Goal: Complete application form: Complete application form

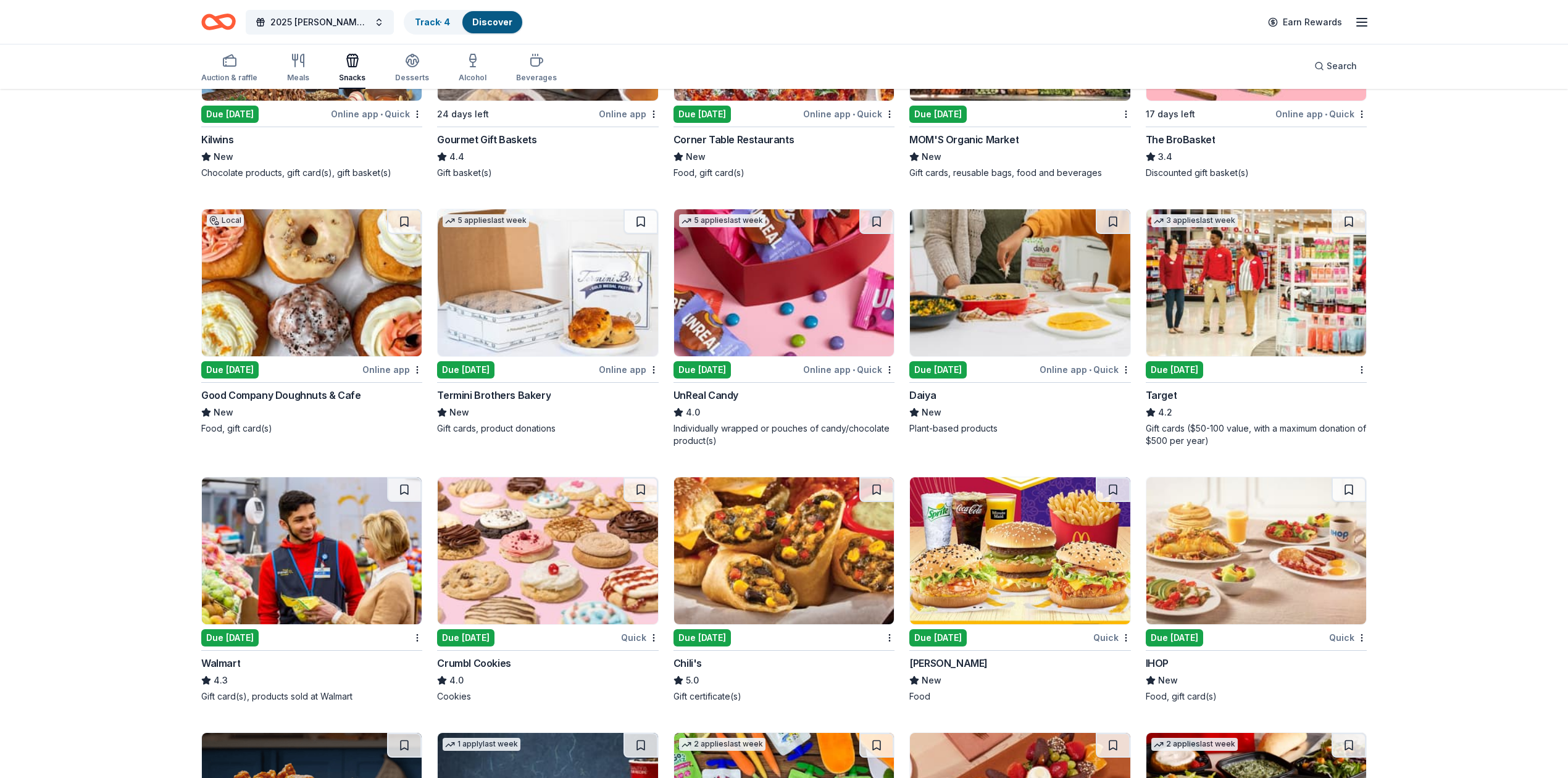
scroll to position [541, 0]
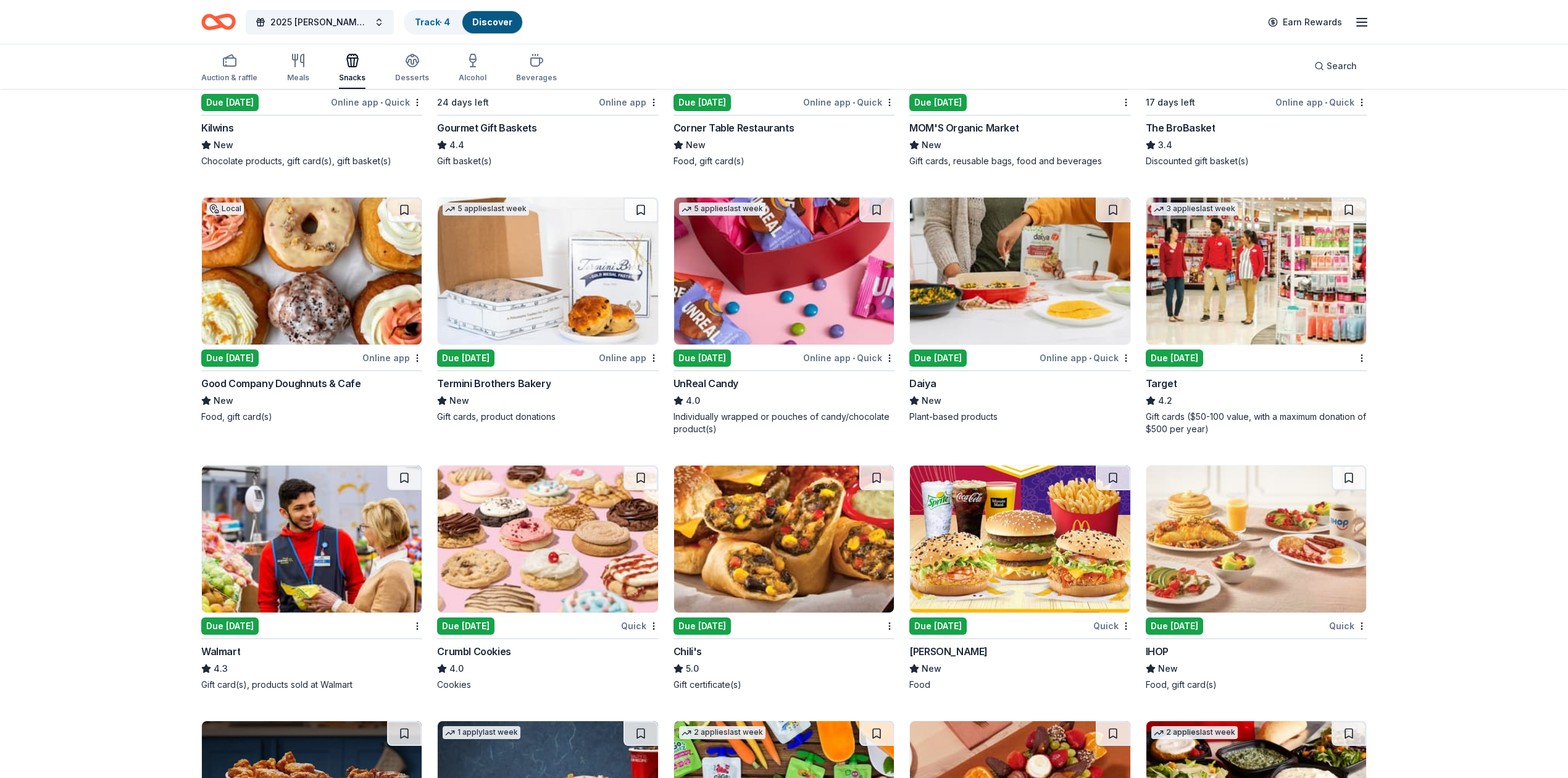
click at [634, 628] on div "Quick" at bounding box center [639, 625] width 37 height 15
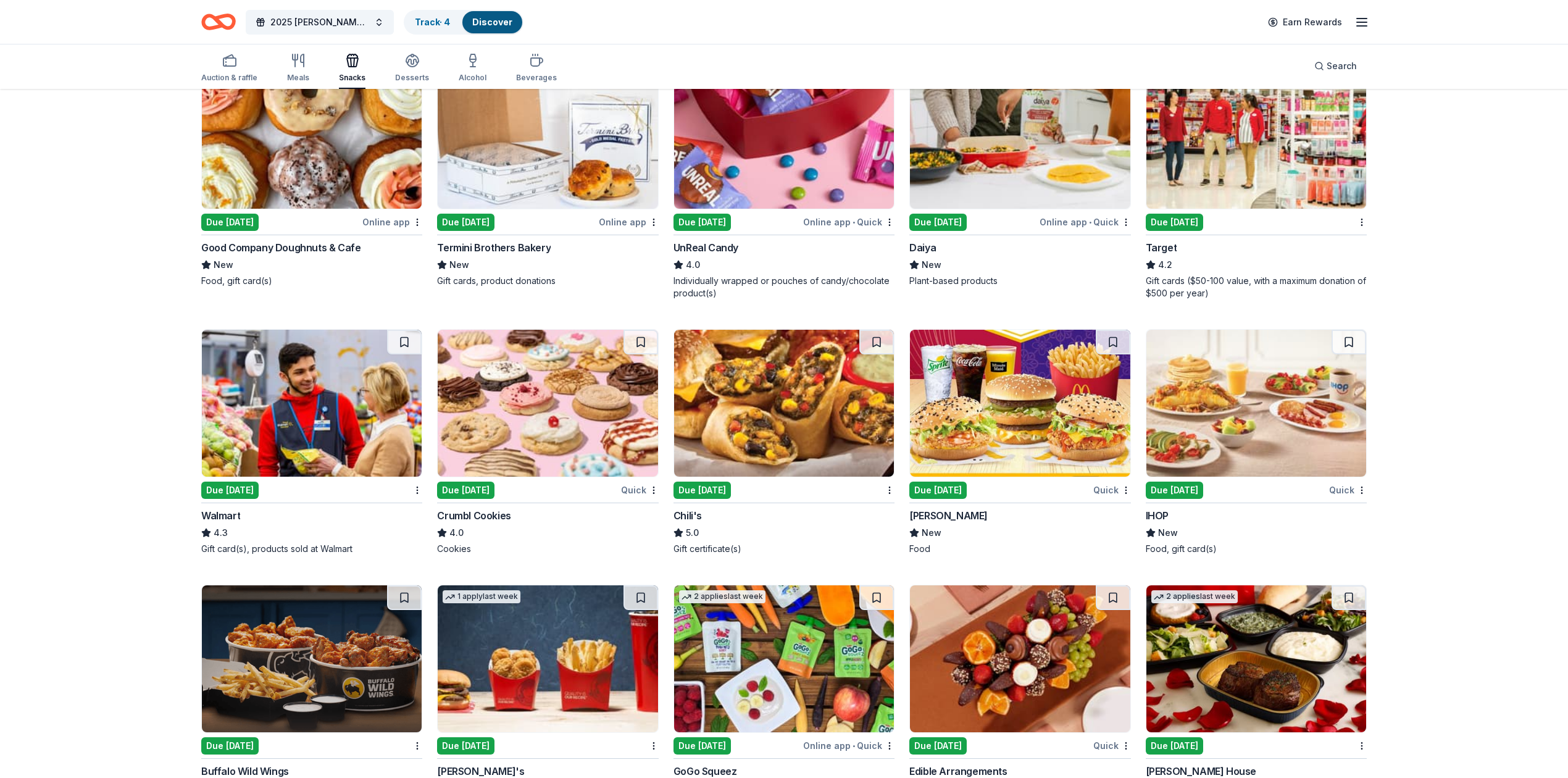
scroll to position [706, 0]
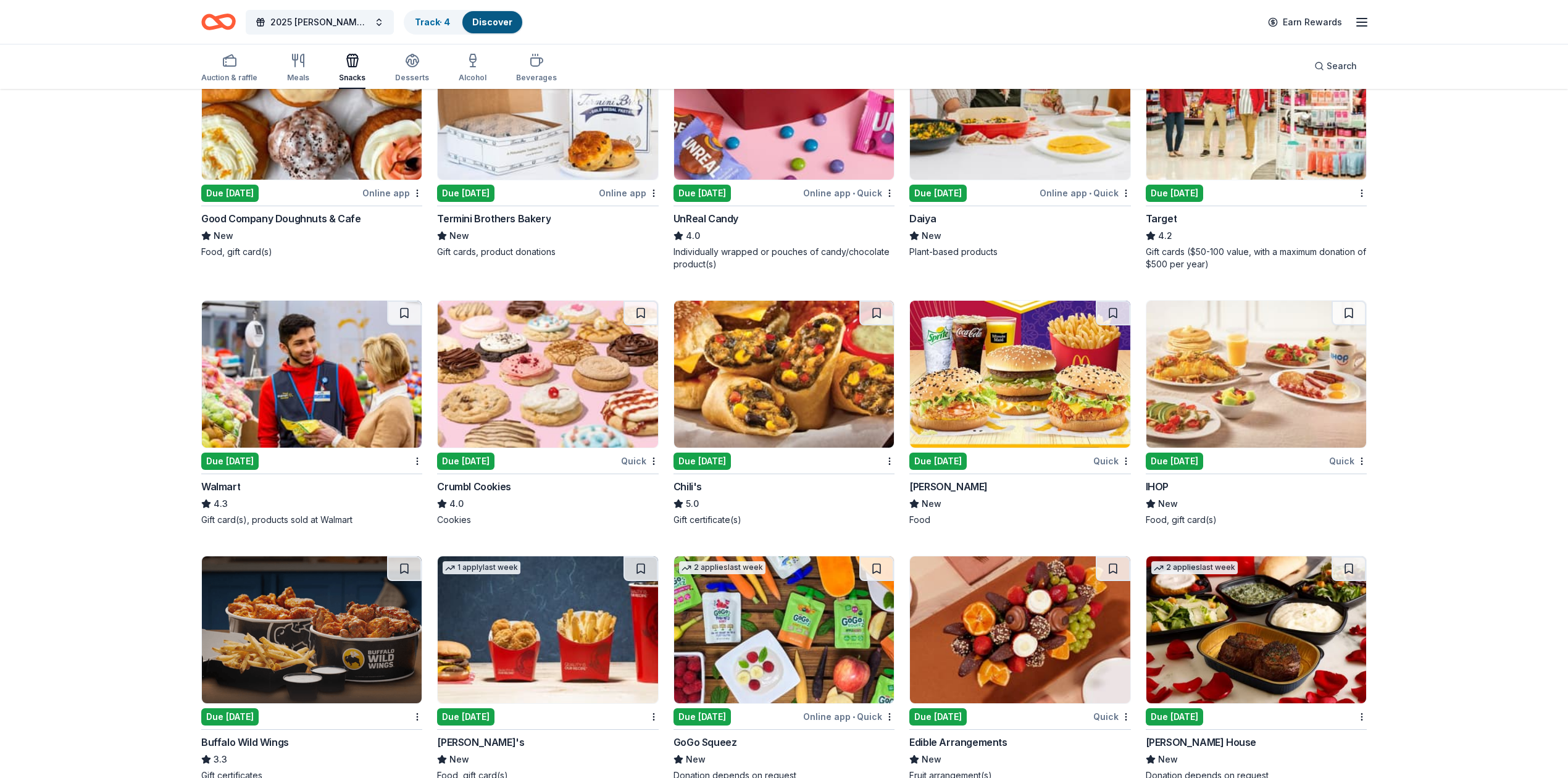
click at [829, 458] on div "Quick" at bounding box center [1347, 460] width 37 height 15
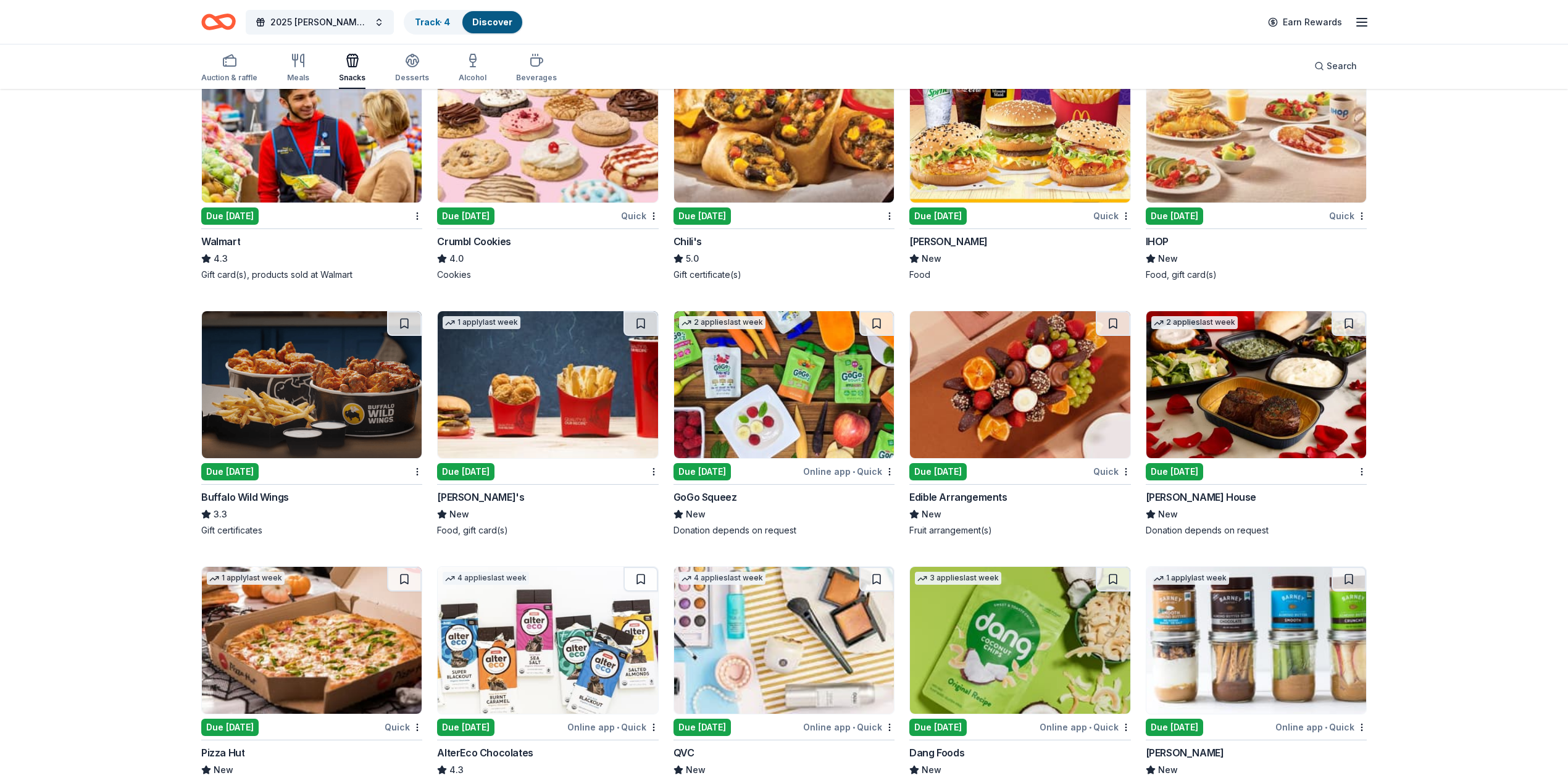
scroll to position [953, 0]
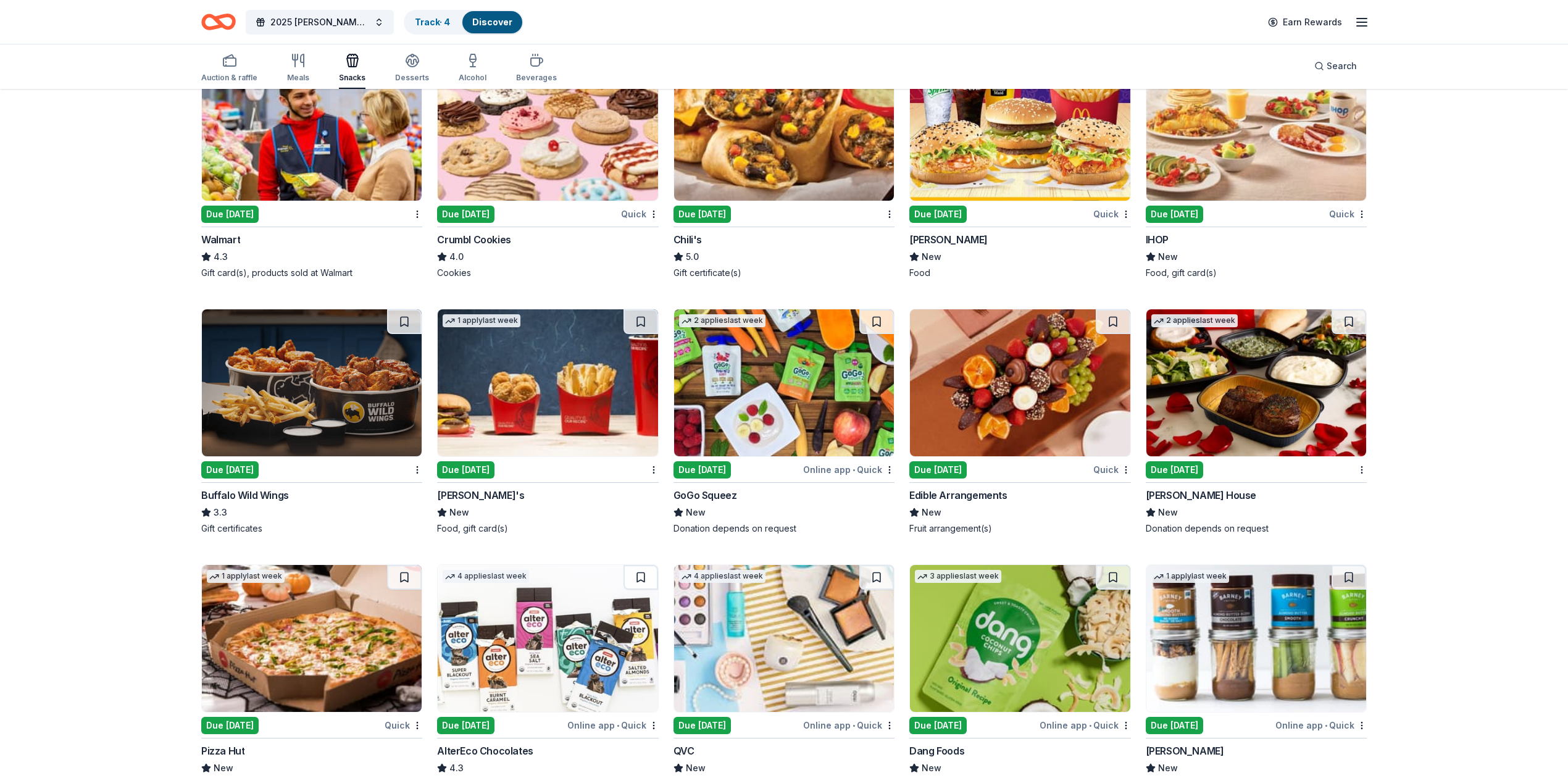
click at [829, 470] on div "Quick" at bounding box center [1111, 469] width 37 height 15
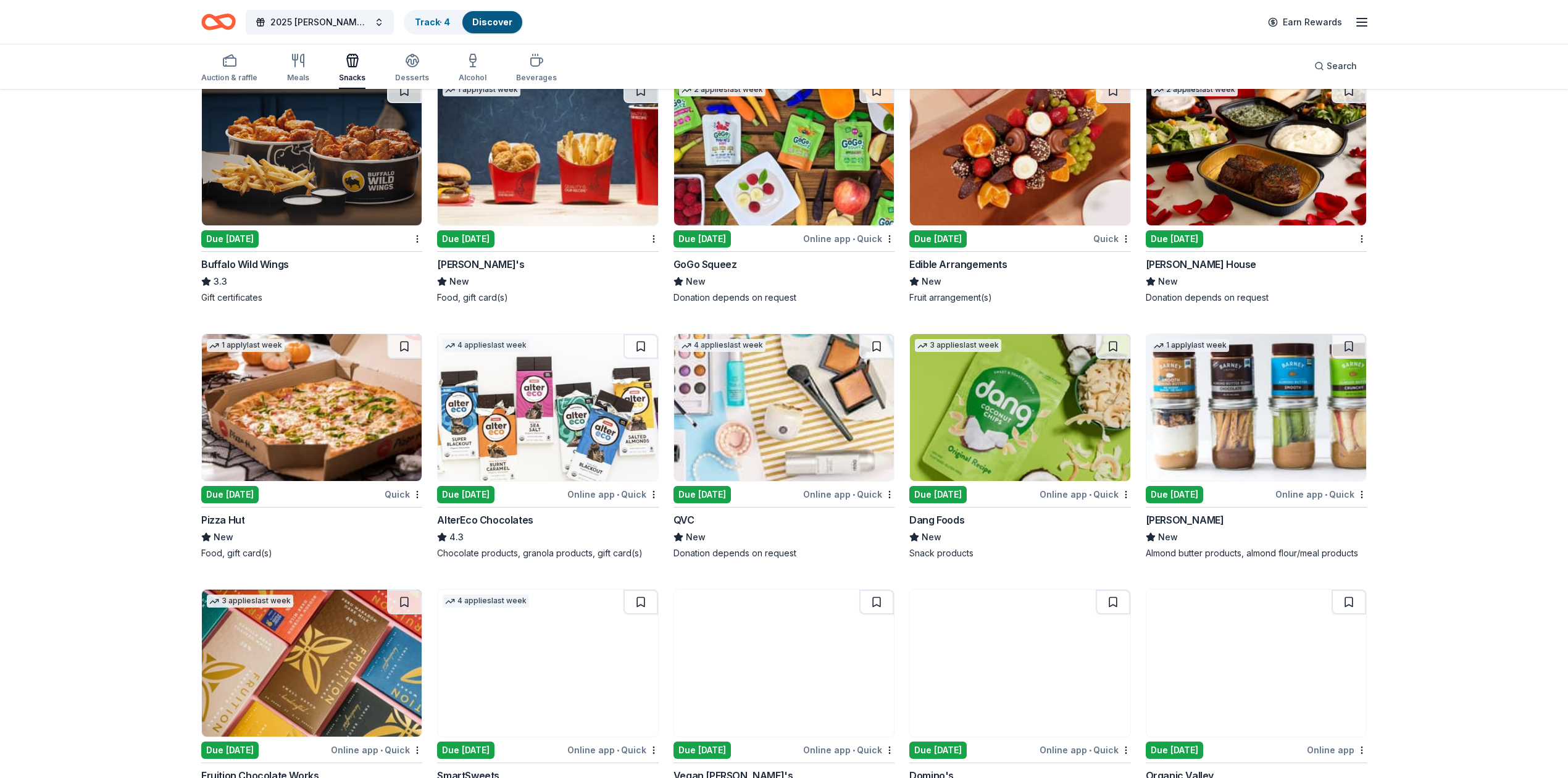
scroll to position [1200, 0]
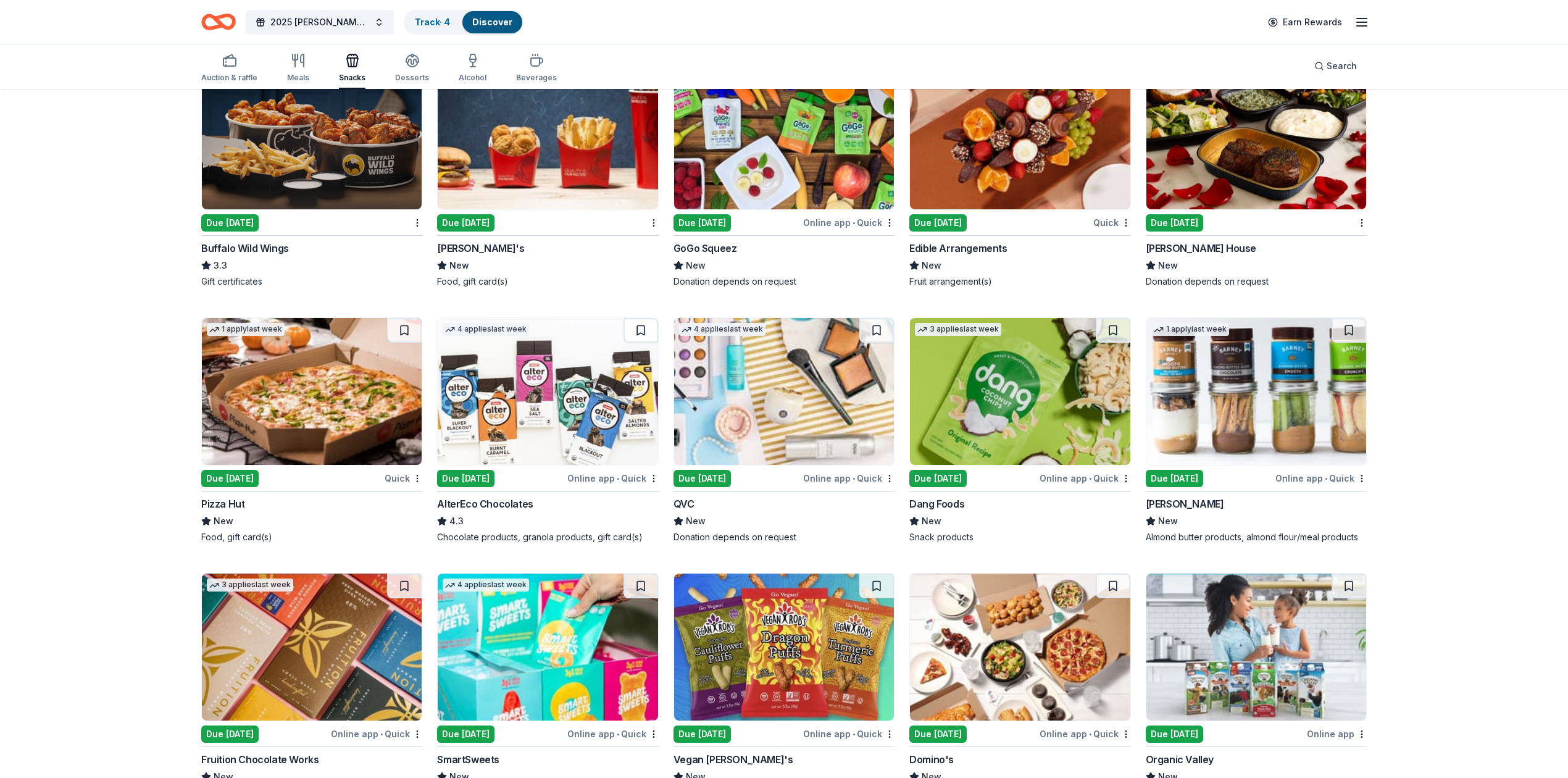
click at [829, 478] on div "Online app • Quick" at bounding box center [1085, 478] width 92 height 15
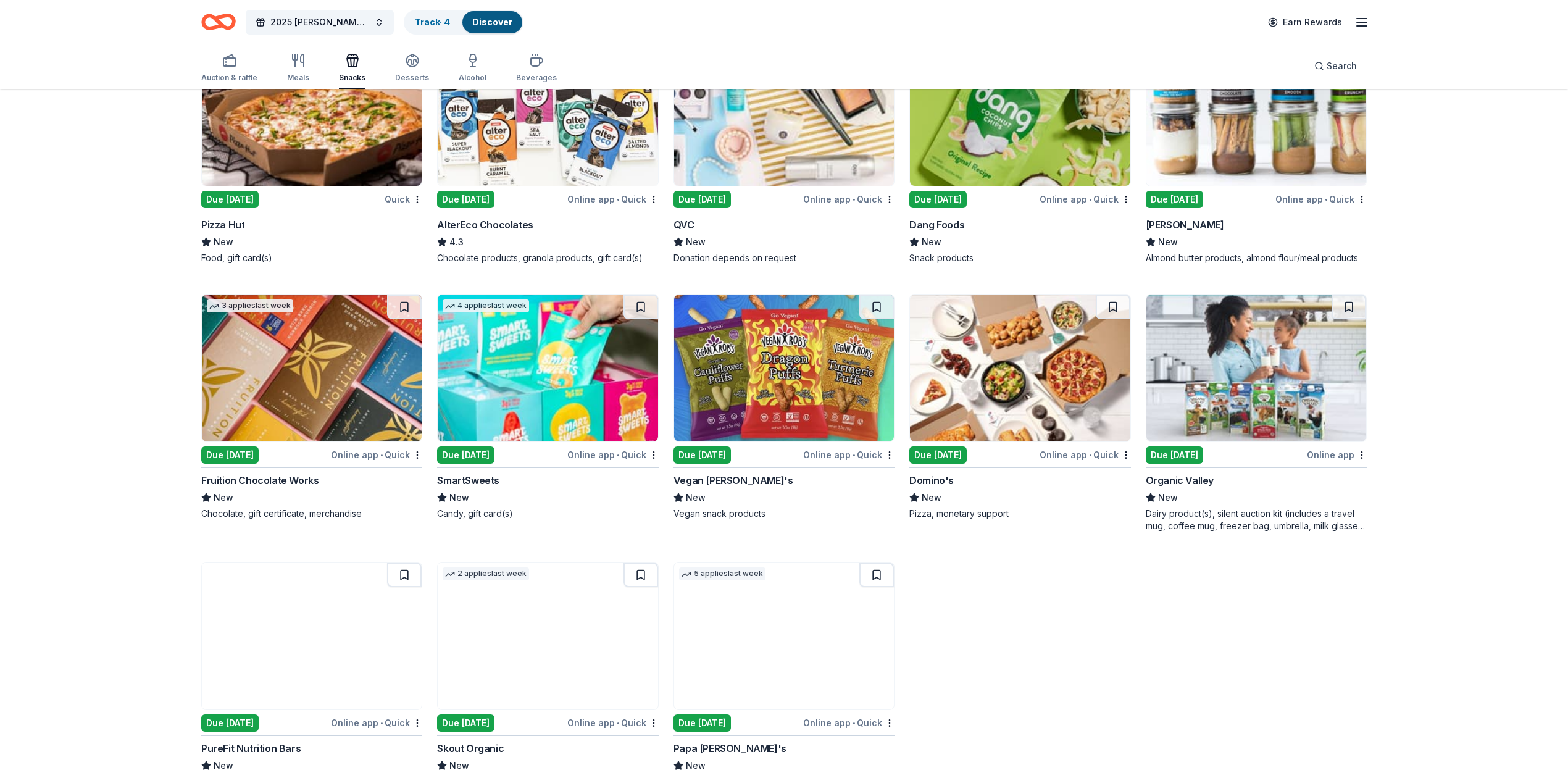
scroll to position [1515, 0]
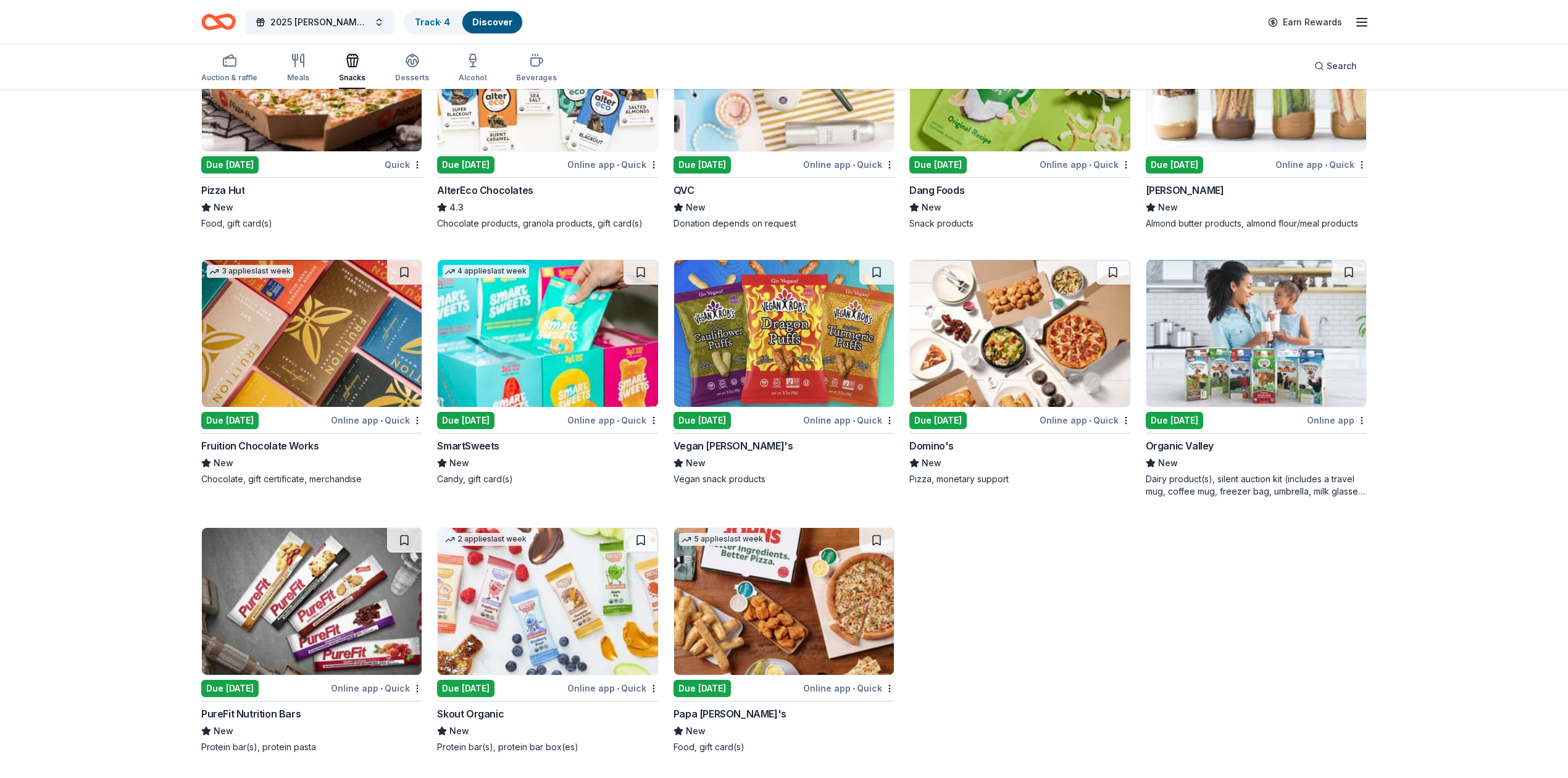
click at [380, 422] on span "•" at bounding box center [381, 420] width 3 height 10
click at [577, 419] on div "Online app • Quick" at bounding box center [613, 419] width 92 height 15
click at [829, 420] on span "•" at bounding box center [1090, 420] width 3 height 10
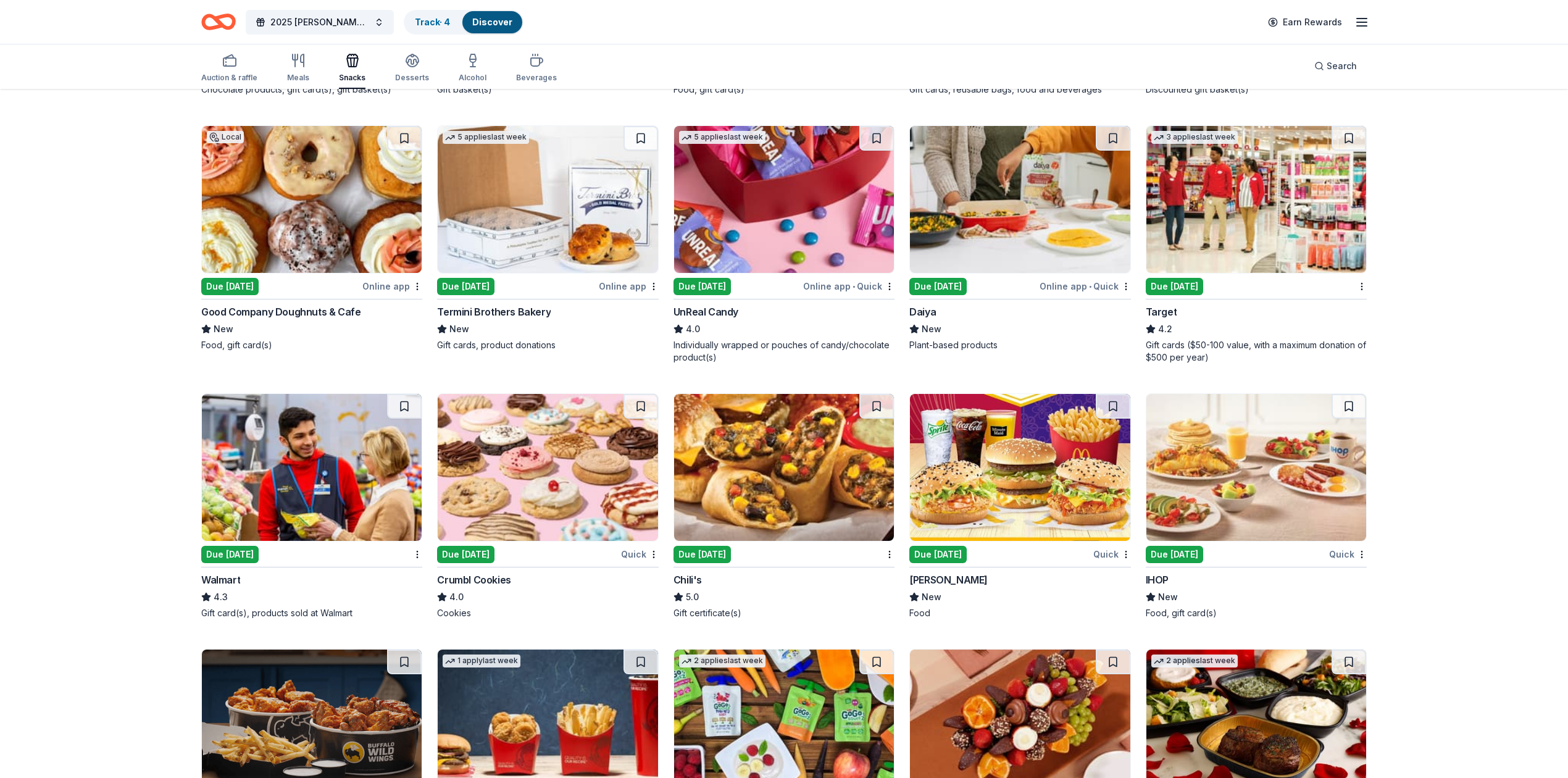
scroll to position [610, 0]
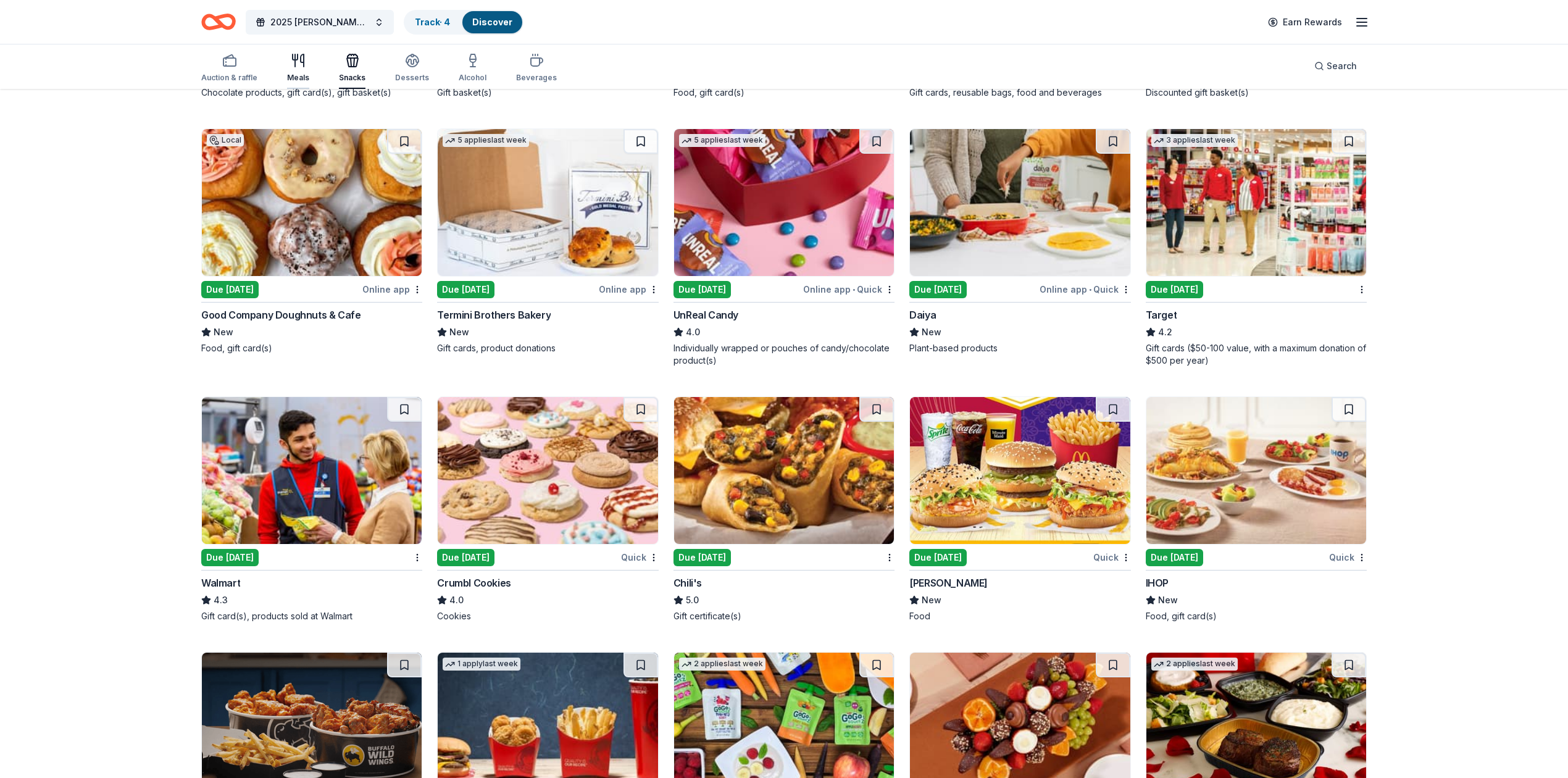
click at [291, 64] on icon "button" at bounding box center [298, 60] width 15 height 15
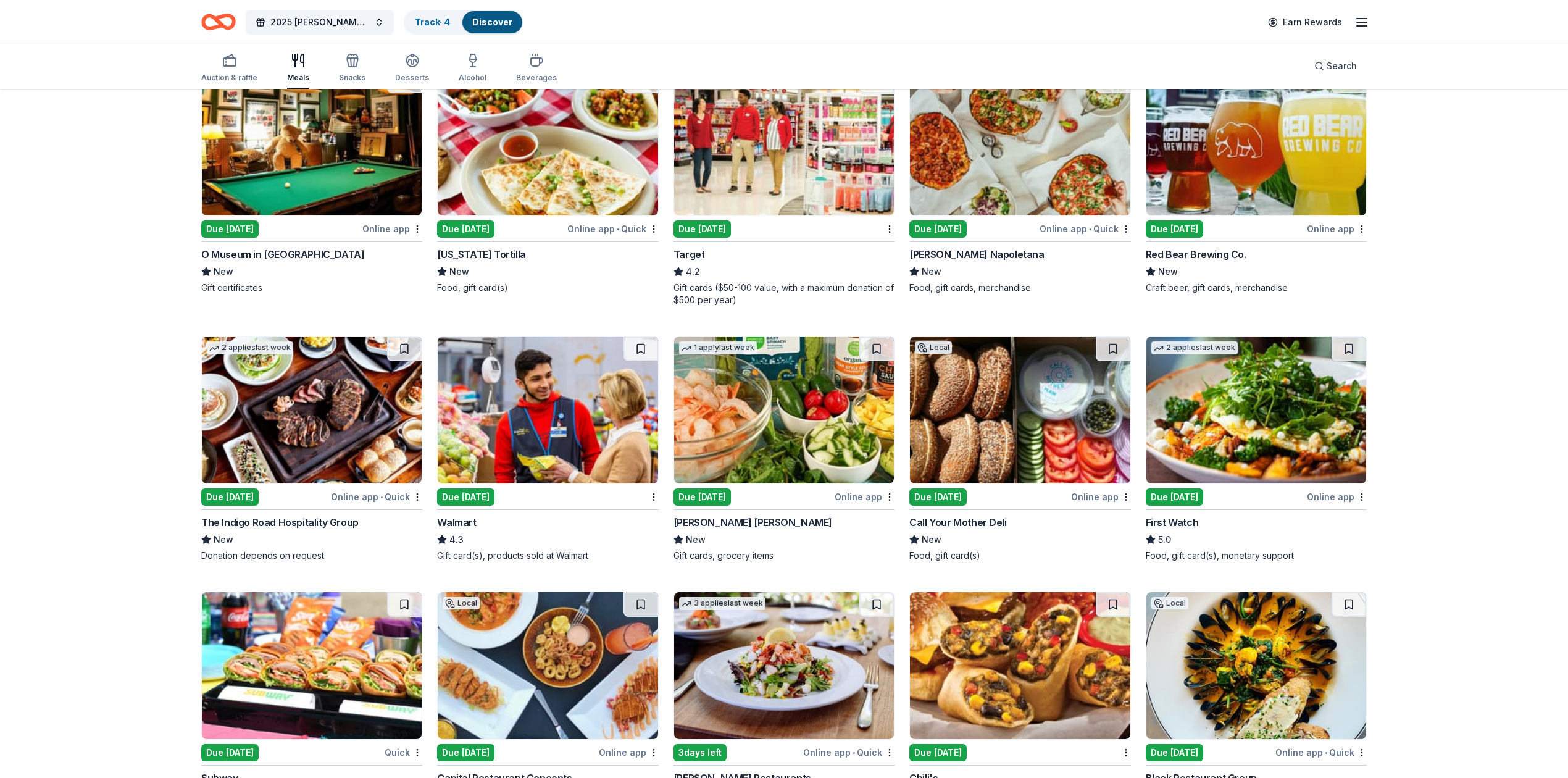
scroll to position [82, 0]
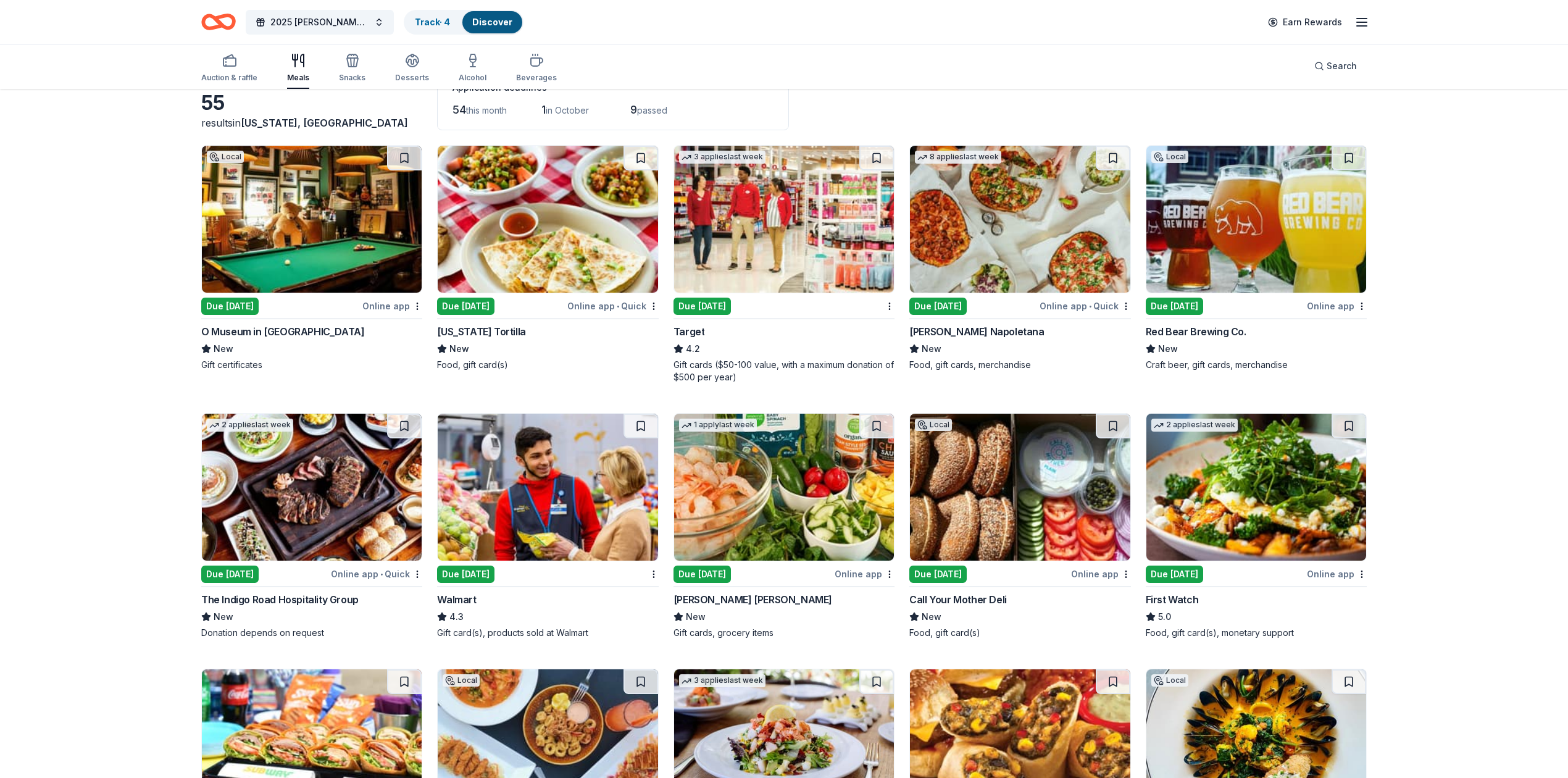
click at [290, 330] on div "O Museum in [GEOGRAPHIC_DATA]" at bounding box center [283, 331] width 163 height 15
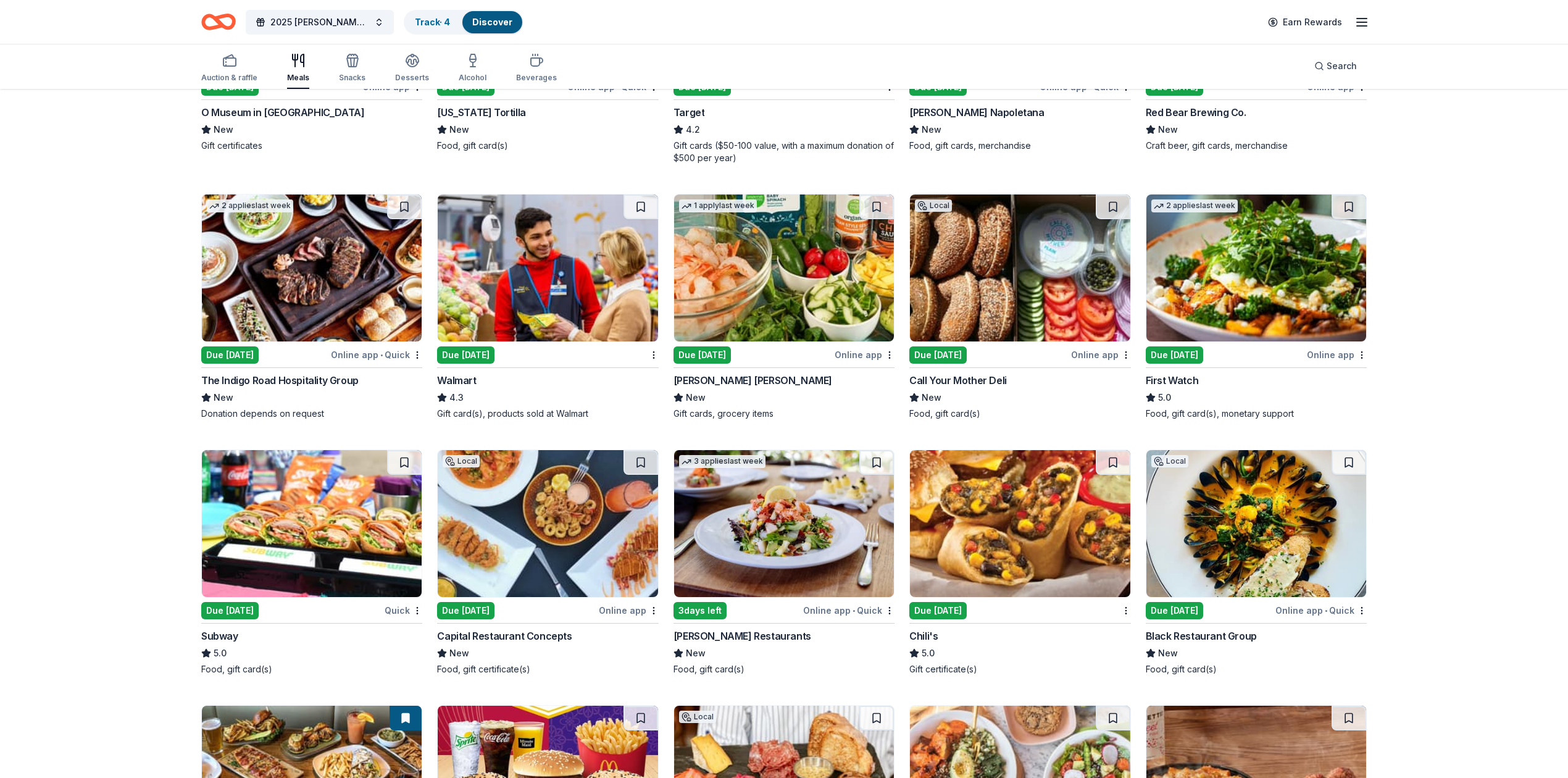
scroll to position [329, 0]
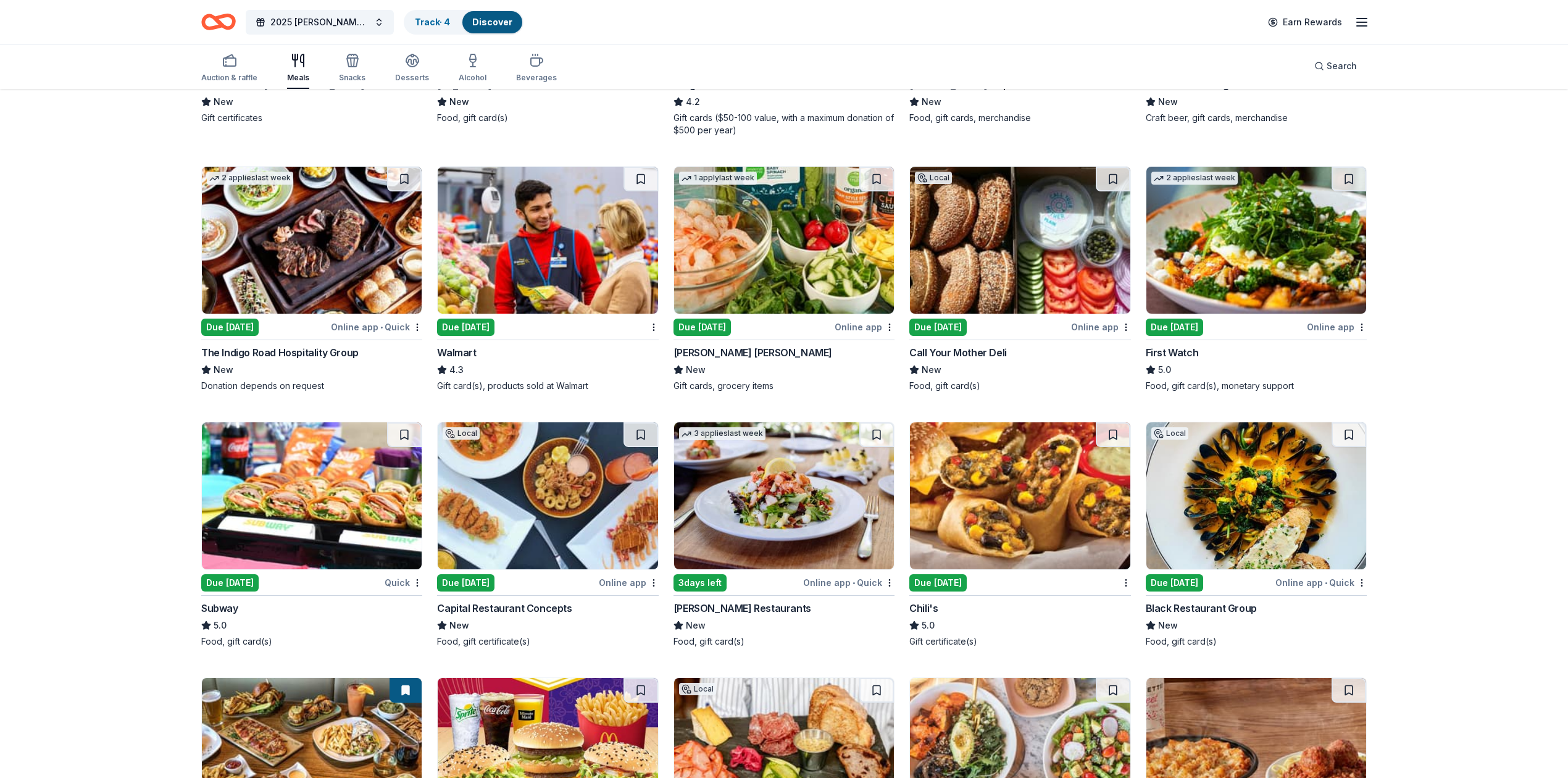
click at [829, 327] on div "Online app" at bounding box center [1101, 327] width 60 height 15
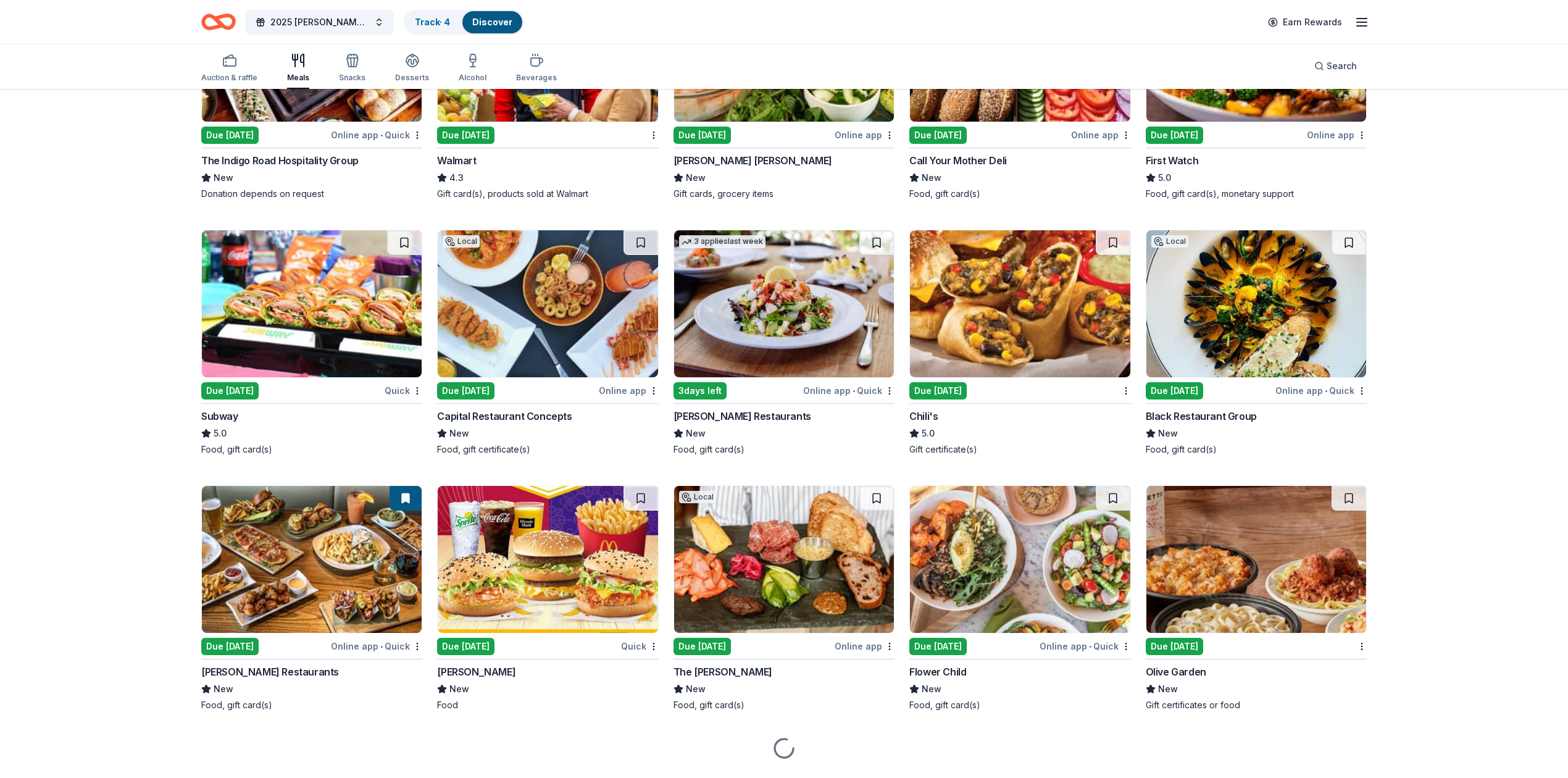
scroll to position [554, 0]
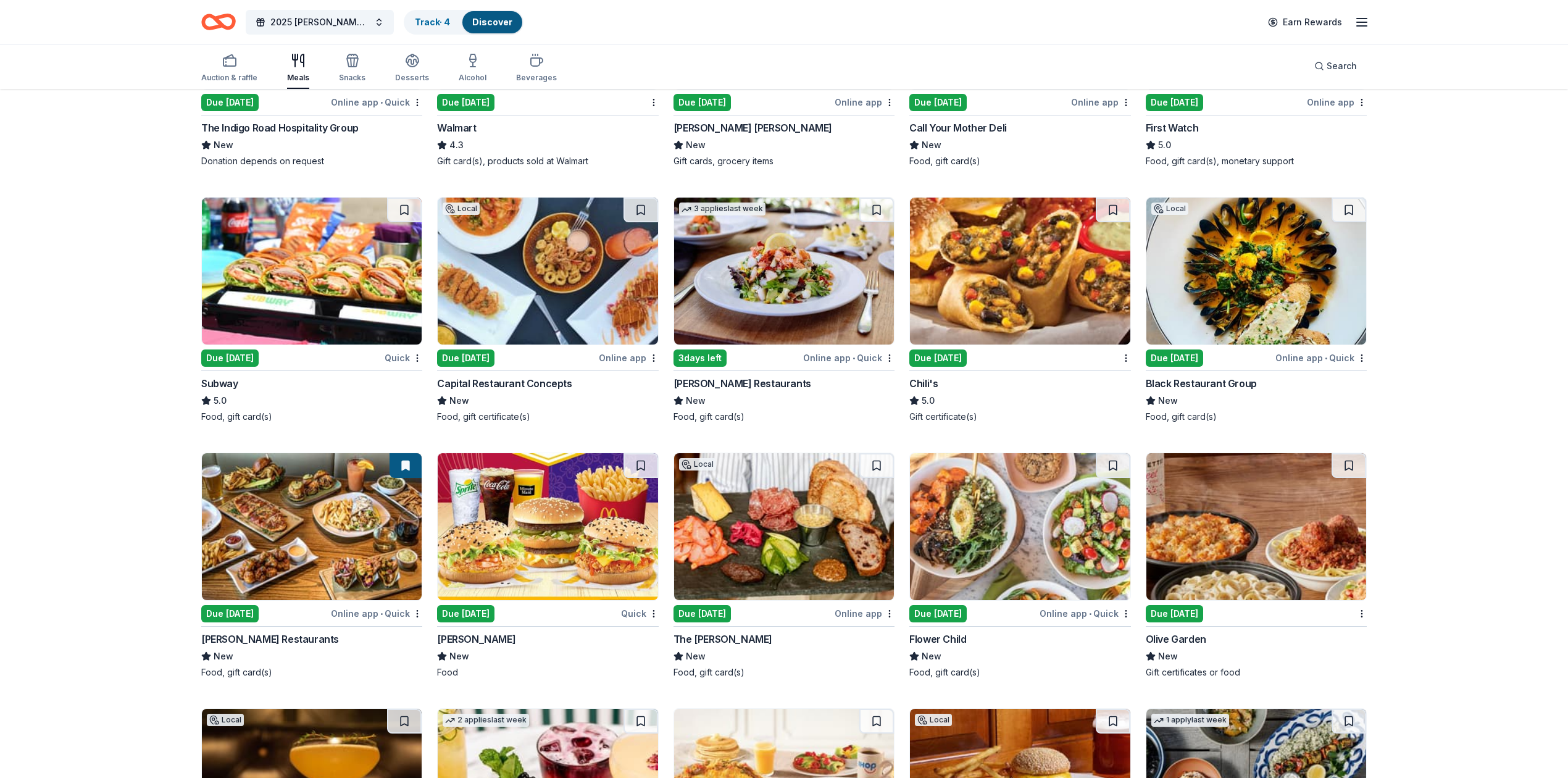
click at [399, 359] on div "Quick" at bounding box center [403, 358] width 37 height 15
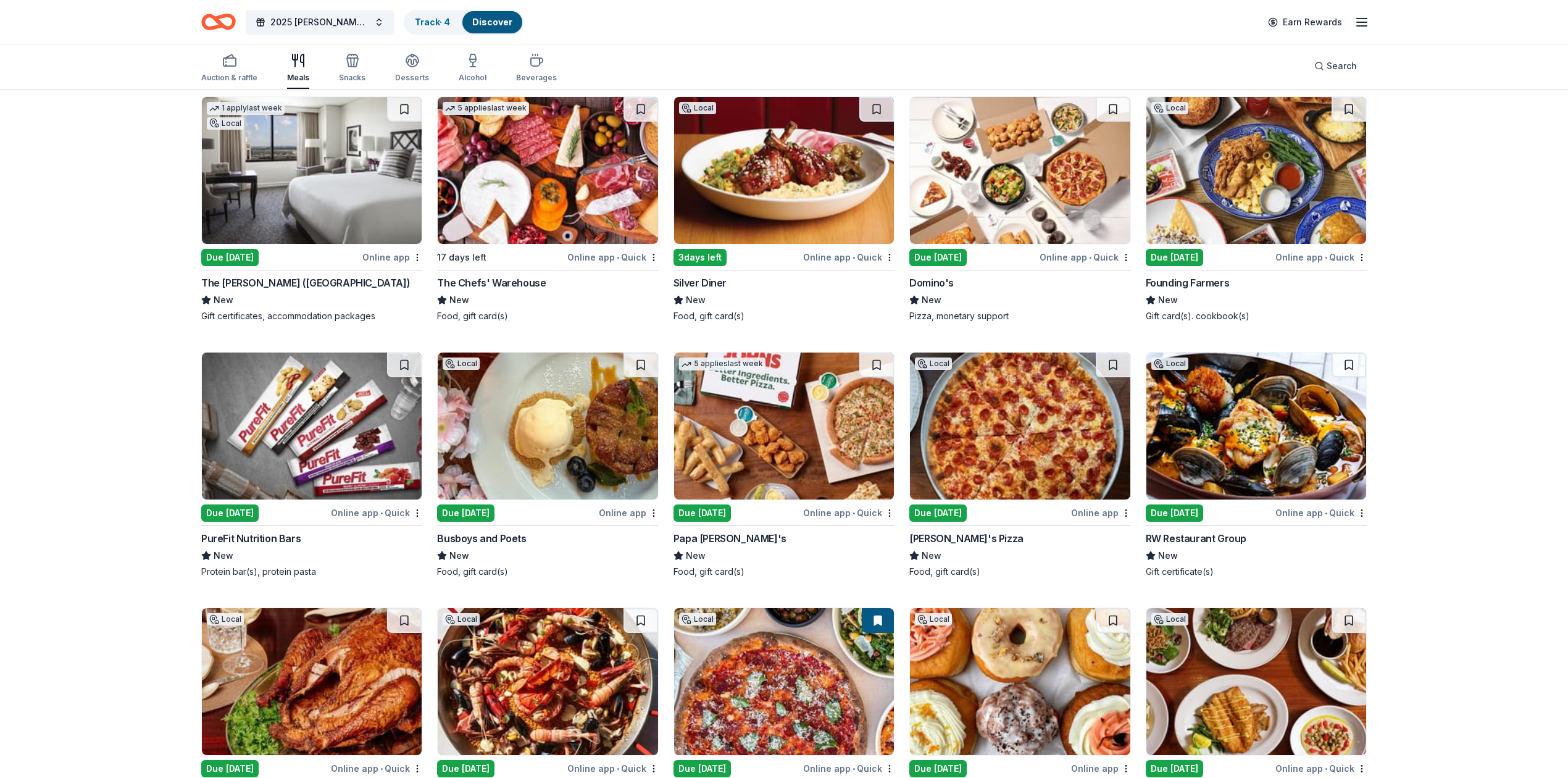
scroll to position [2270, 0]
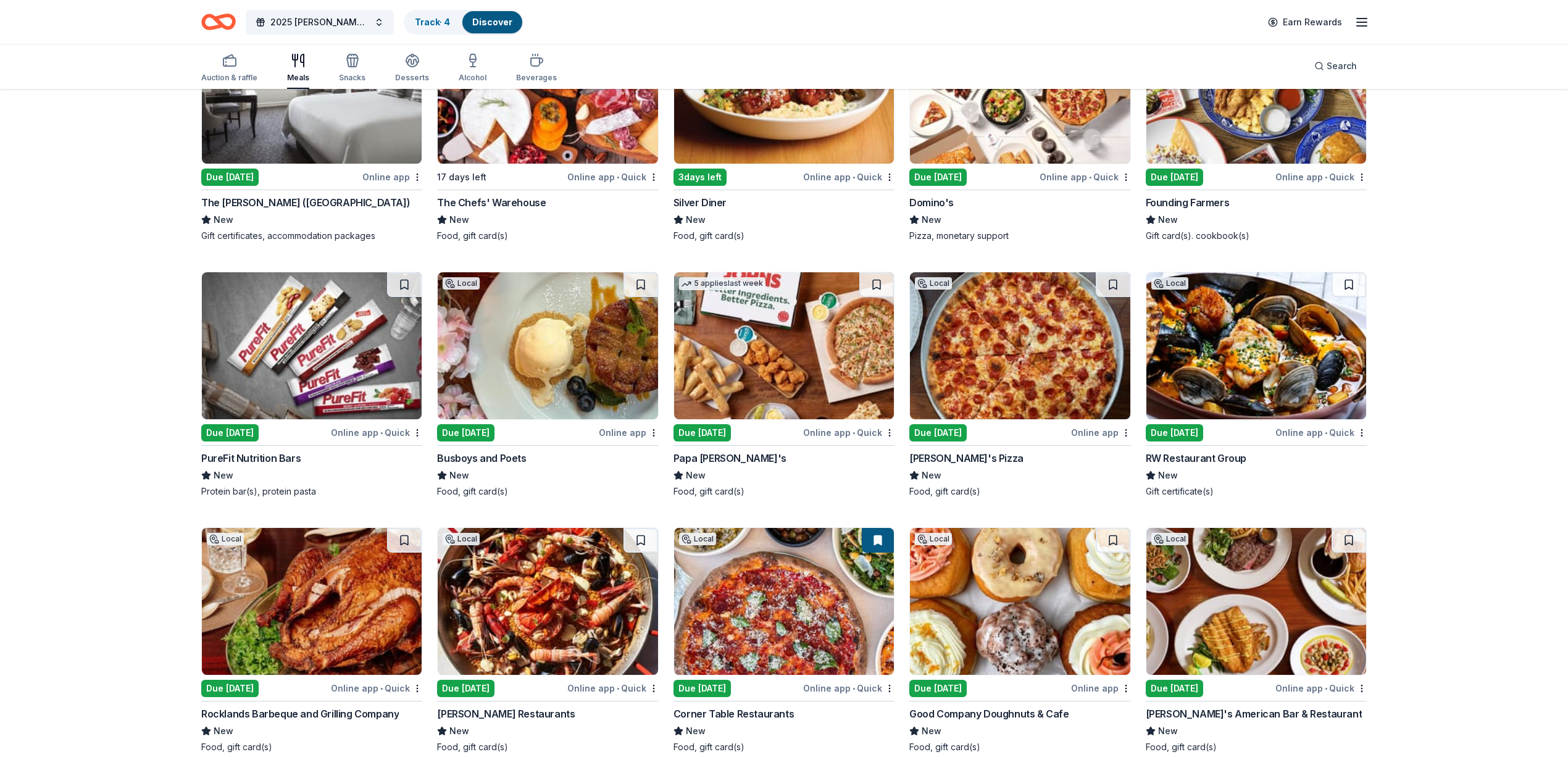
click at [623, 431] on div "Online app" at bounding box center [629, 432] width 60 height 15
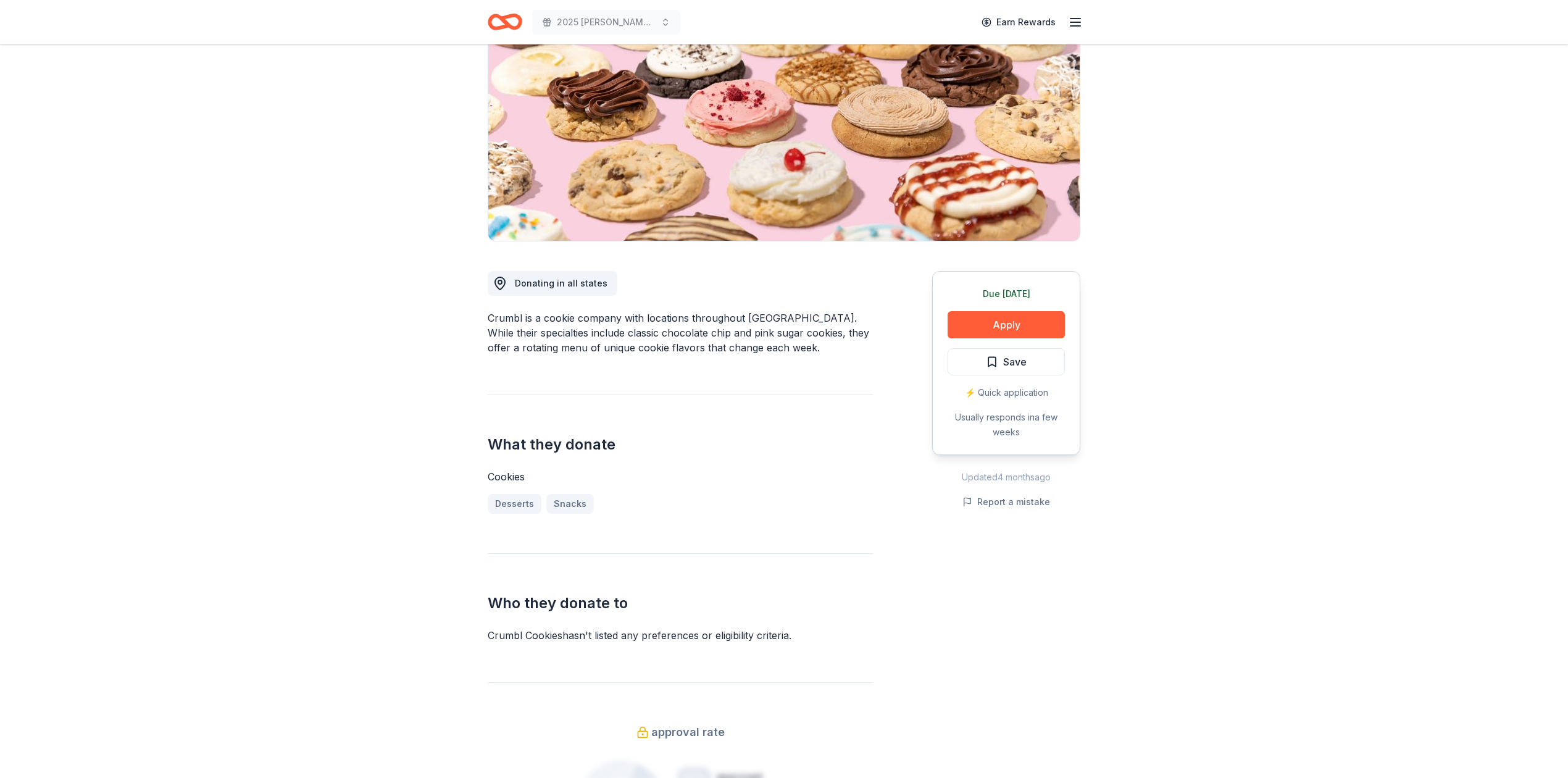
scroll to position [164, 0]
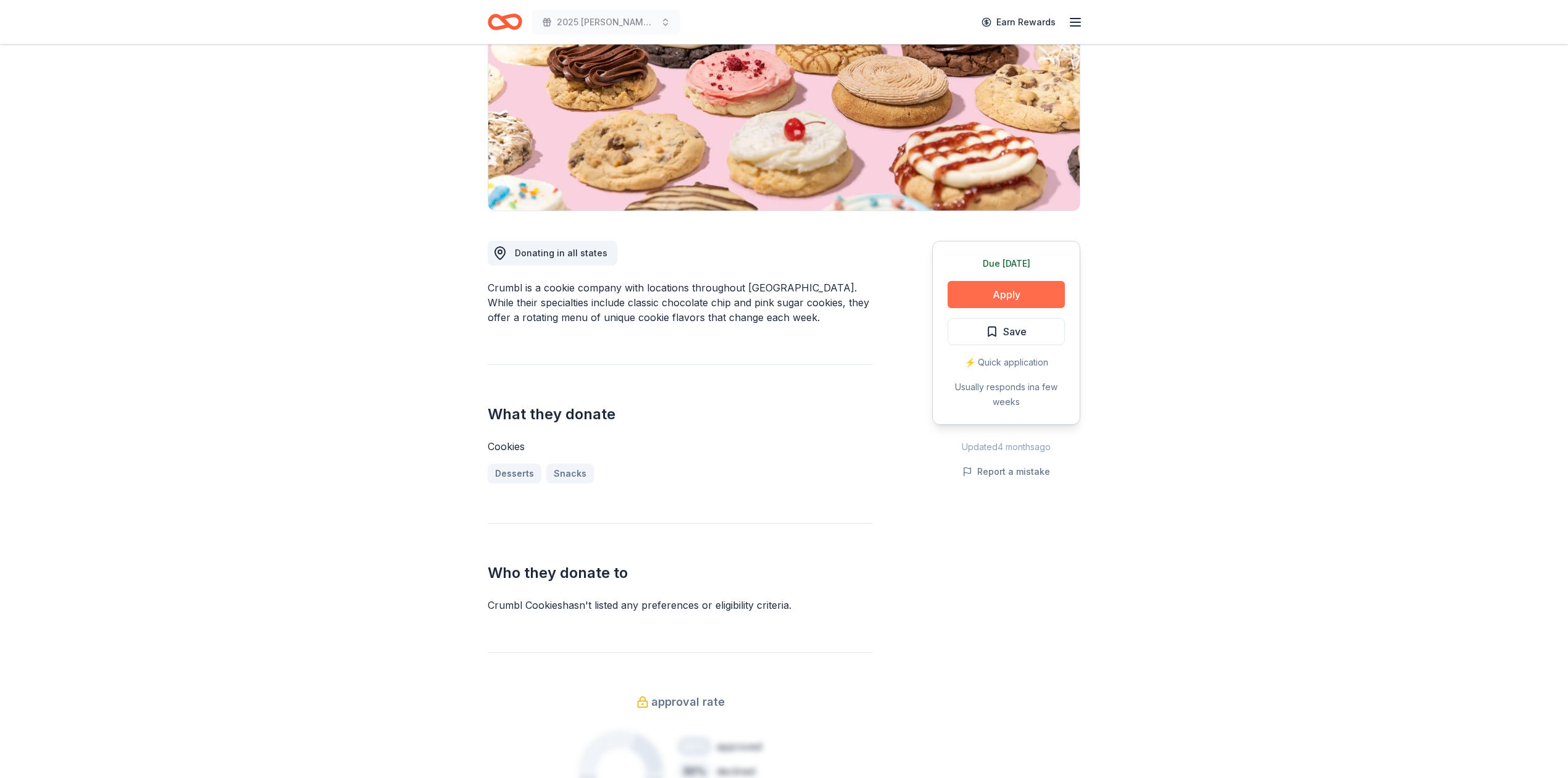
click at [1006, 294] on button "Apply" at bounding box center [1006, 294] width 117 height 27
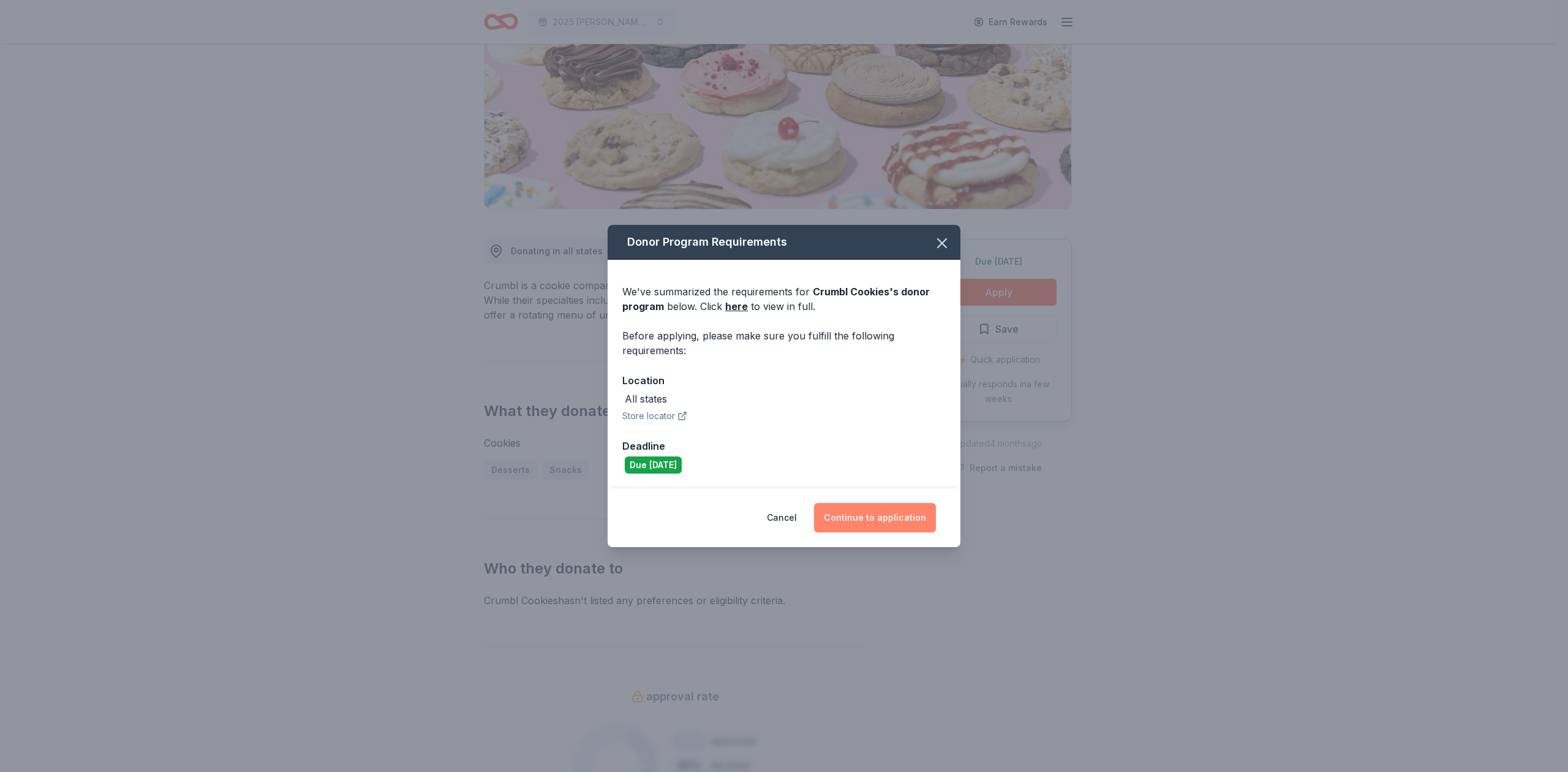
click at [878, 520] on button "Continue to application" at bounding box center [875, 517] width 122 height 30
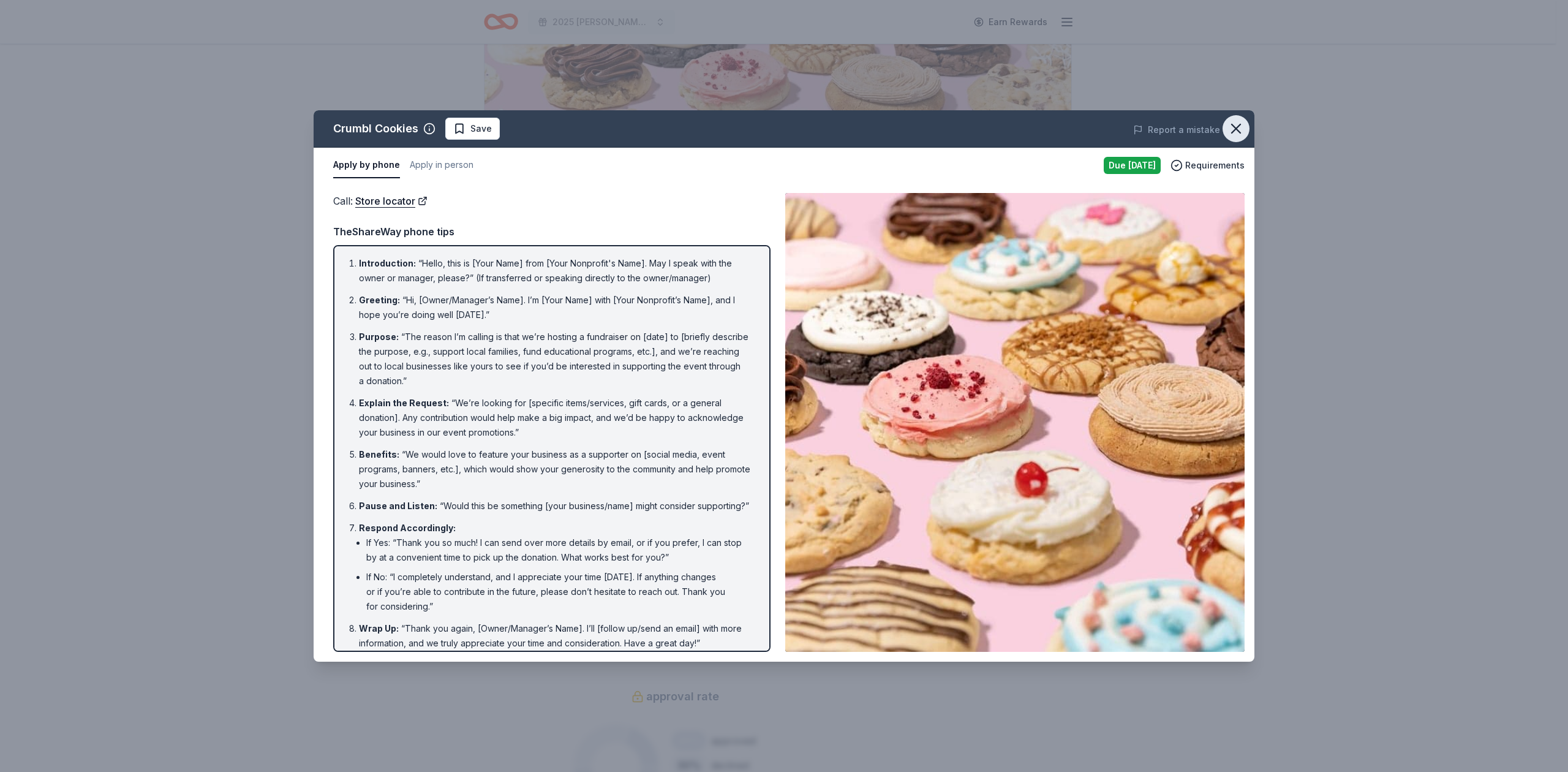
click at [1238, 122] on icon "button" at bounding box center [1236, 128] width 17 height 17
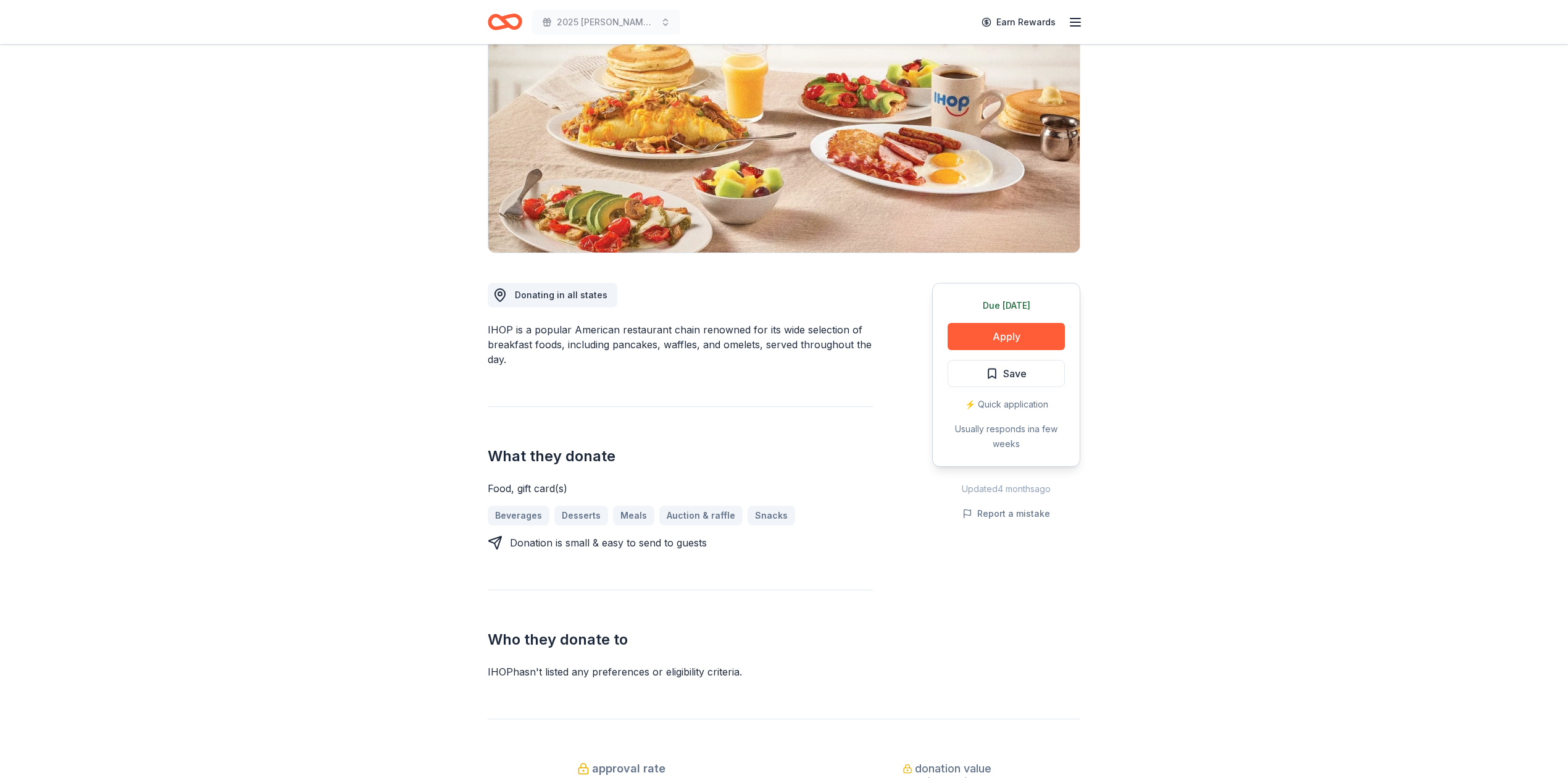
scroll to position [82, 0]
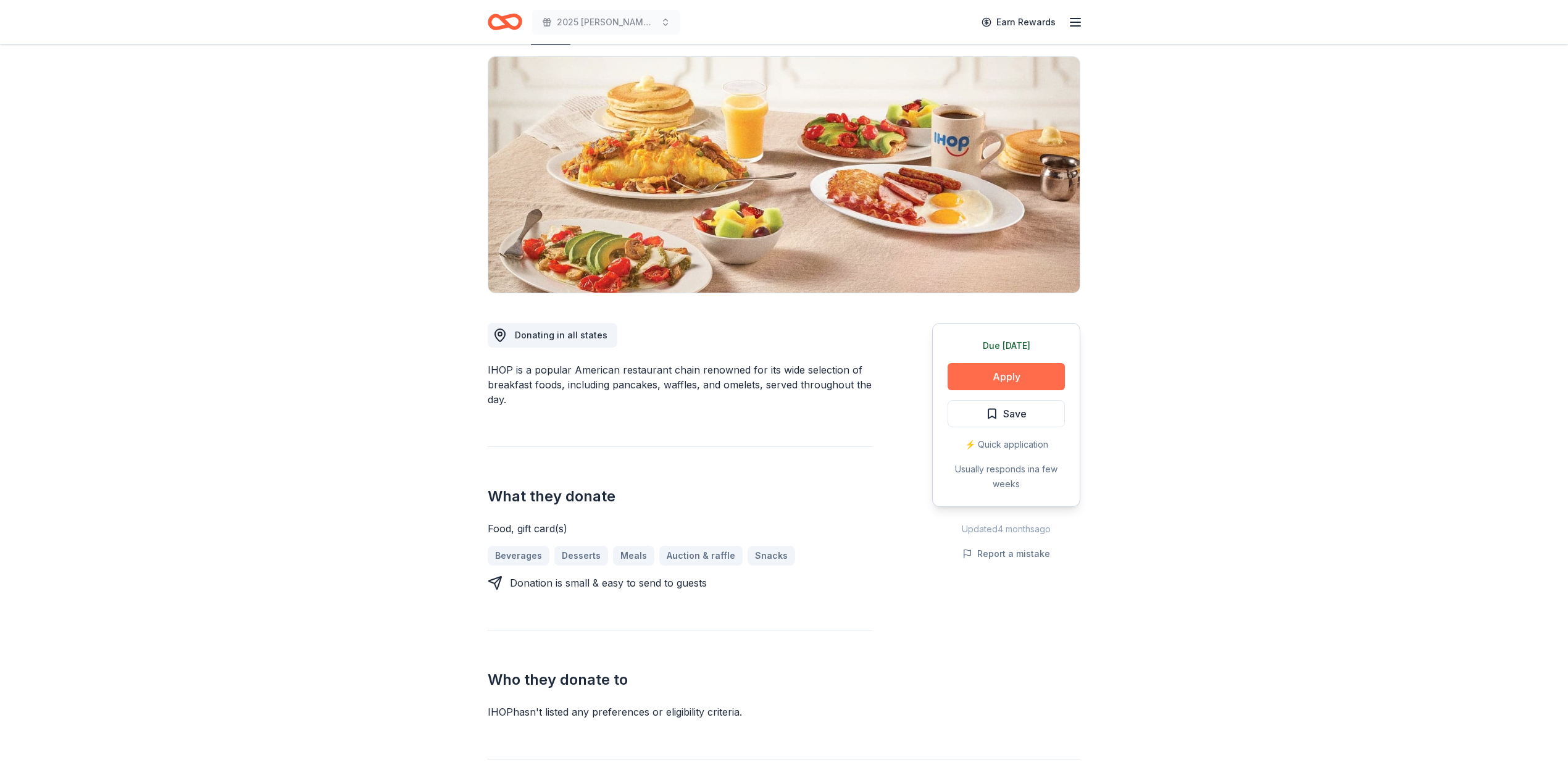
click at [1006, 376] on button "Apply" at bounding box center [1006, 377] width 117 height 27
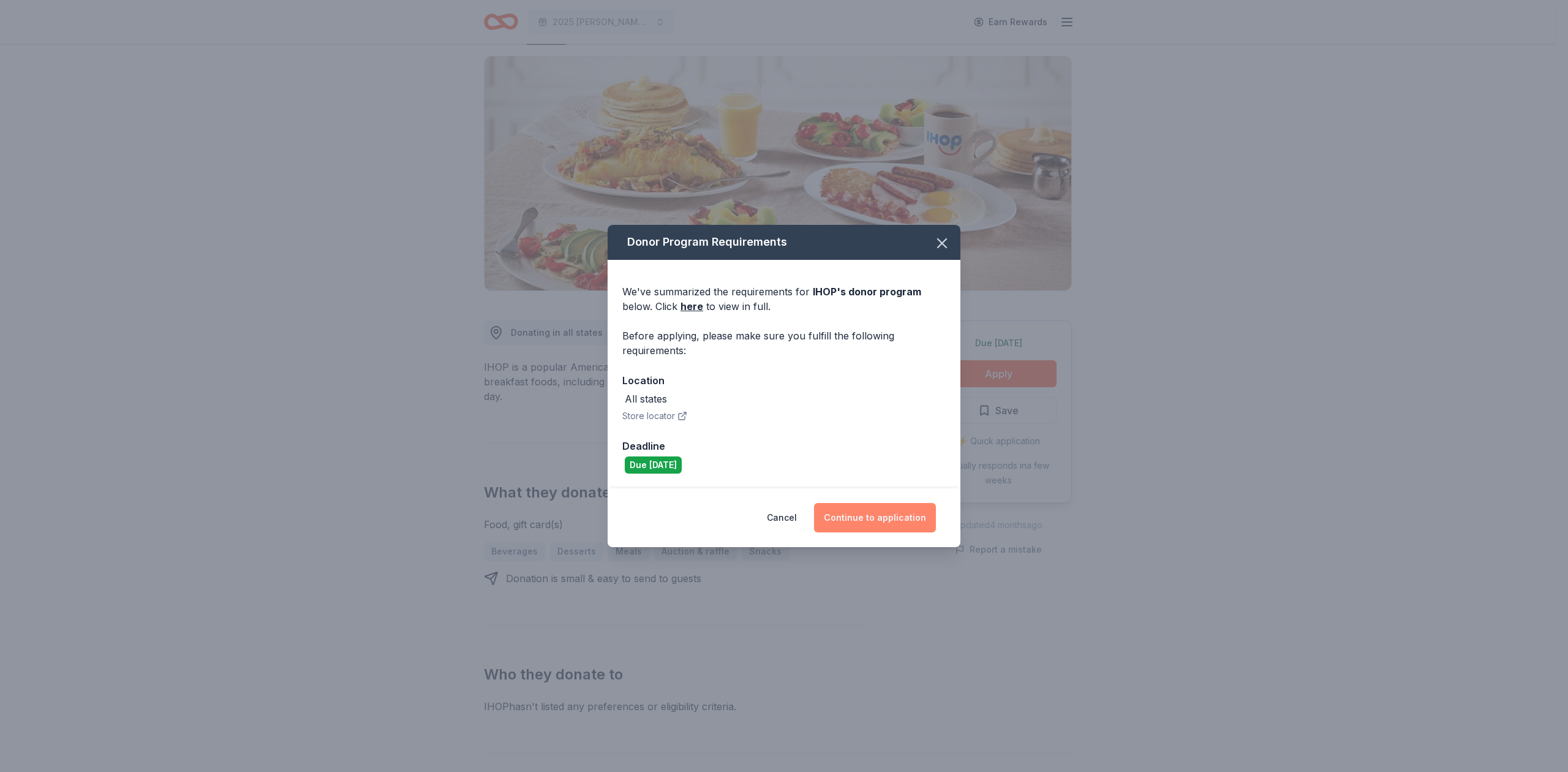
click at [860, 515] on button "Continue to application" at bounding box center [875, 517] width 122 height 30
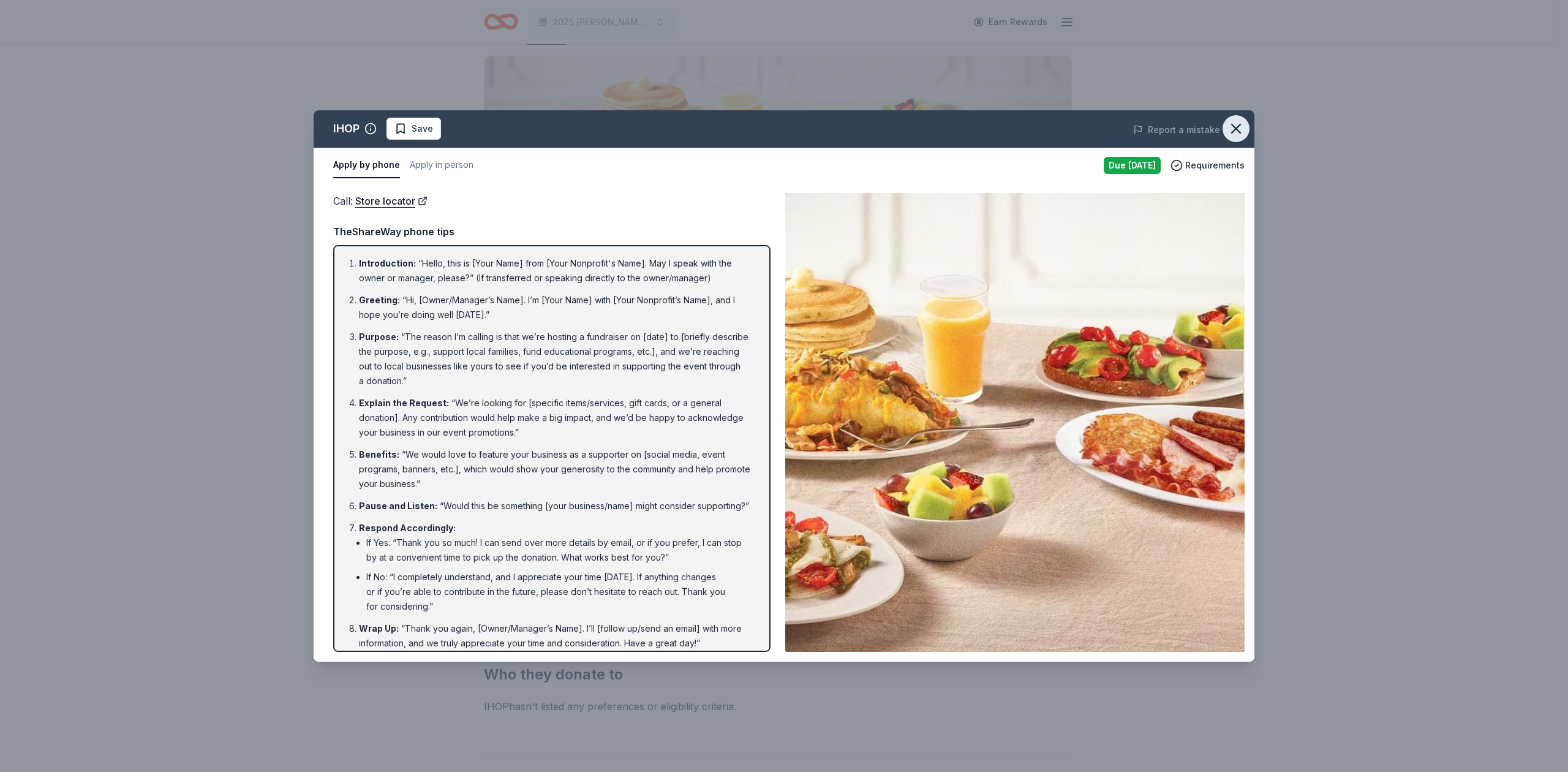
click at [1233, 125] on icon "button" at bounding box center [1236, 129] width 9 height 9
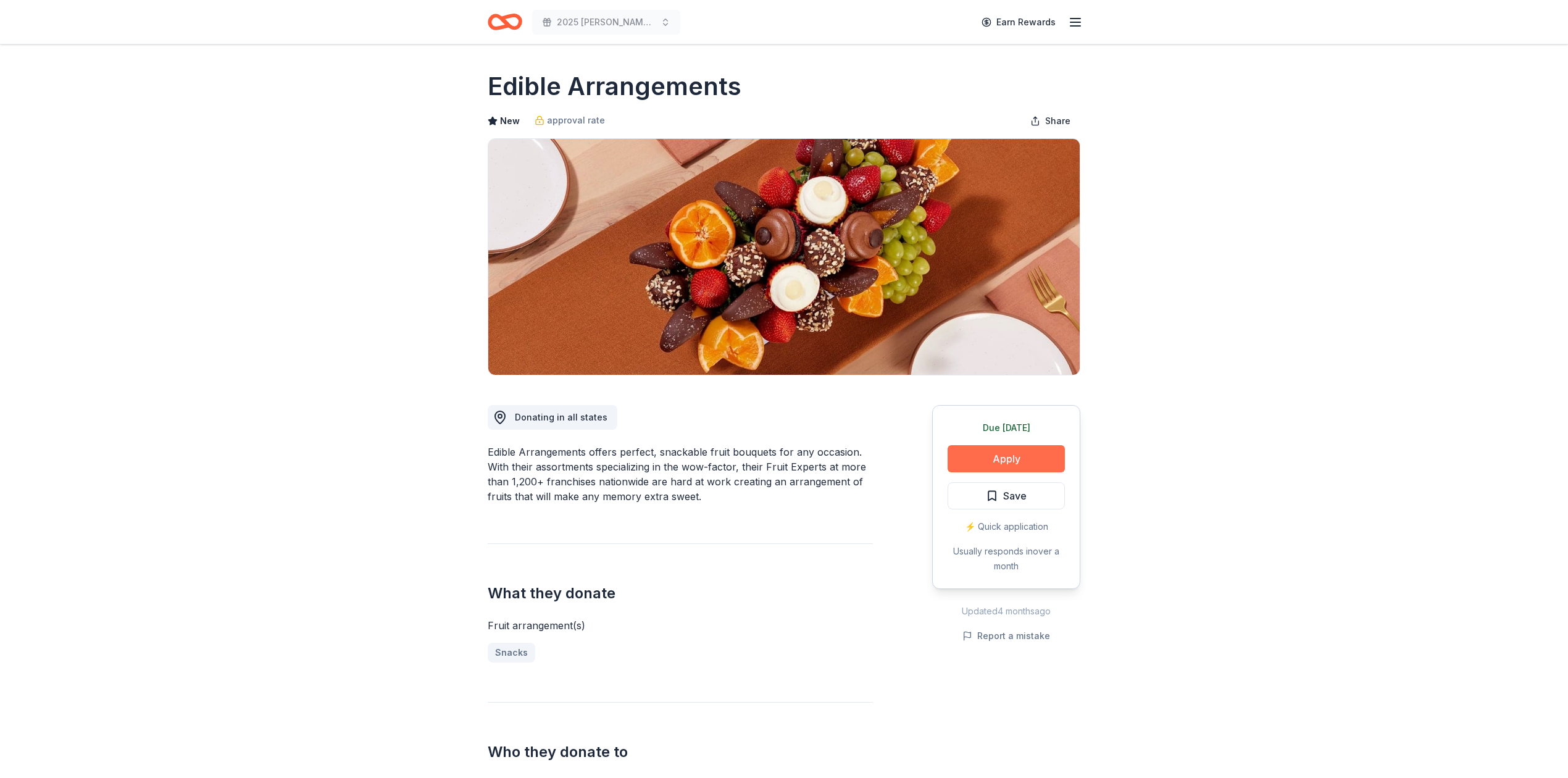
click at [1011, 456] on button "Apply" at bounding box center [1006, 458] width 117 height 27
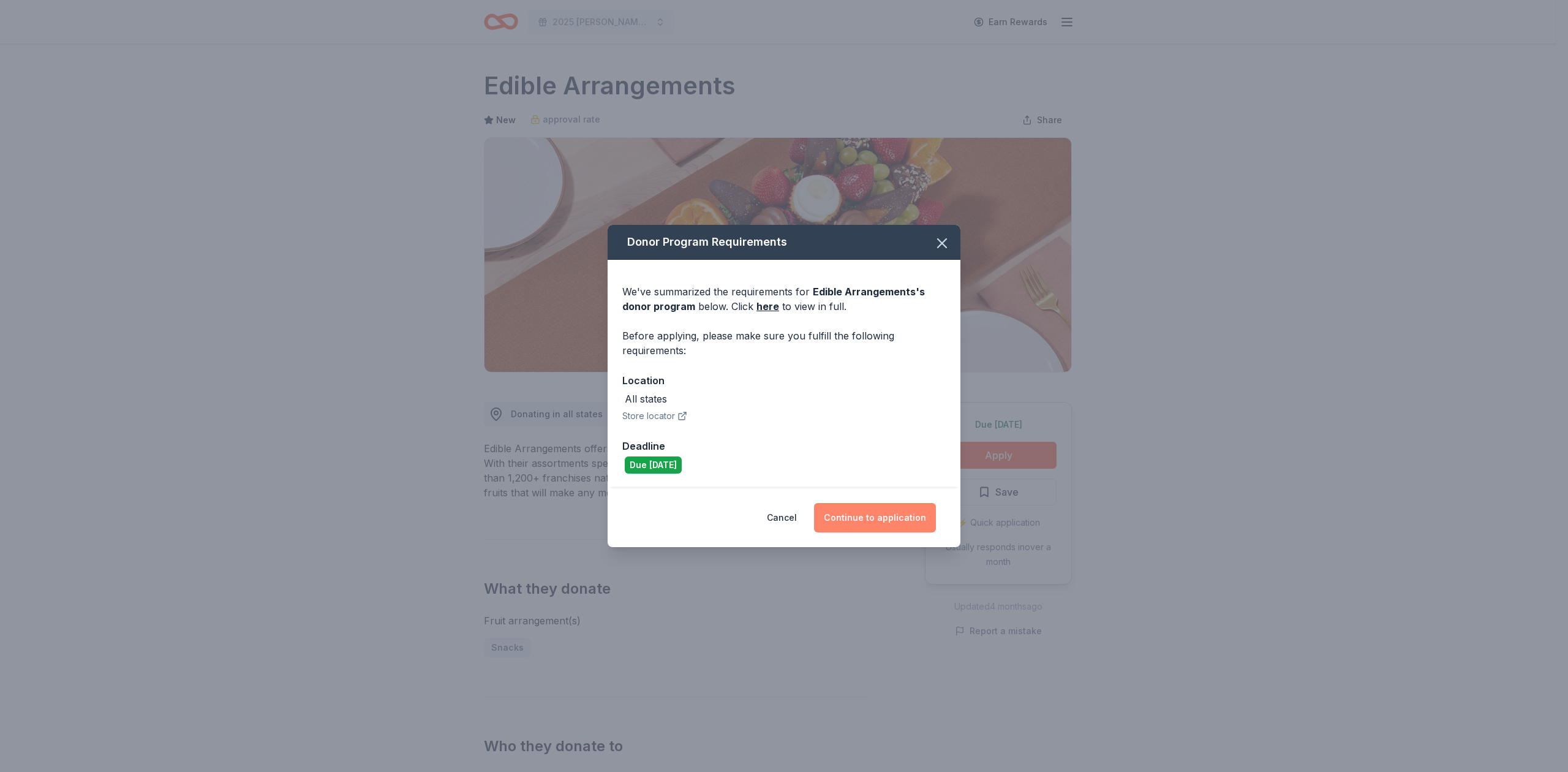
click at [874, 518] on button "Continue to application" at bounding box center [875, 517] width 122 height 30
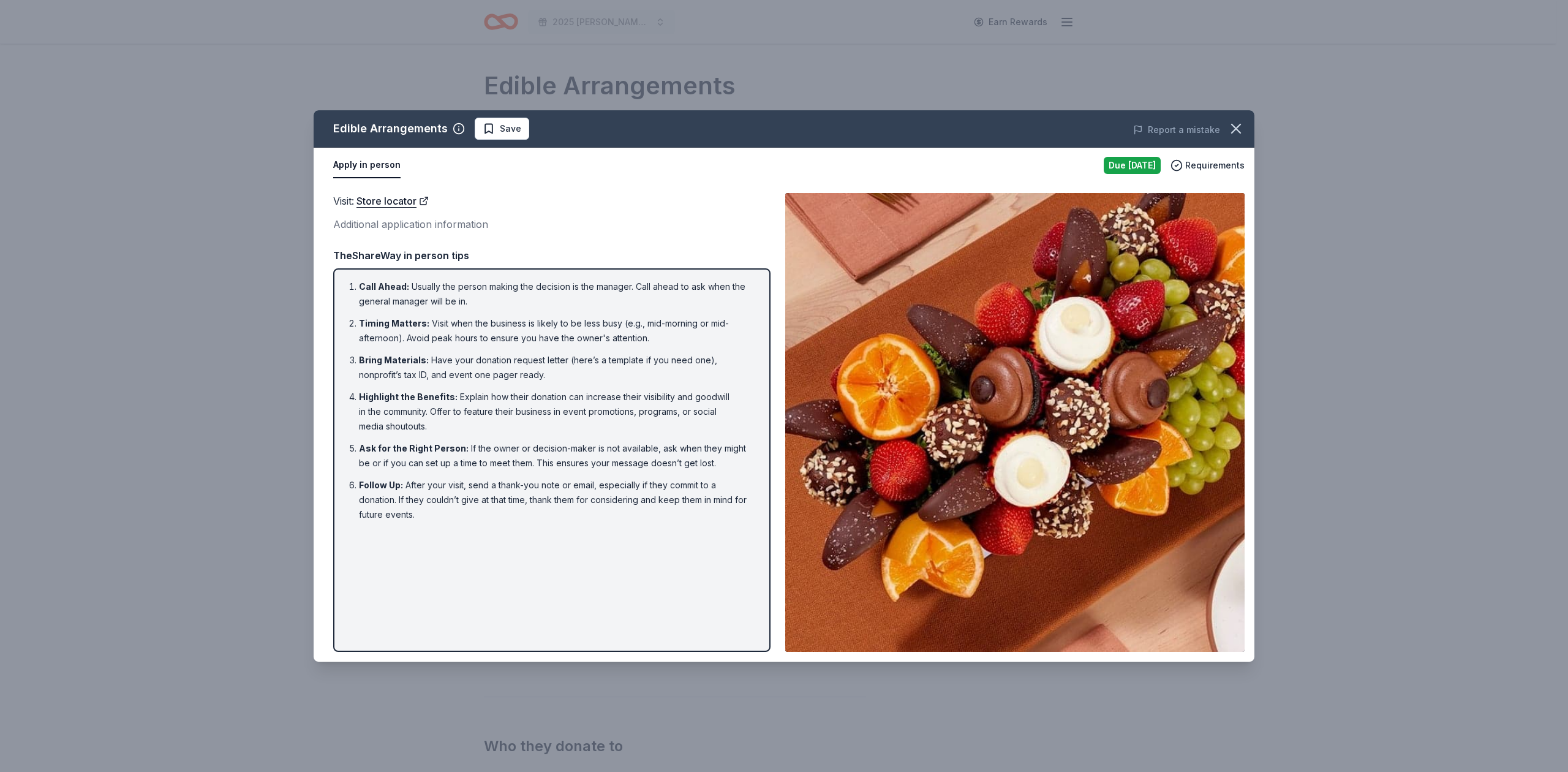
click at [1231, 114] on div "Report a mistake" at bounding box center [1071, 130] width 367 height 34
drag, startPoint x: 1237, startPoint y: 136, endPoint x: 1225, endPoint y: 133, distance: 12.4
click at [1237, 137] on button "button" at bounding box center [1236, 129] width 27 height 27
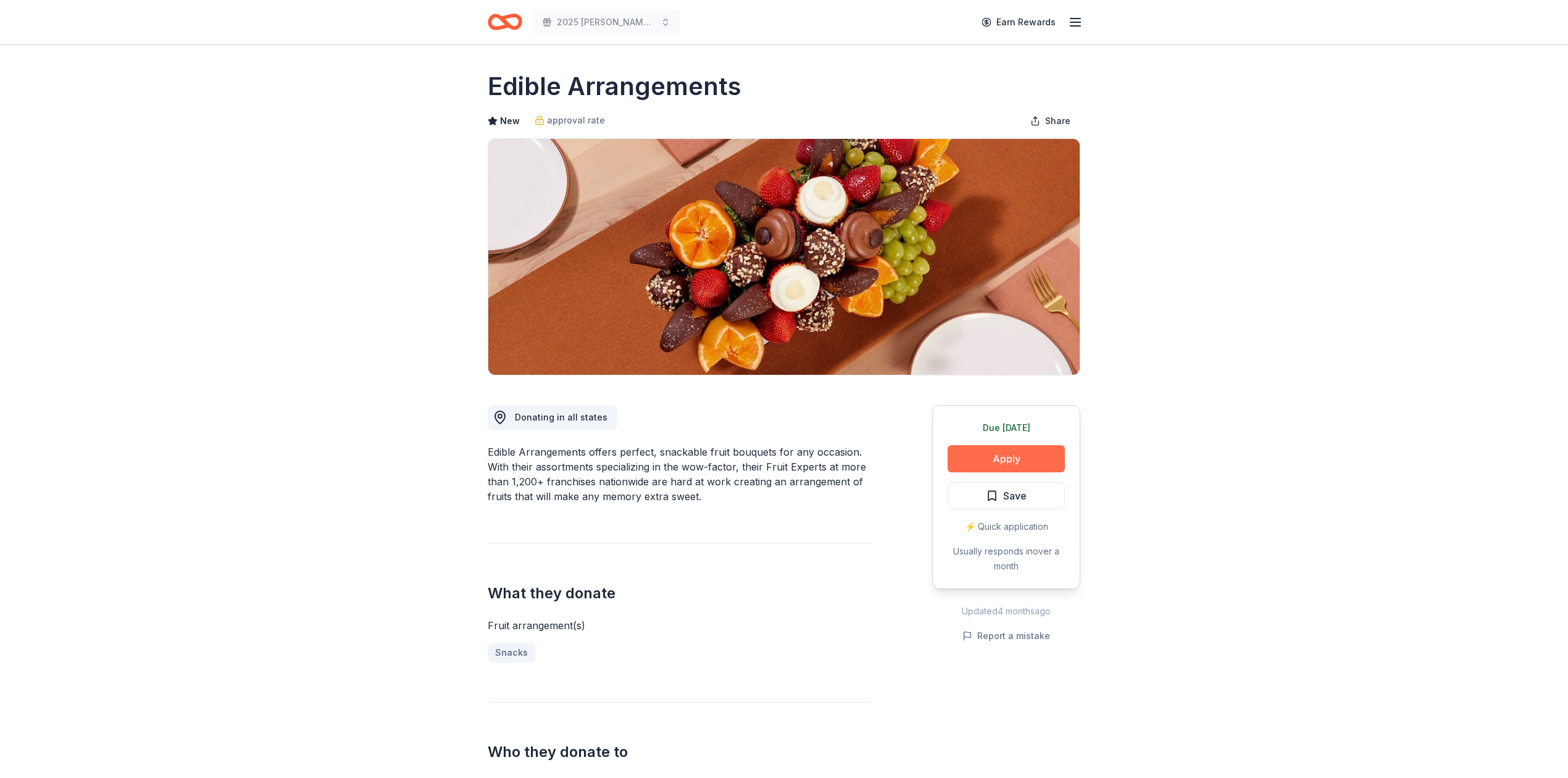
click at [1011, 456] on button "Apply" at bounding box center [1006, 458] width 117 height 27
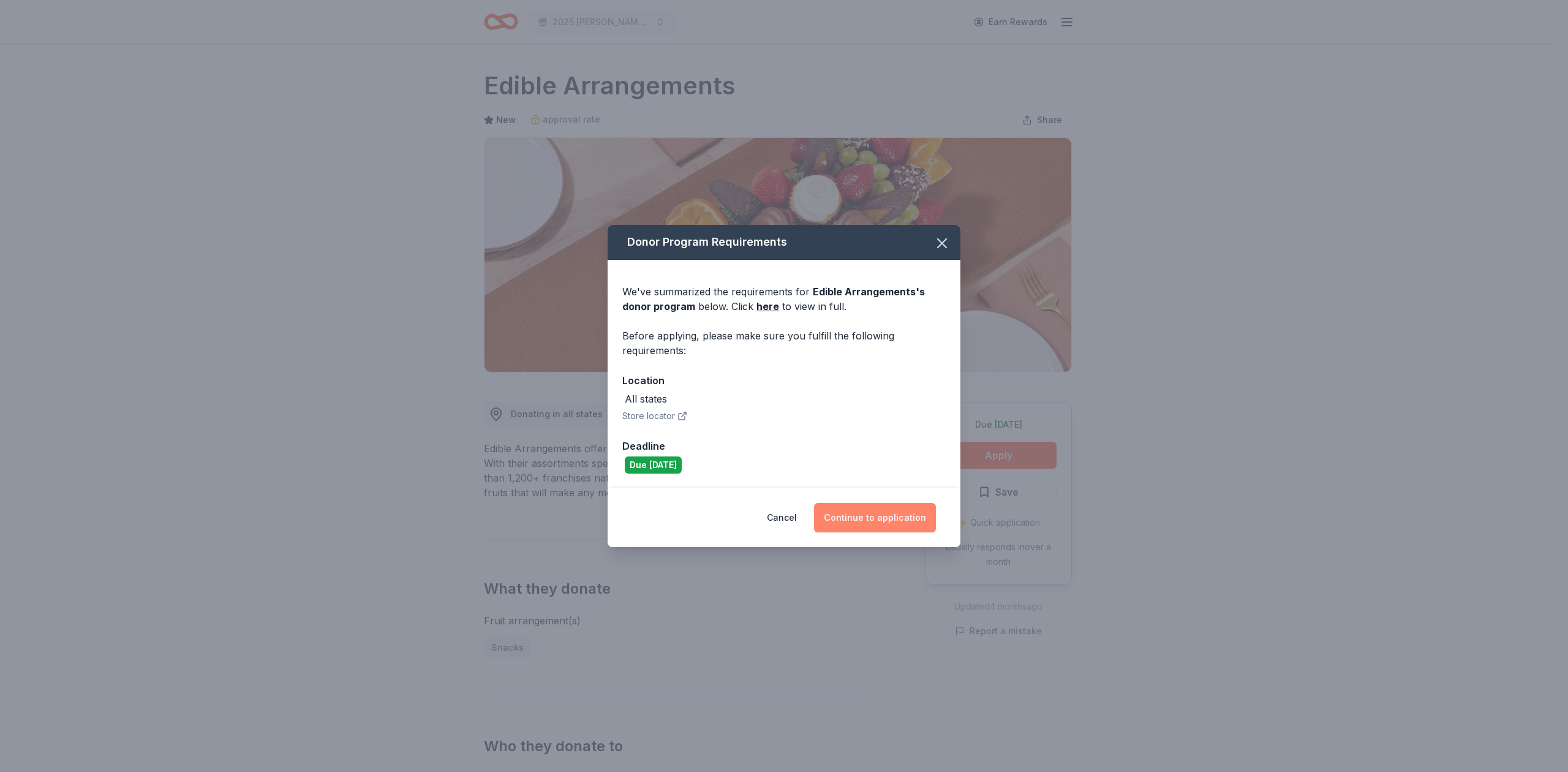
click at [912, 508] on button "Continue to application" at bounding box center [875, 517] width 122 height 30
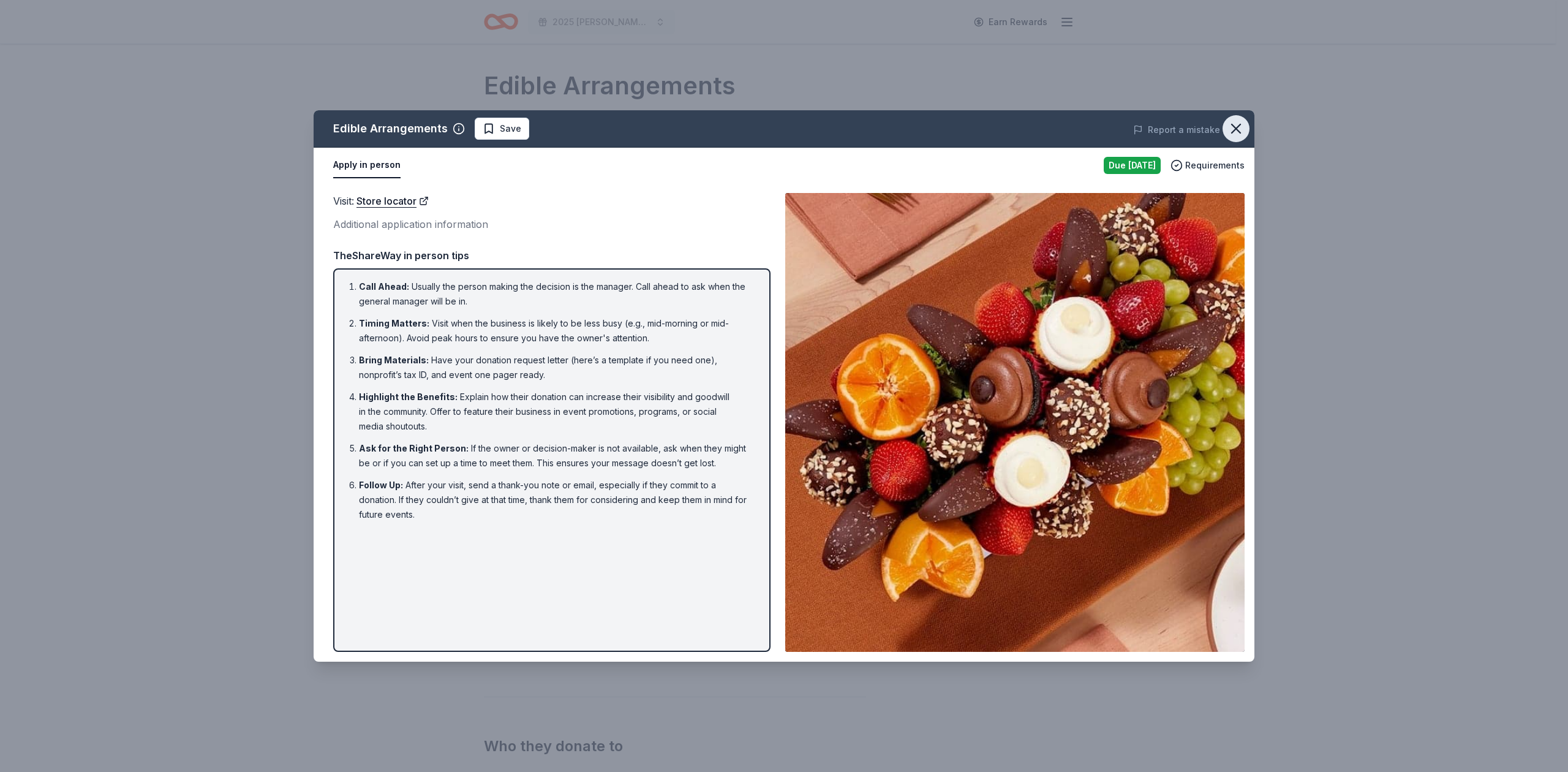
click at [1233, 128] on icon "button" at bounding box center [1236, 128] width 17 height 17
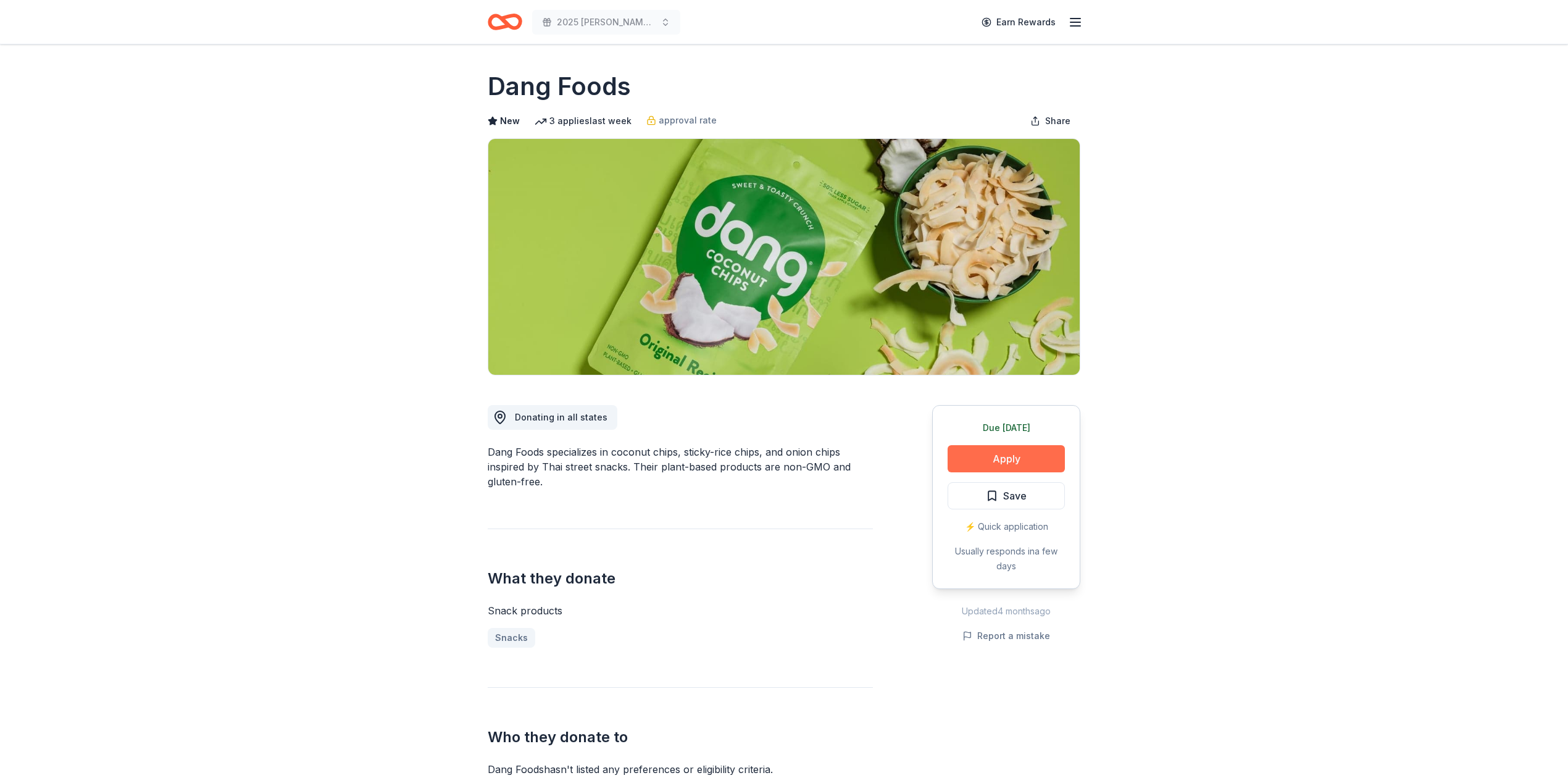
click at [1000, 462] on button "Apply" at bounding box center [1006, 458] width 117 height 27
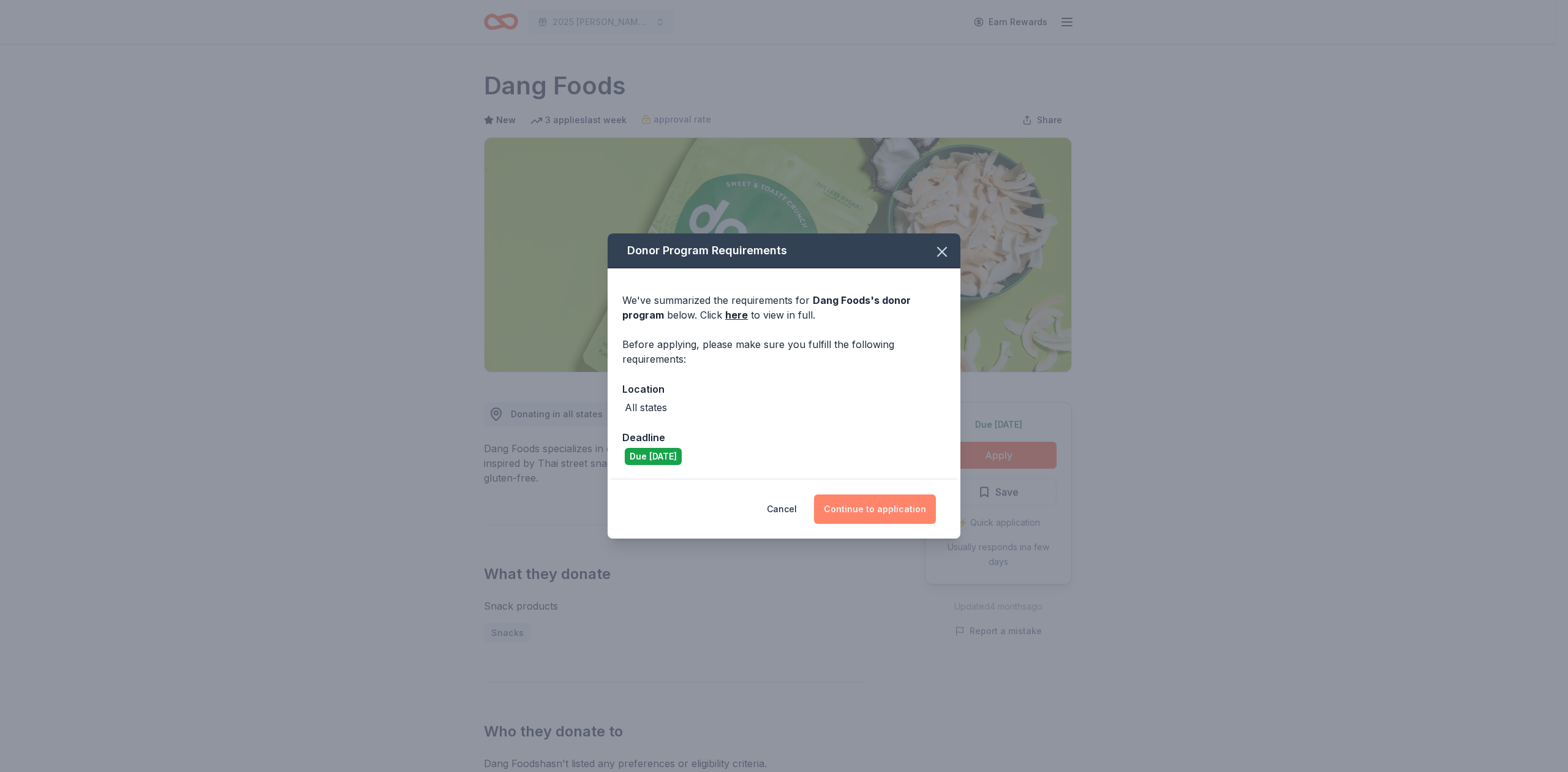
click at [855, 505] on button "Continue to application" at bounding box center [875, 509] width 122 height 30
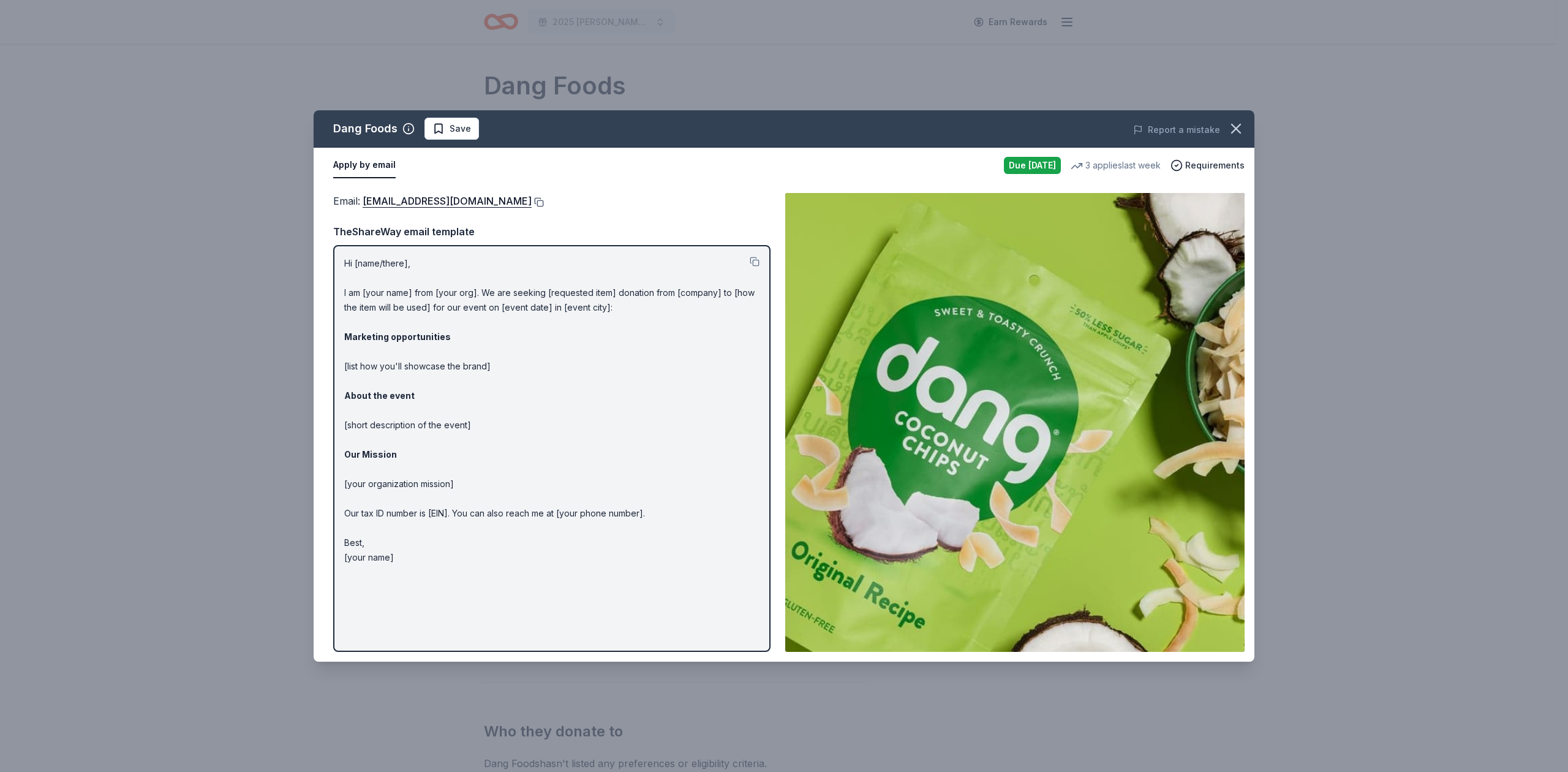
click at [531, 198] on button at bounding box center [538, 202] width 13 height 10
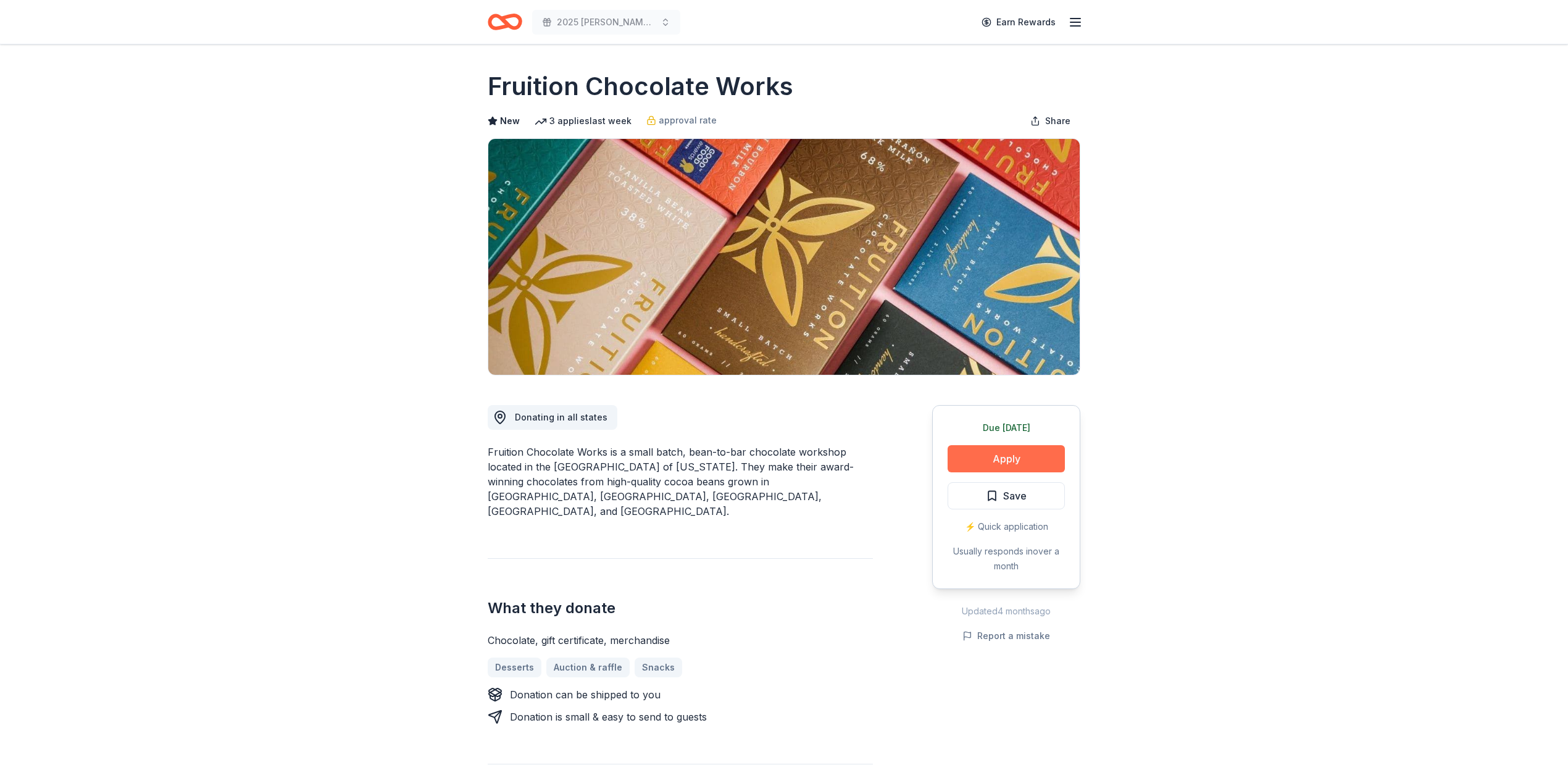
click at [1013, 455] on button "Apply" at bounding box center [1006, 458] width 117 height 27
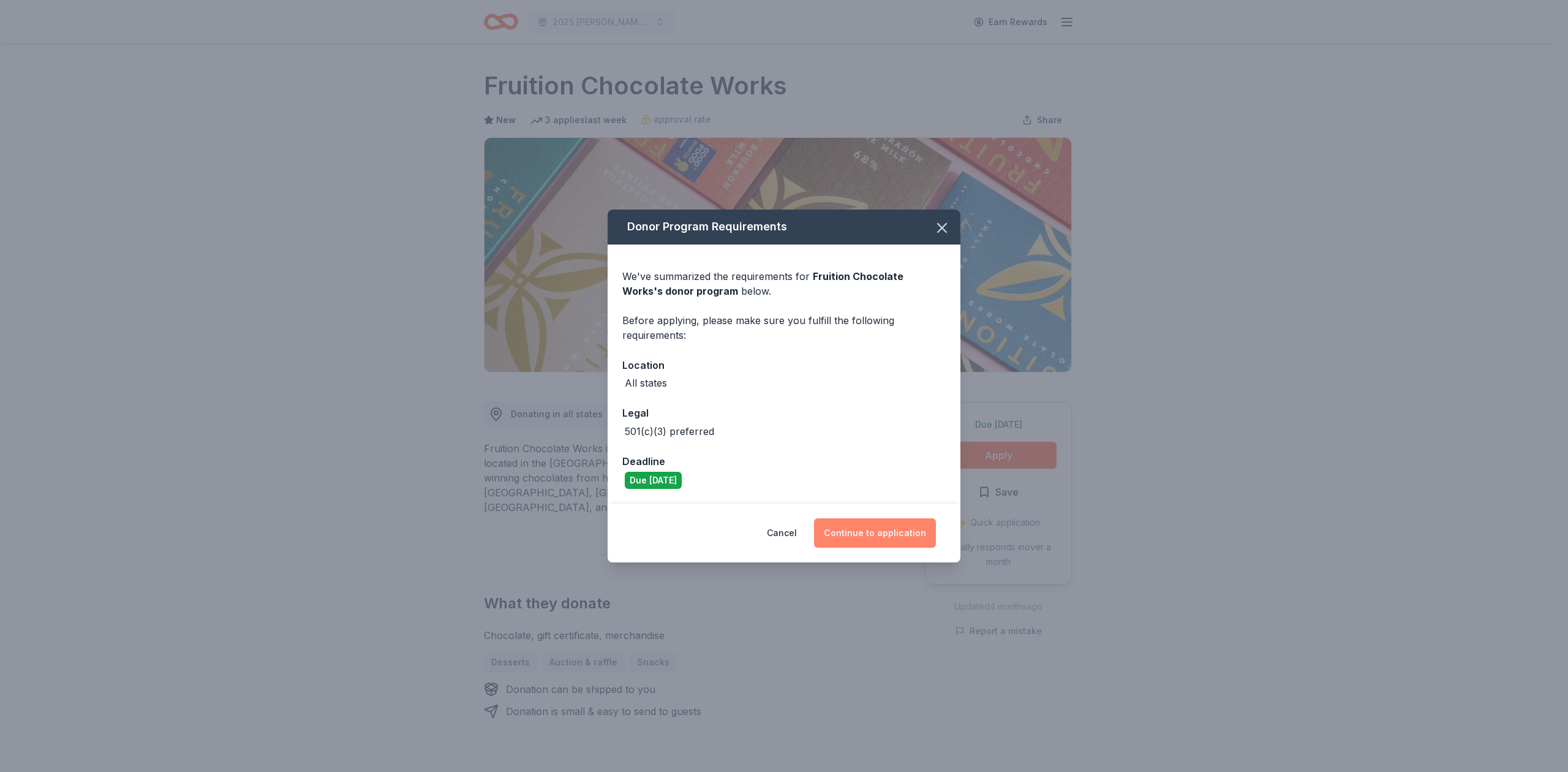
click at [864, 535] on button "Continue to application" at bounding box center [875, 532] width 122 height 30
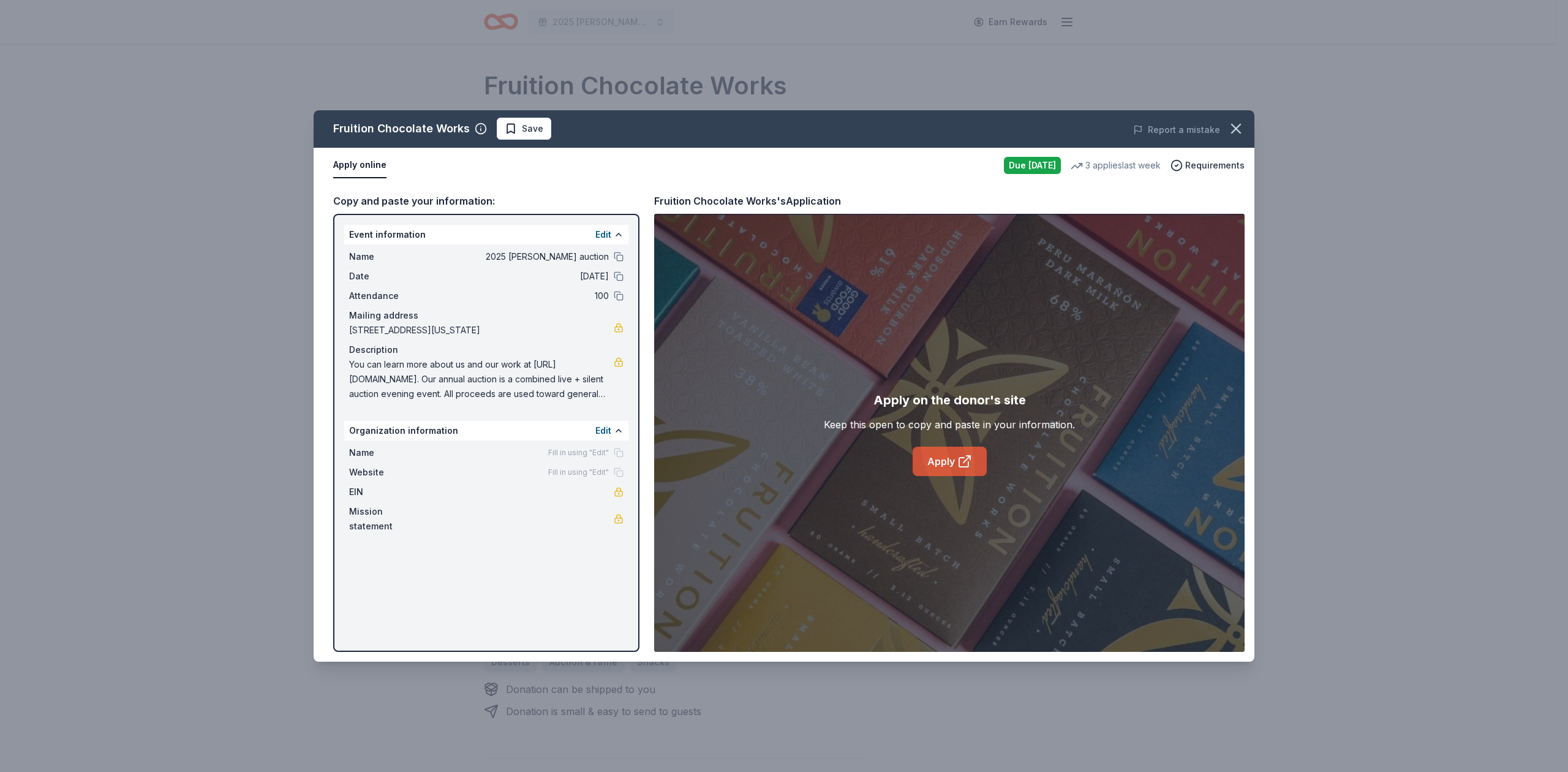
click at [933, 459] on link "Apply" at bounding box center [949, 461] width 74 height 30
click at [518, 130] on span "Save" at bounding box center [523, 129] width 39 height 14
click at [547, 126] on html "2025 WES auction Earn Rewards Due tomorrow Share Fruition Chocolate Works New 3…" at bounding box center [784, 386] width 1568 height 772
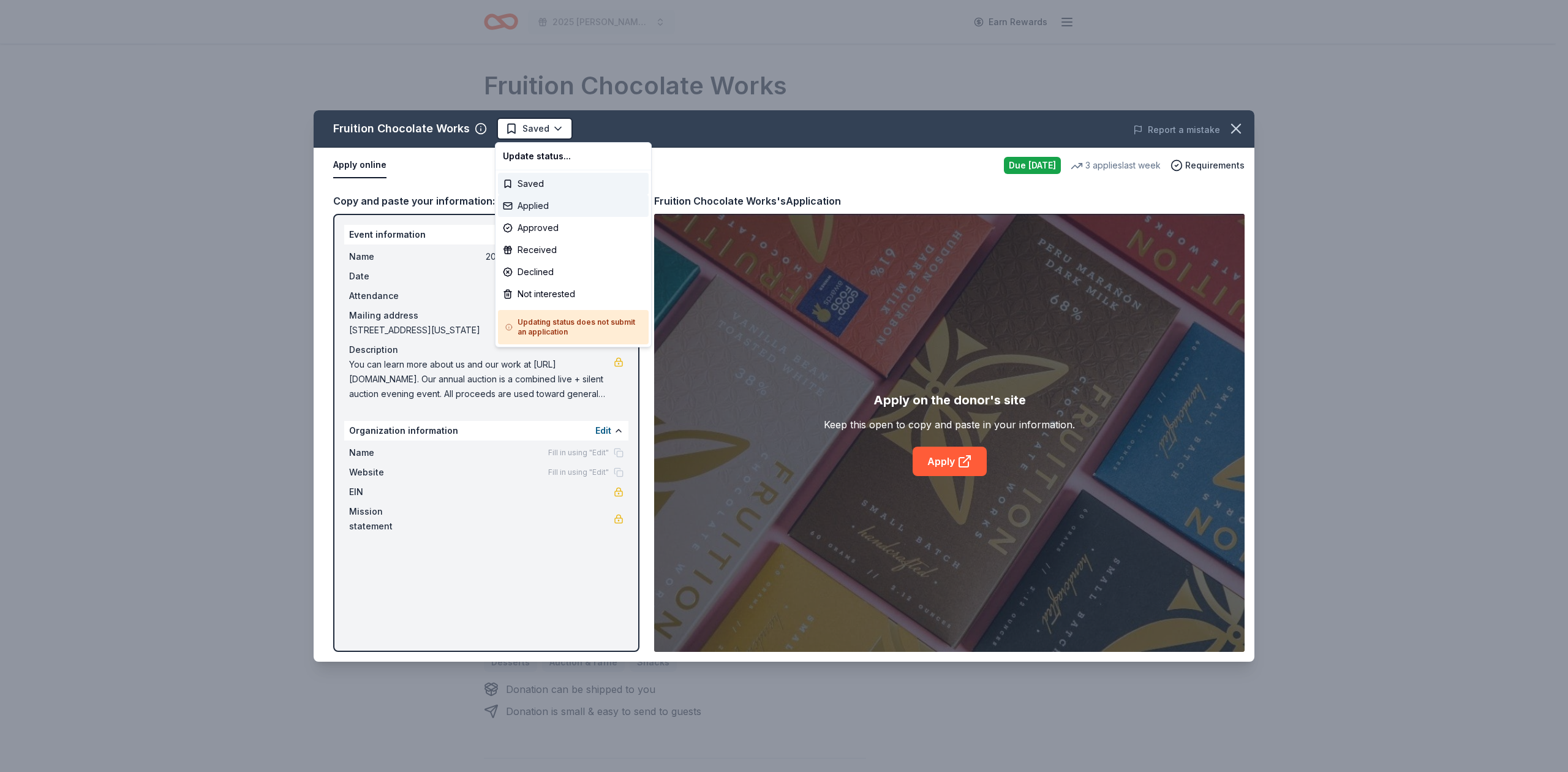
click at [534, 205] on div "Applied" at bounding box center [573, 205] width 150 height 22
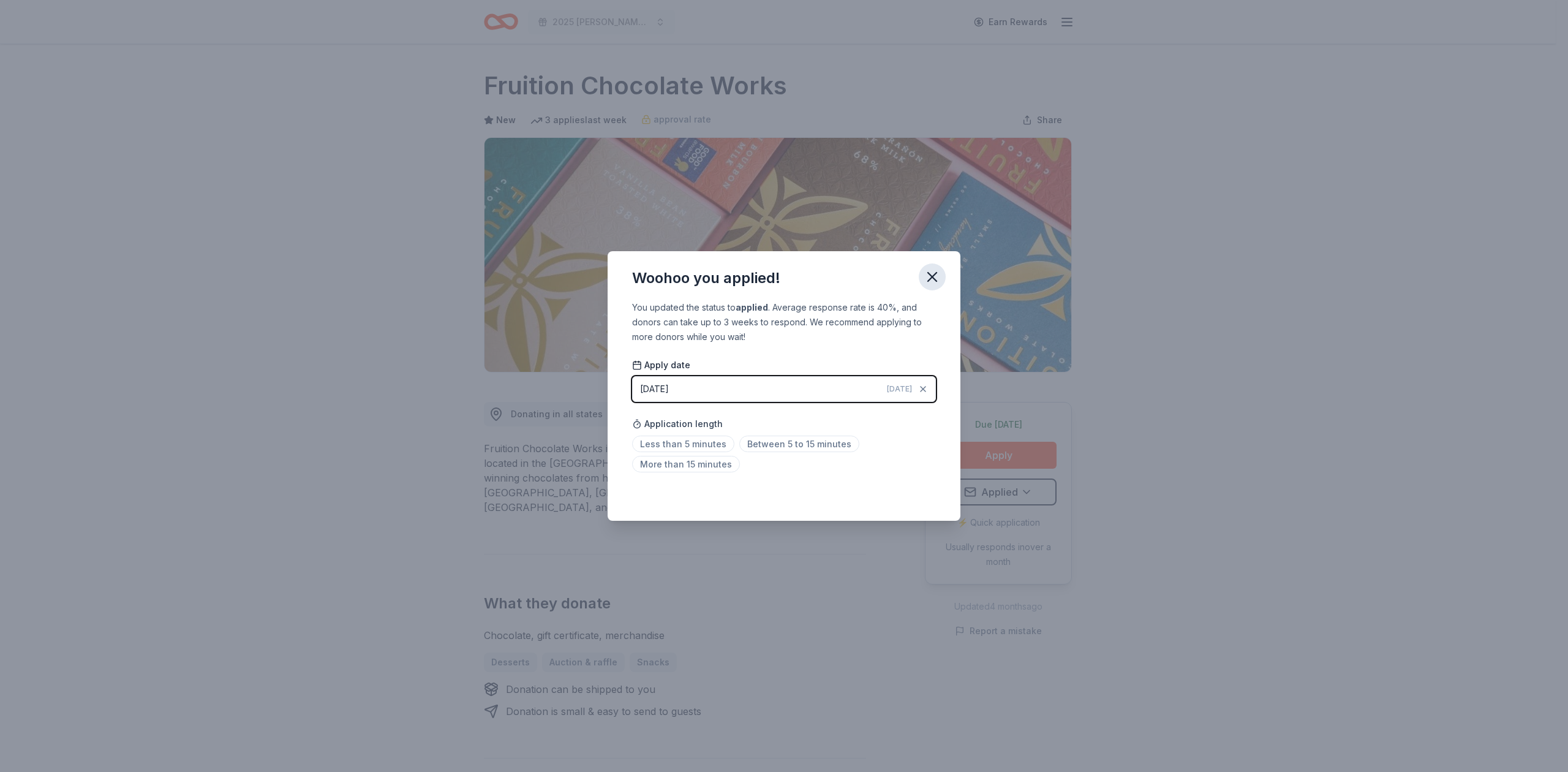
click at [929, 276] on icon "button" at bounding box center [931, 277] width 17 height 17
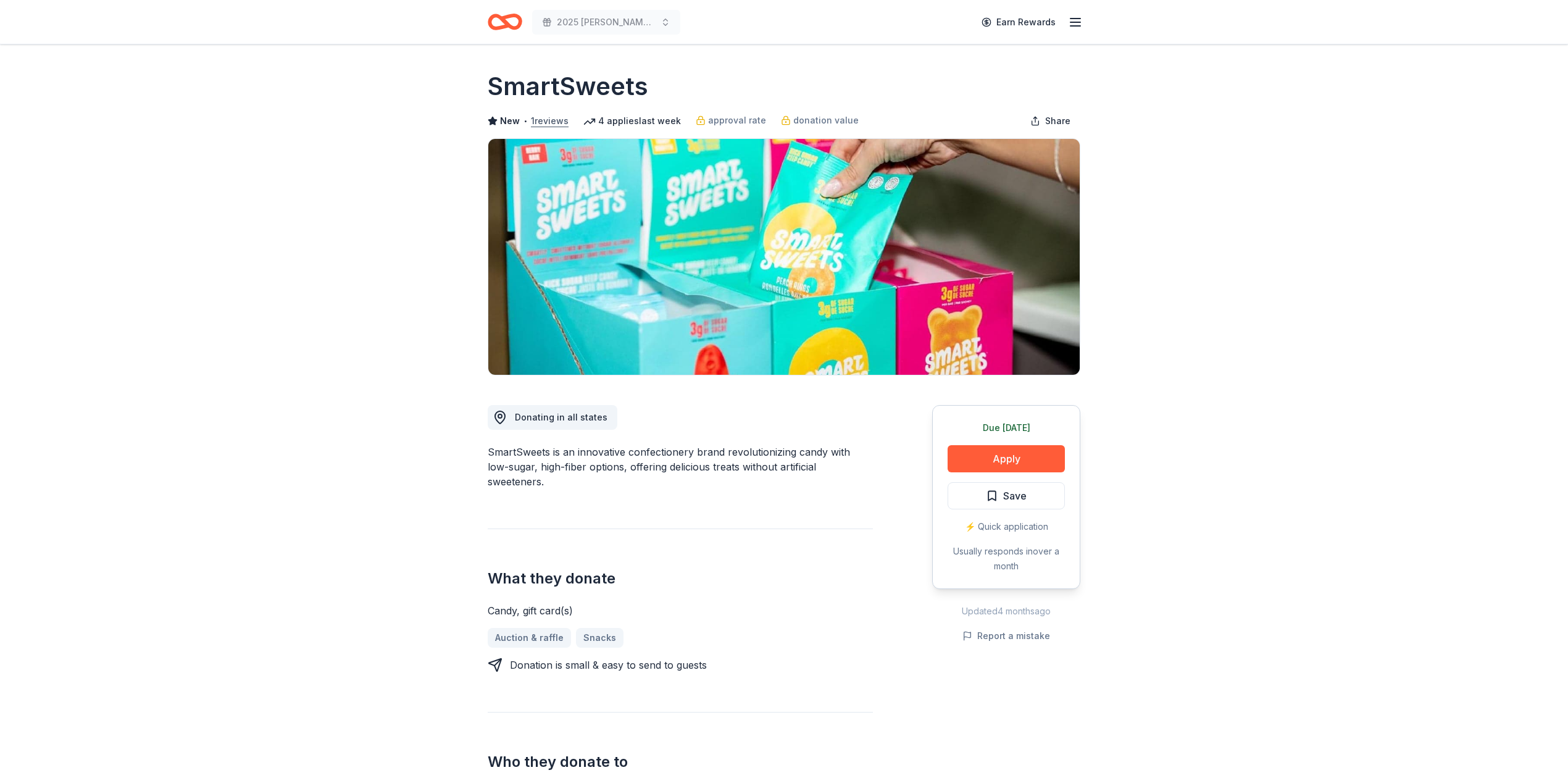
click at [564, 120] on button "1 reviews" at bounding box center [549, 121] width 37 height 15
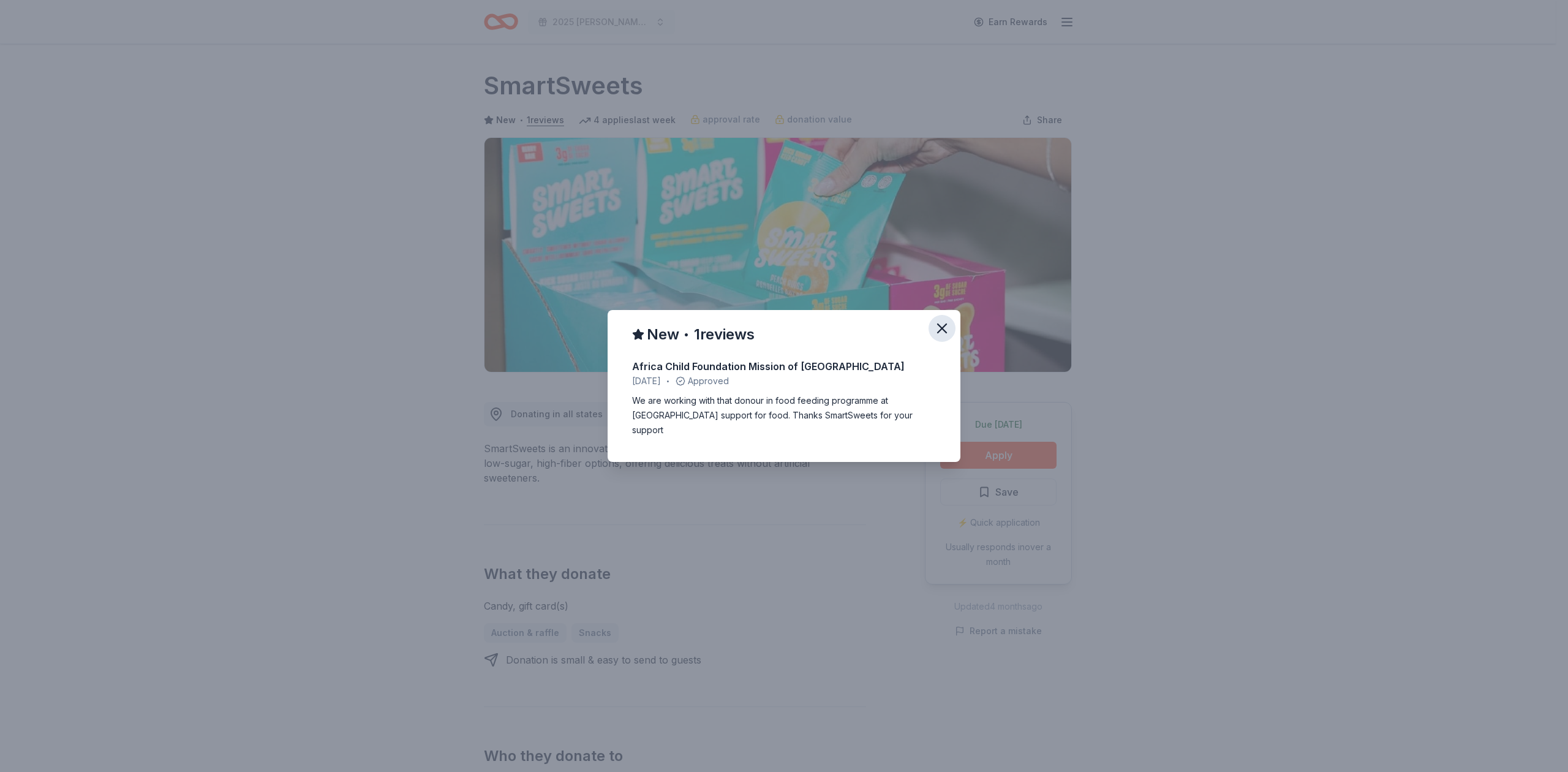
click at [938, 336] on icon "button" at bounding box center [941, 328] width 17 height 17
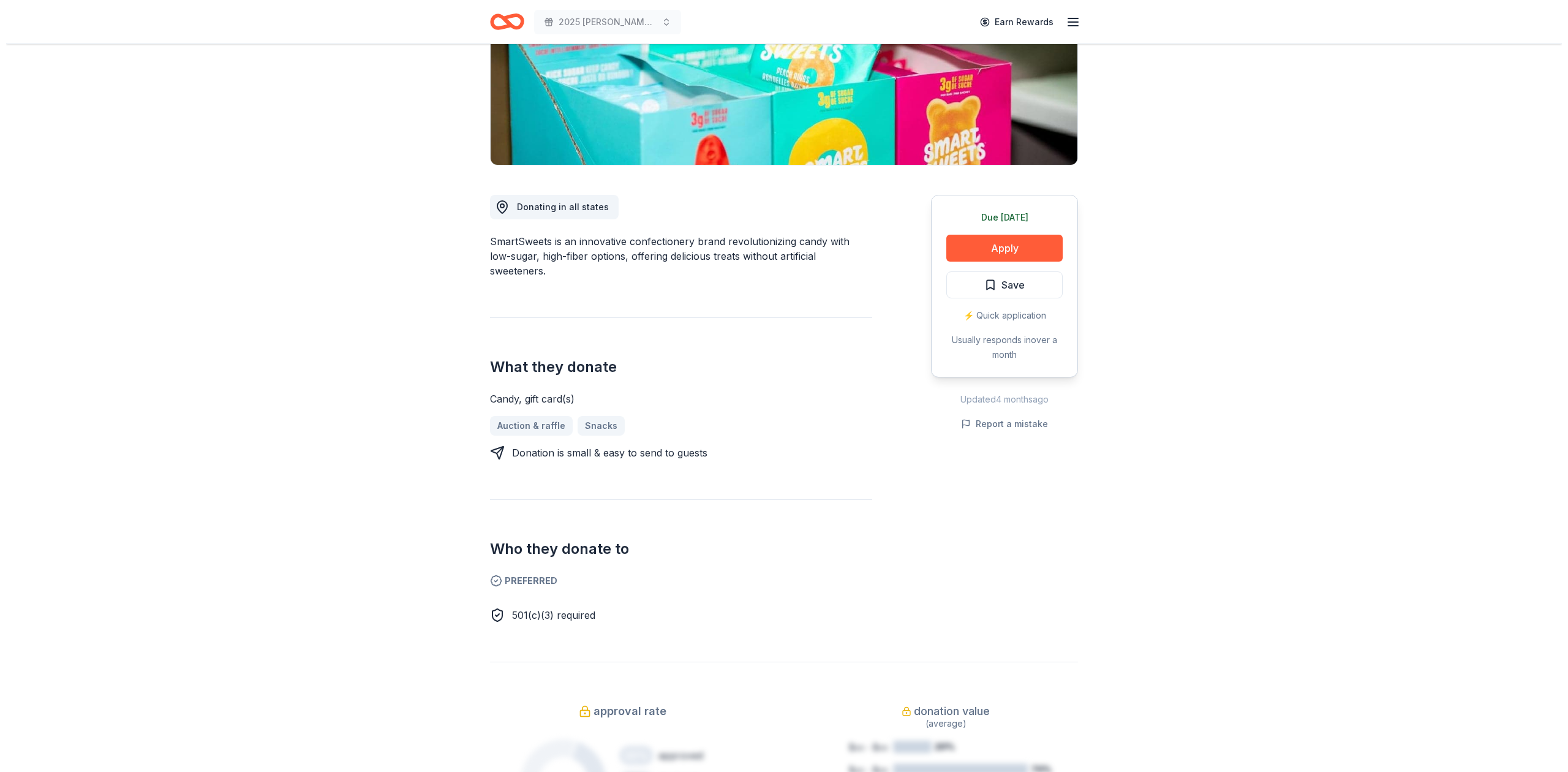
scroll to position [245, 0]
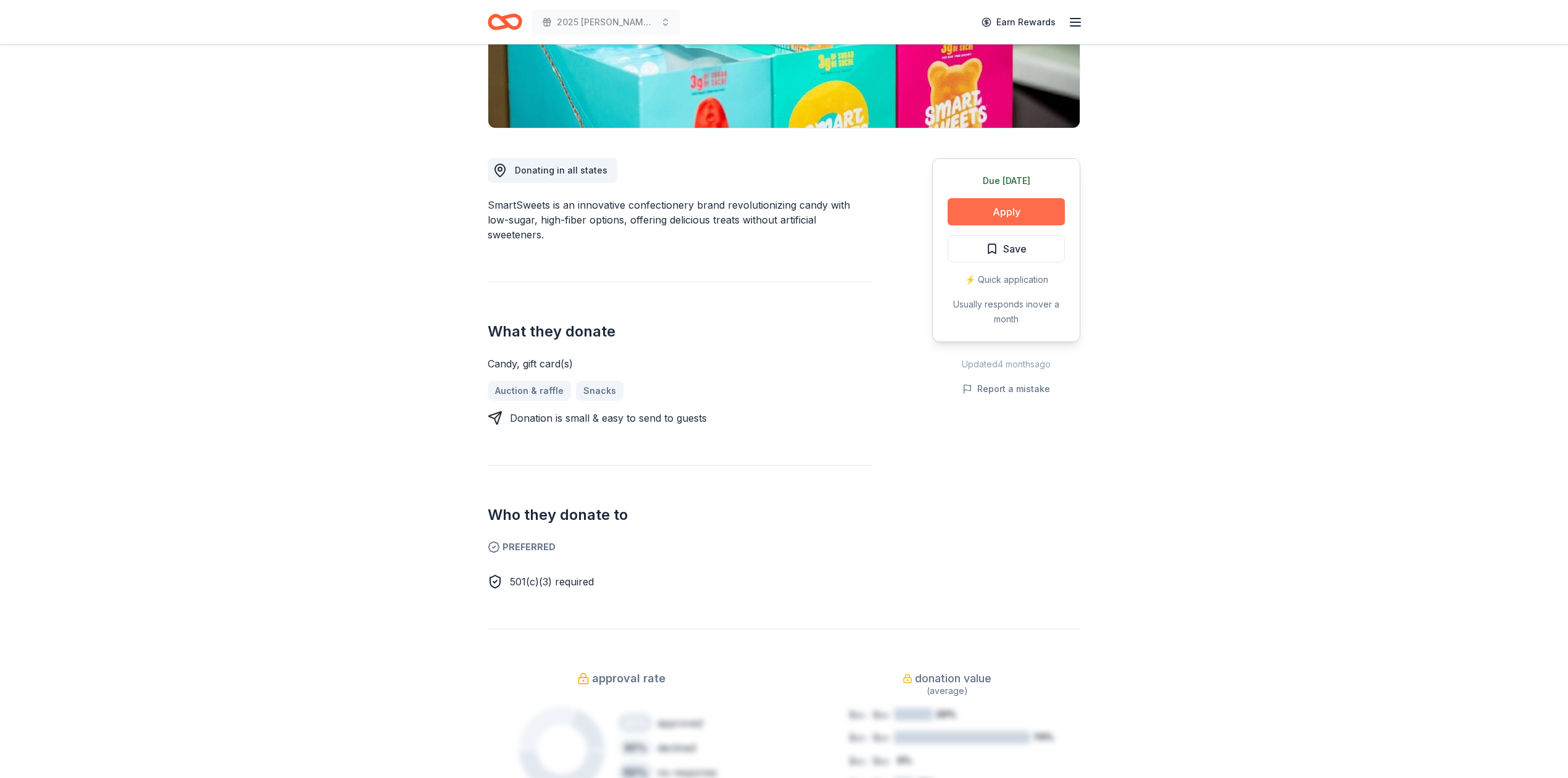
click at [995, 205] on button "Apply" at bounding box center [1006, 212] width 117 height 27
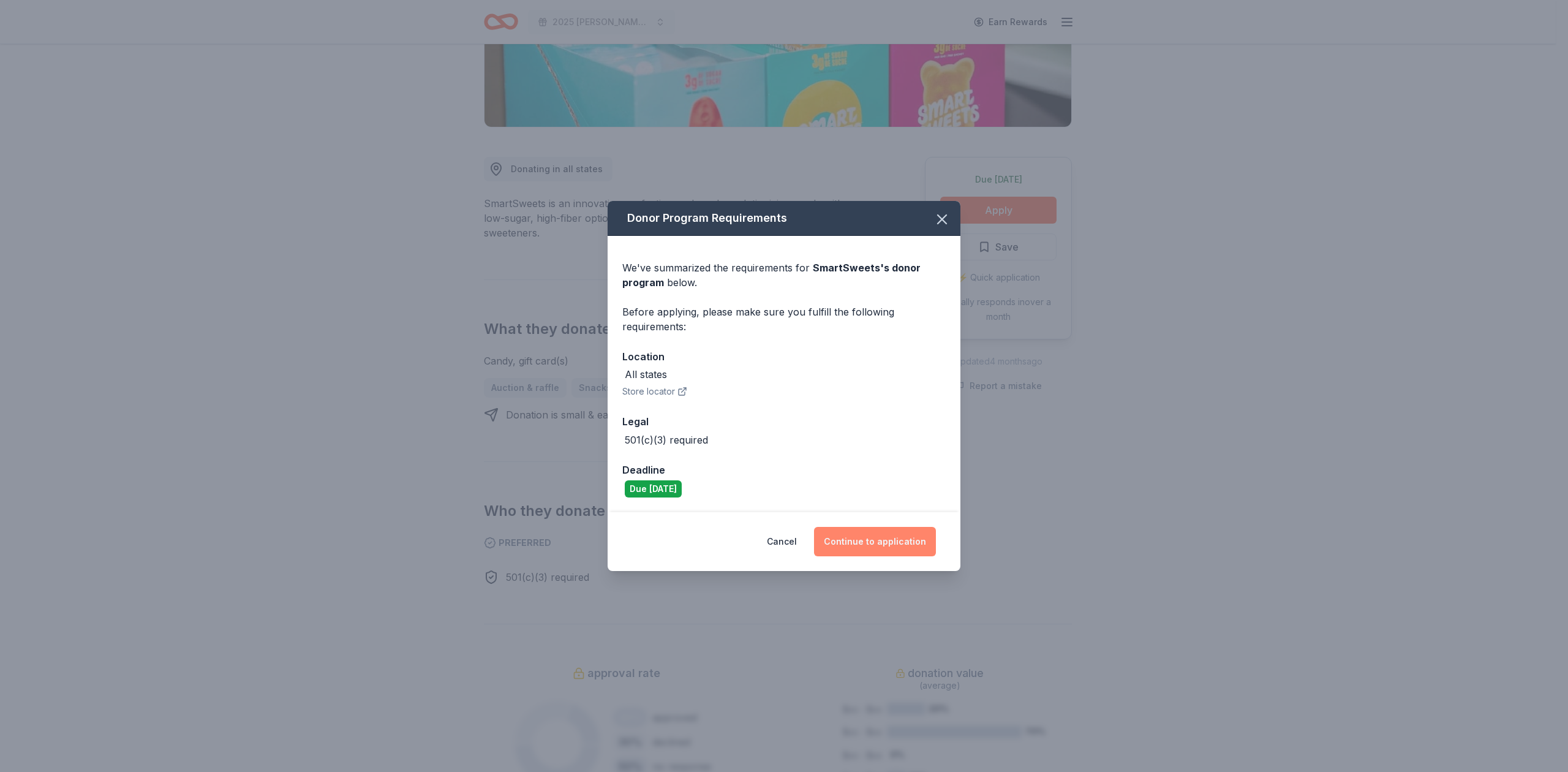
click at [867, 542] on button "Continue to application" at bounding box center [875, 541] width 122 height 30
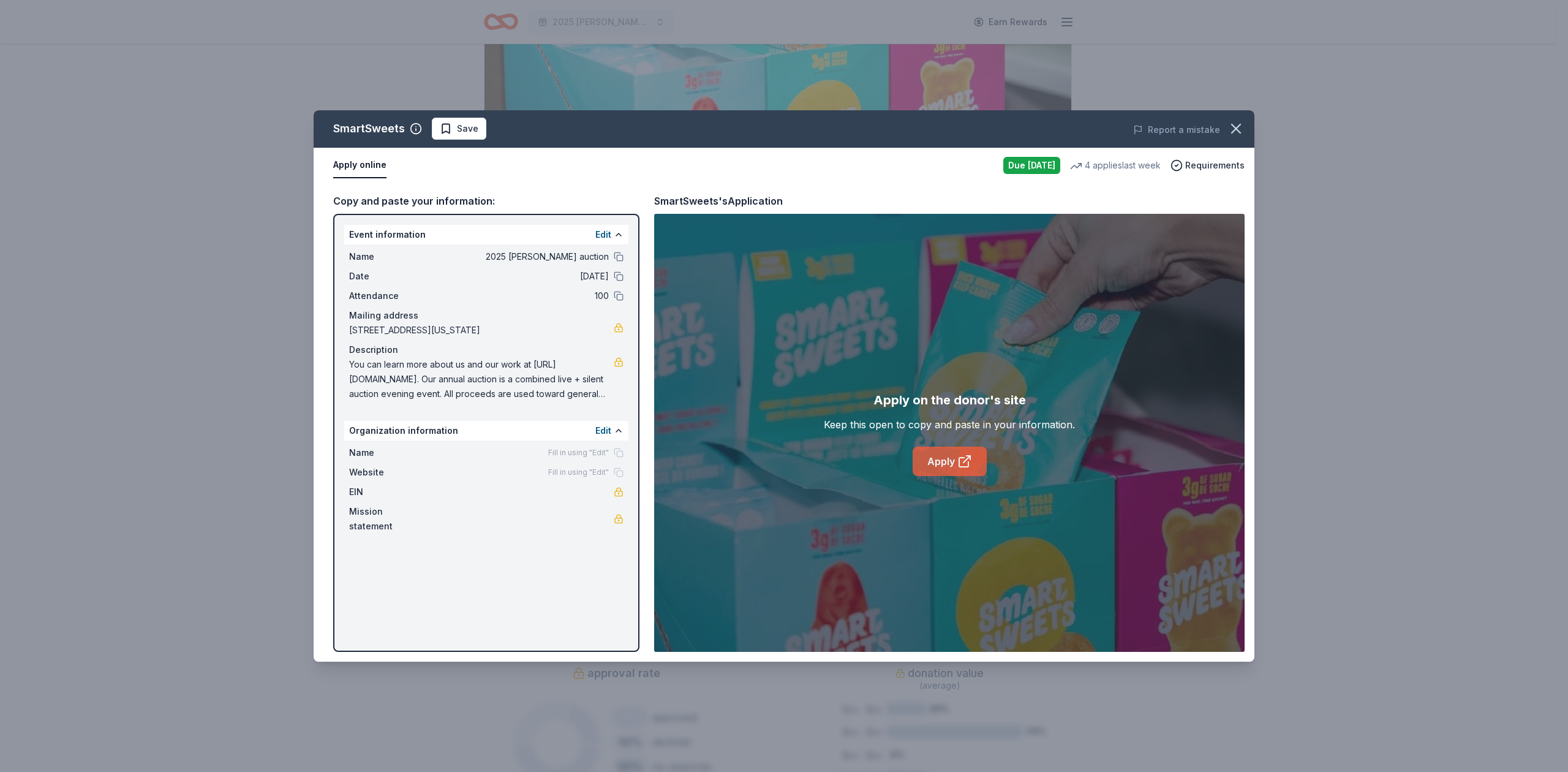
click at [937, 452] on link "Apply" at bounding box center [949, 461] width 74 height 30
click at [458, 127] on span "Save" at bounding box center [467, 129] width 22 height 14
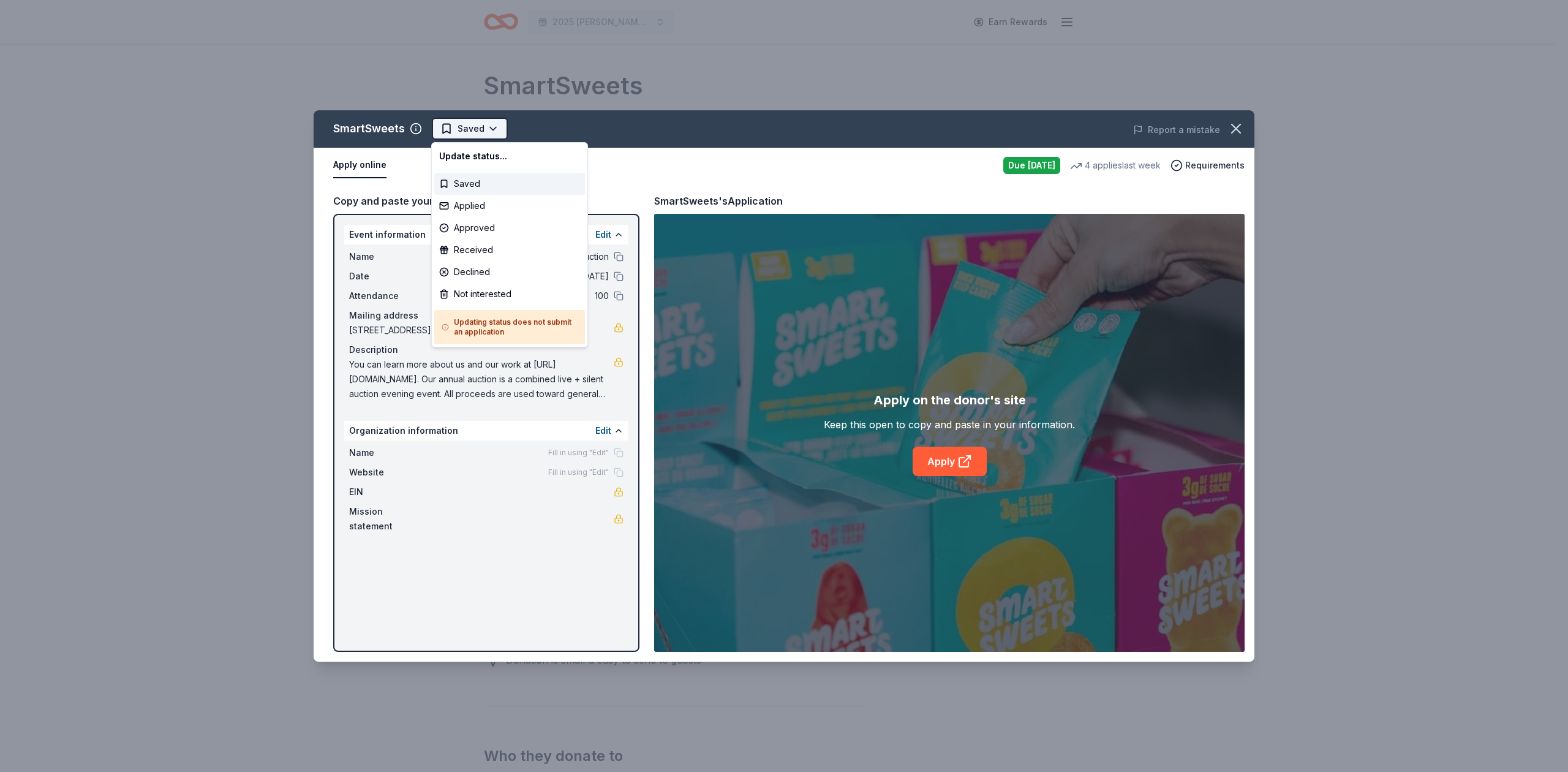
click at [464, 133] on html "2025 WES auction Earn Rewards Due tomorrow Share SmartSweets New • 1 reviews 4 …" at bounding box center [784, 386] width 1568 height 772
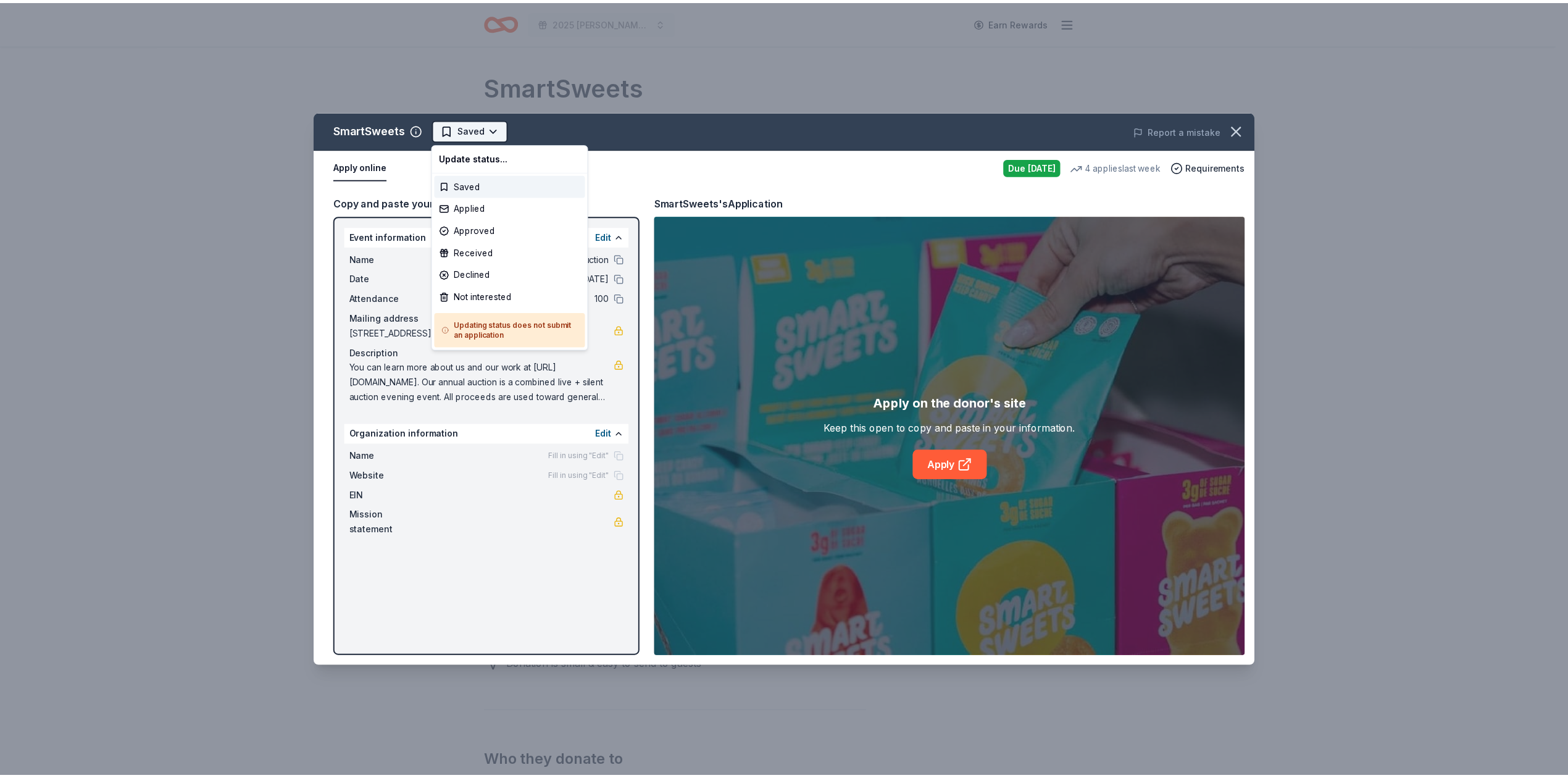
scroll to position [0, 0]
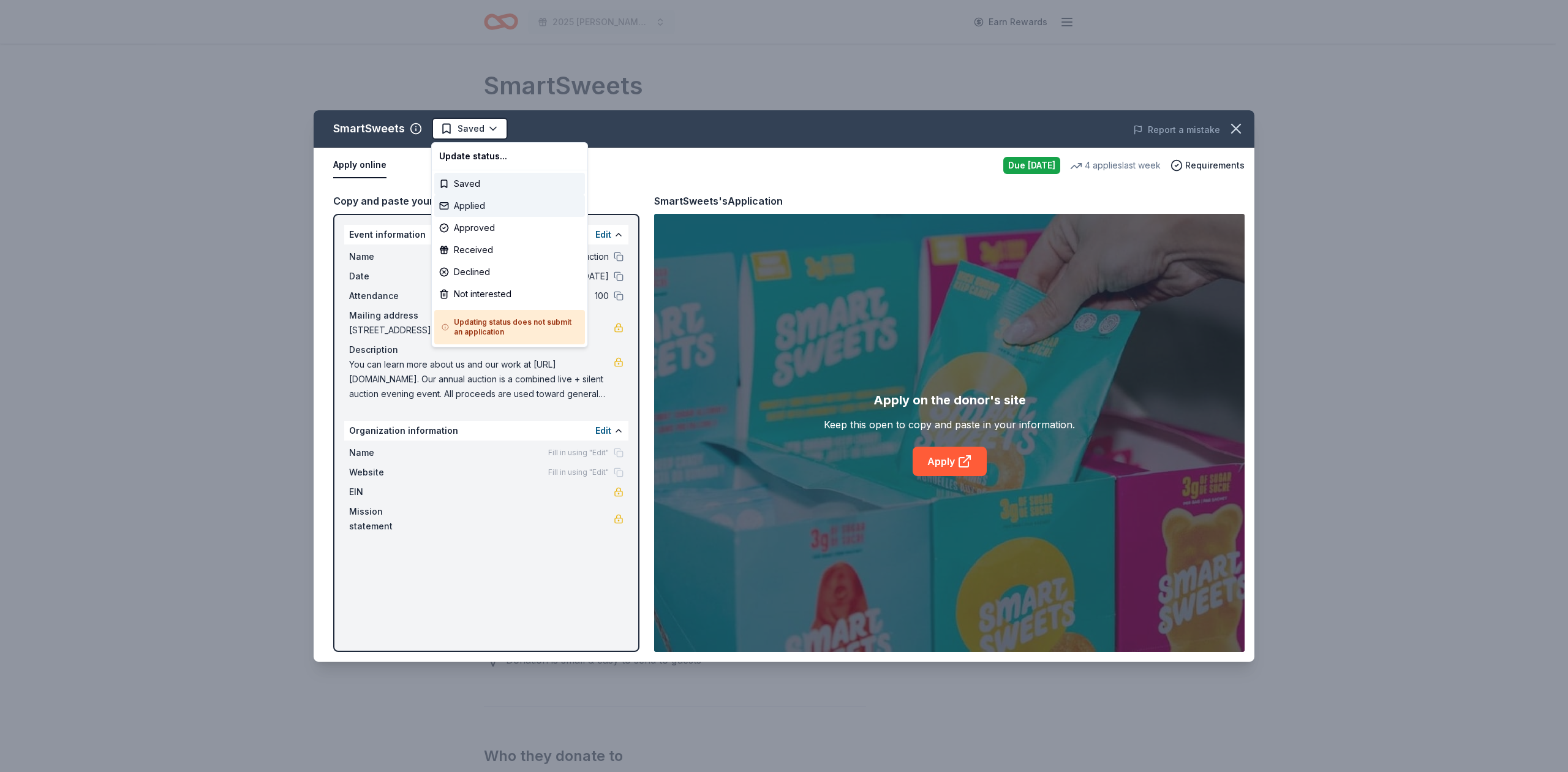
click at [472, 207] on div "Applied" at bounding box center [509, 205] width 150 height 22
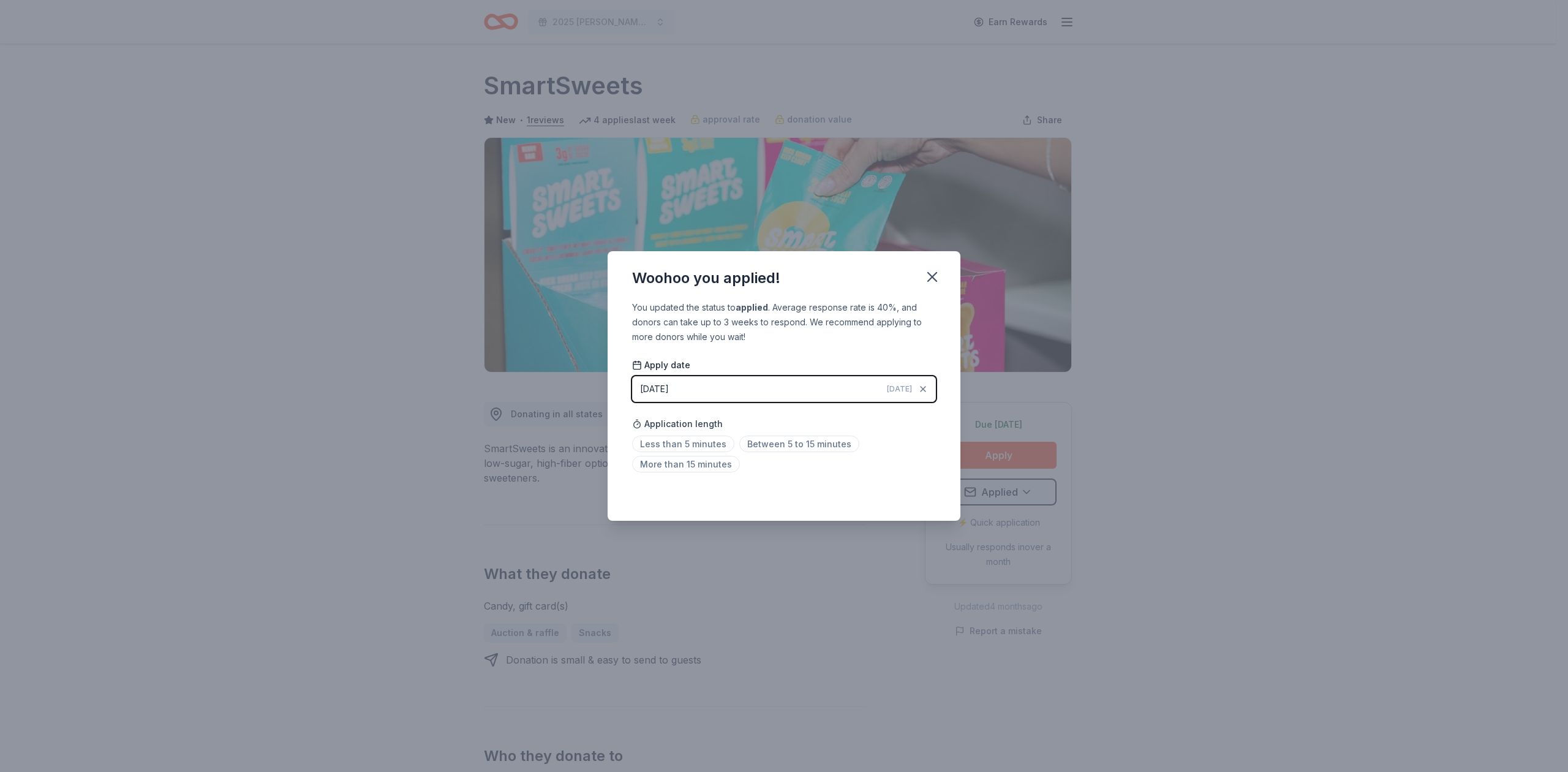
drag, startPoint x: 932, startPoint y: 275, endPoint x: 906, endPoint y: 185, distance: 93.7
click at [932, 271] on icon "button" at bounding box center [931, 277] width 17 height 17
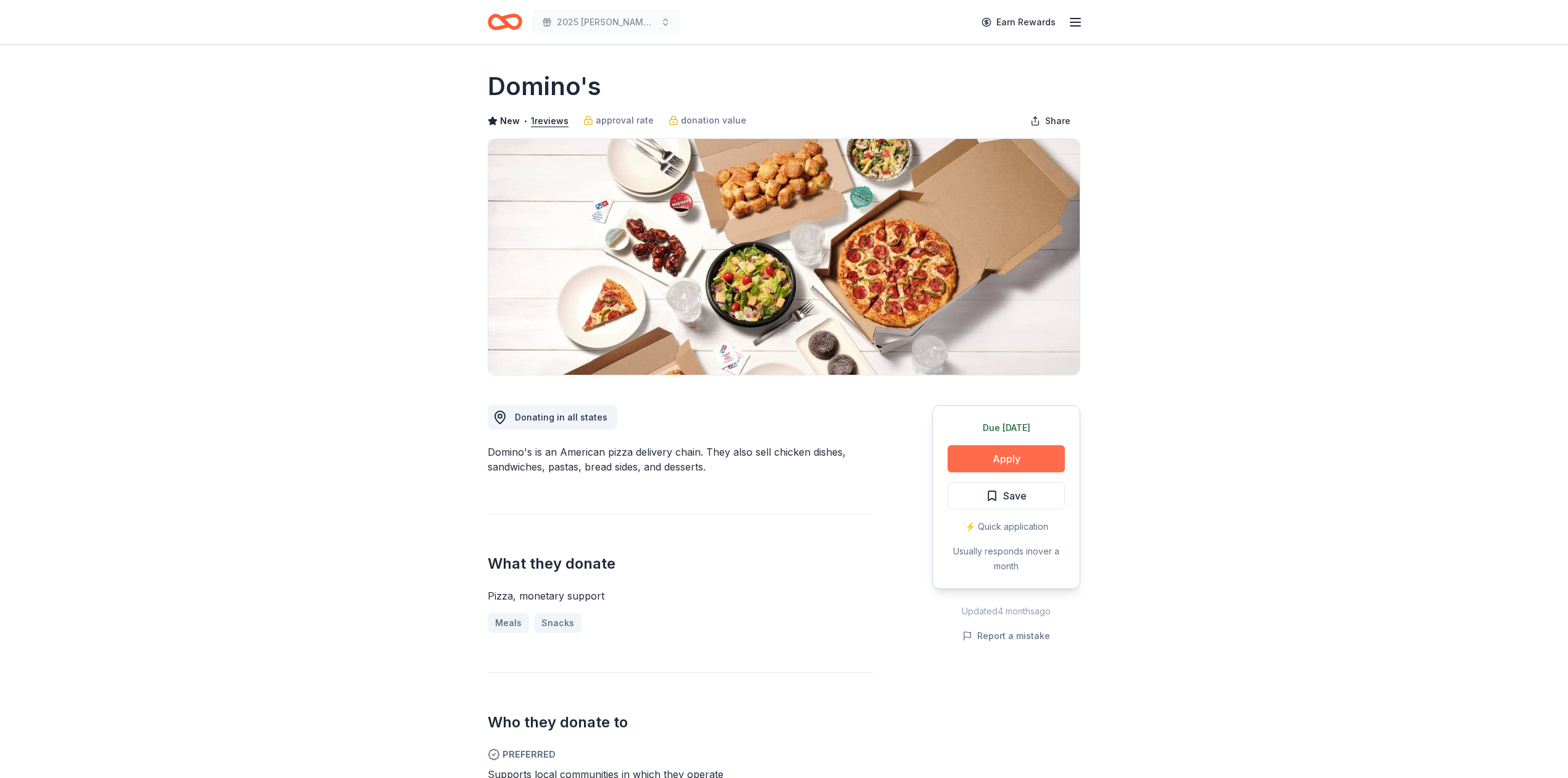
click at [995, 458] on button "Apply" at bounding box center [1006, 458] width 117 height 27
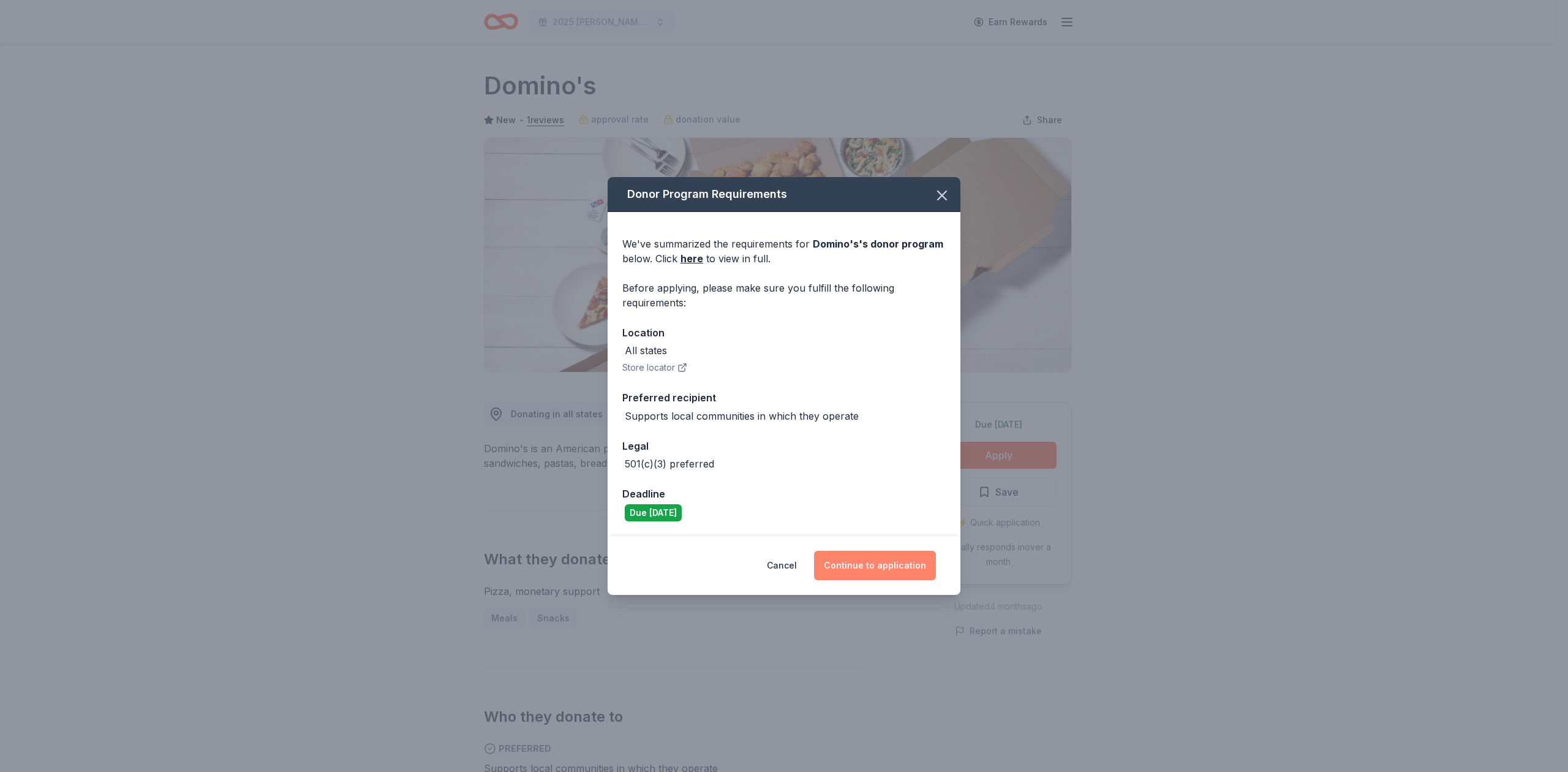
click at [873, 564] on button "Continue to application" at bounding box center [875, 565] width 122 height 30
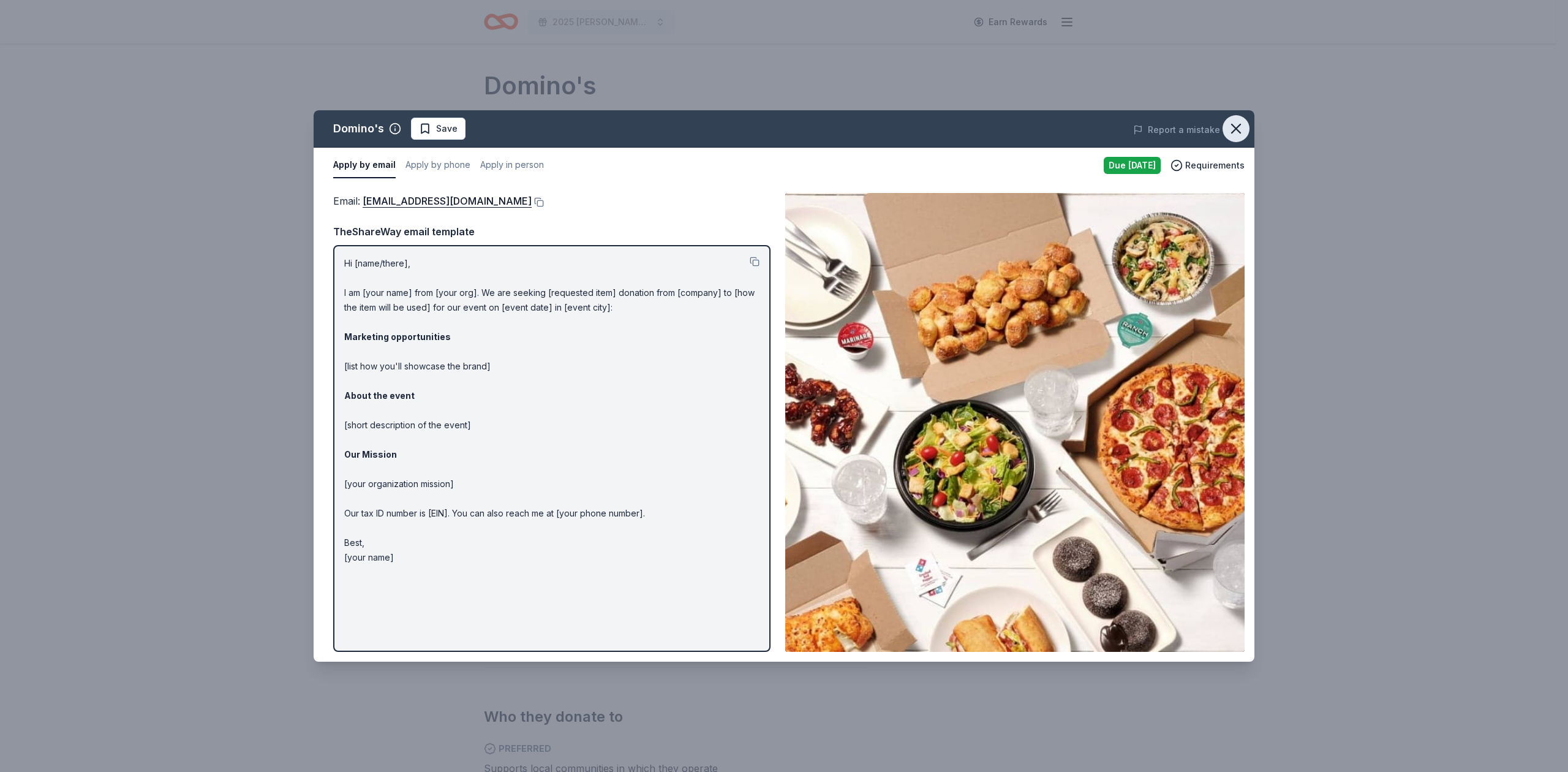
click at [1240, 129] on icon "button" at bounding box center [1236, 128] width 17 height 17
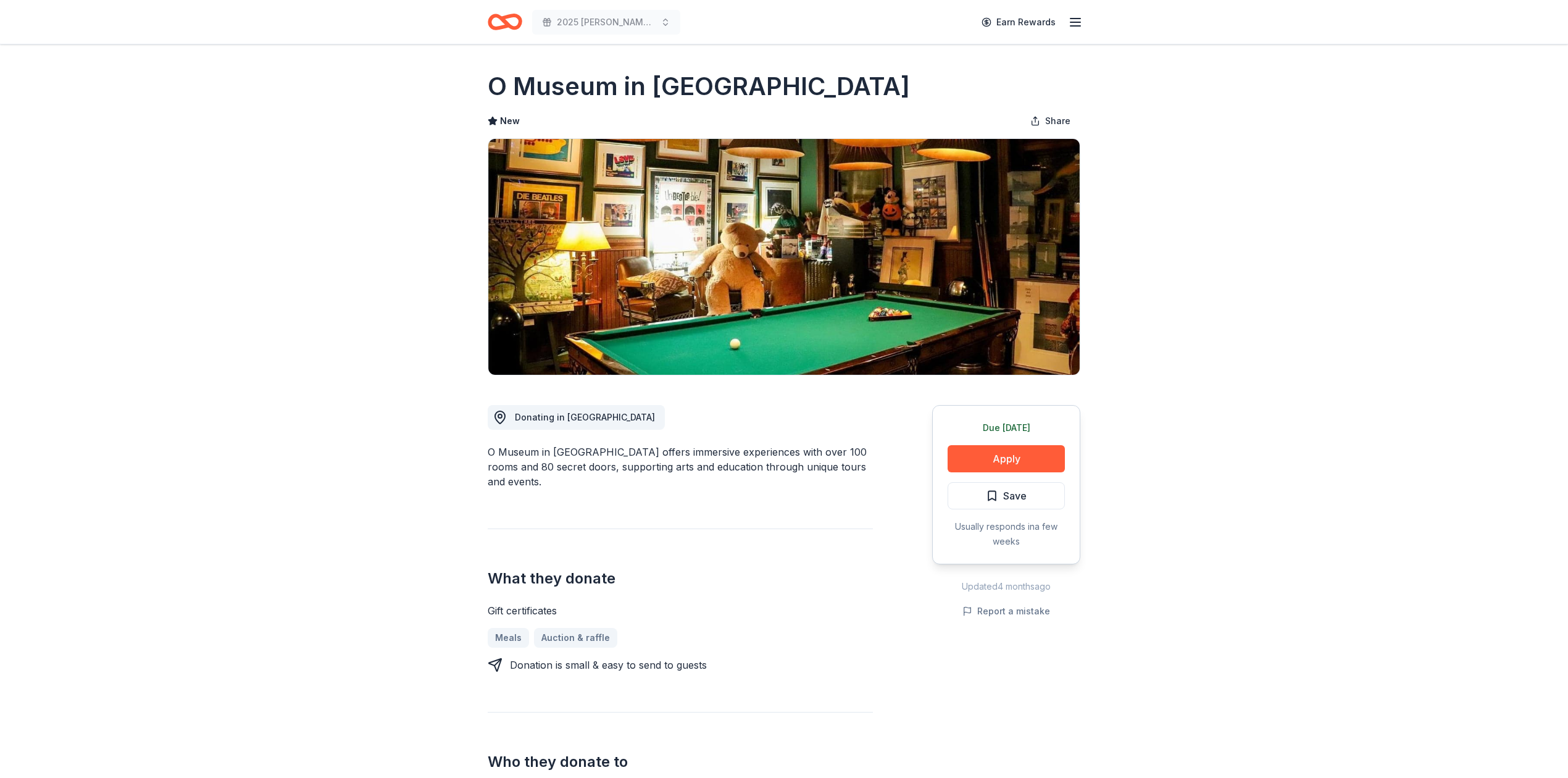
drag, startPoint x: 490, startPoint y: 83, endPoint x: 586, endPoint y: 86, distance: 96.0
click at [586, 86] on h1 "O Museum in [GEOGRAPHIC_DATA]" at bounding box center [698, 86] width 422 height 34
click at [1011, 453] on button "Apply" at bounding box center [1006, 458] width 117 height 27
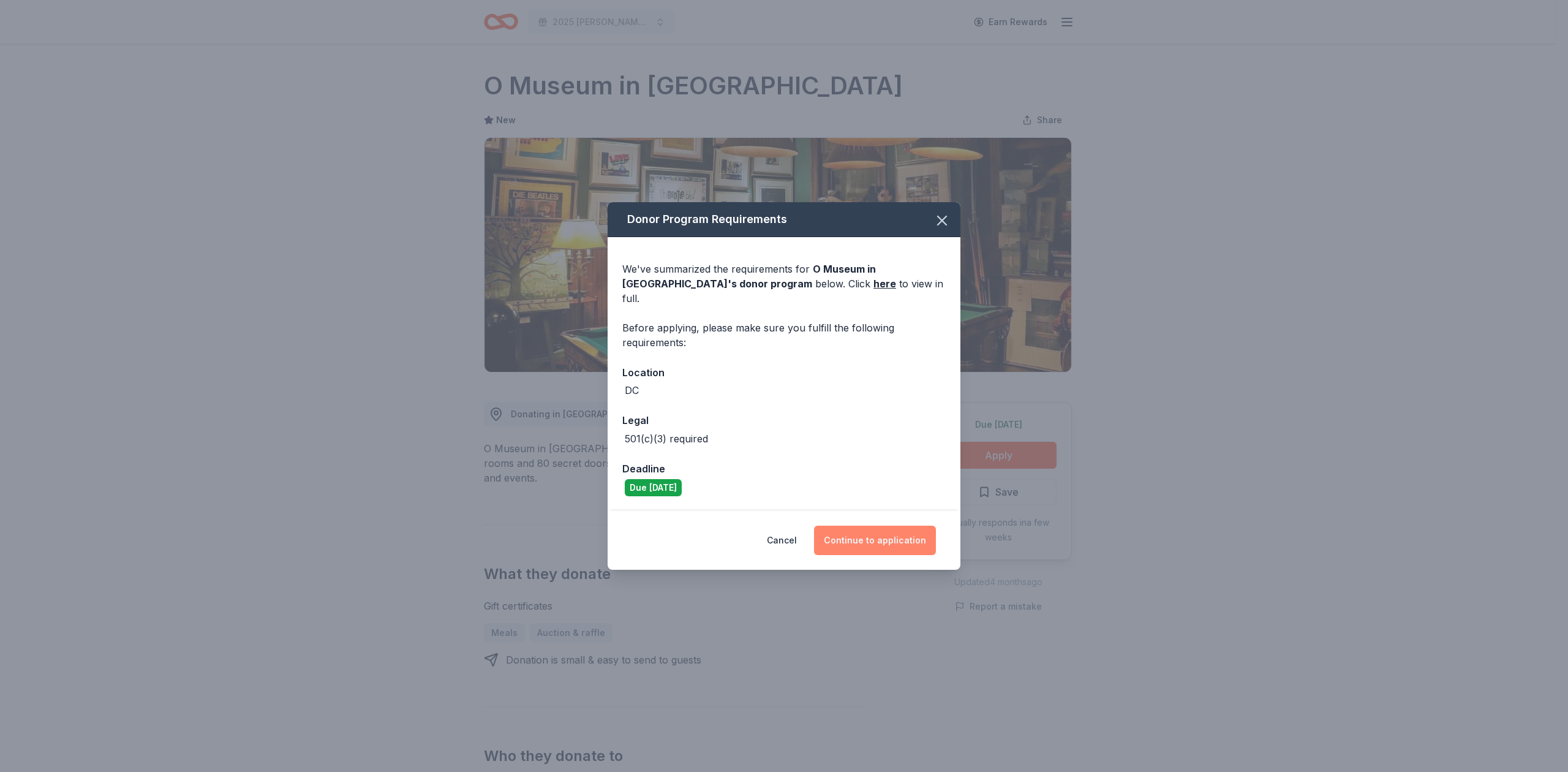
click at [893, 534] on button "Continue to application" at bounding box center [875, 540] width 122 height 30
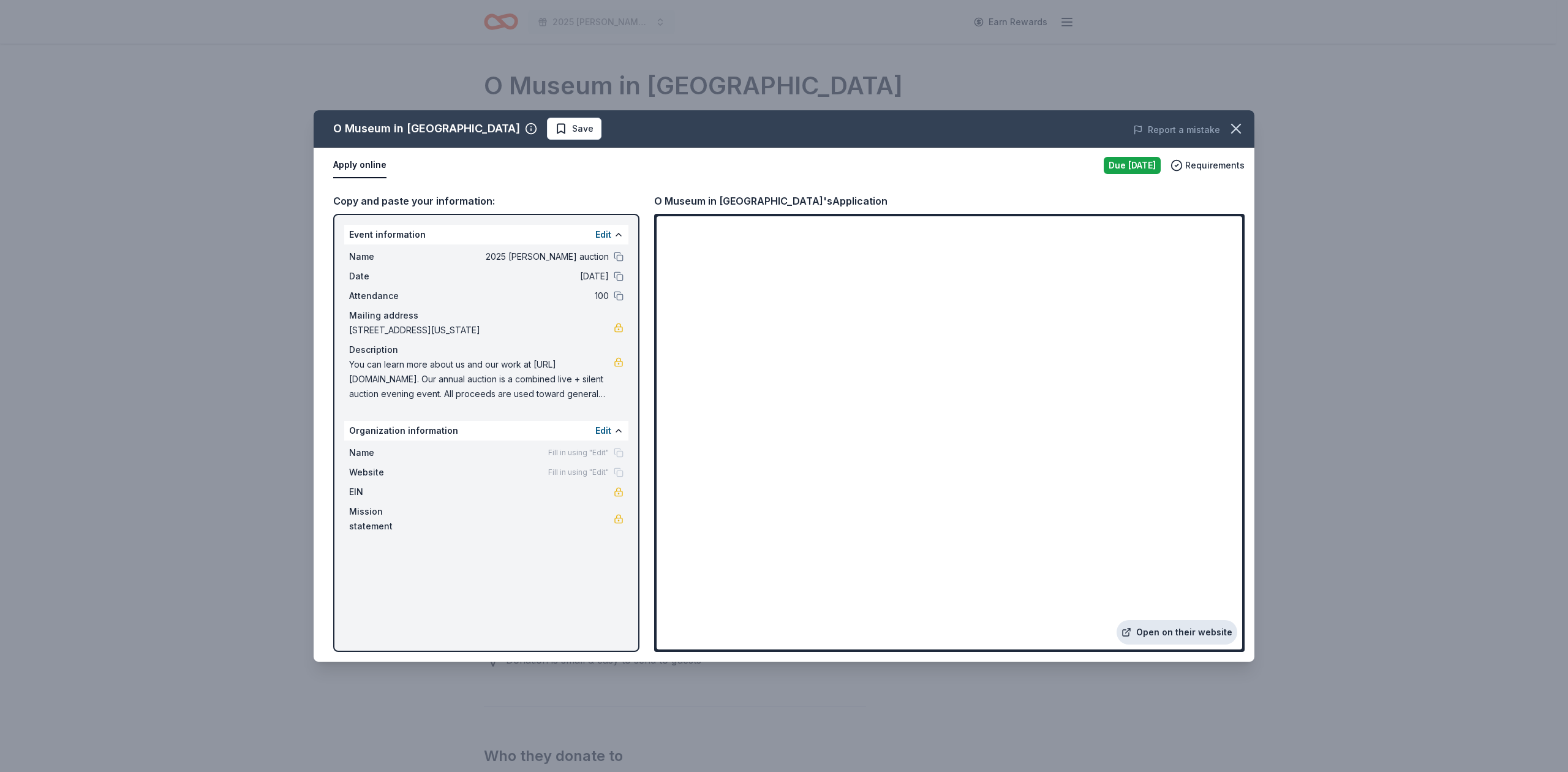
click at [1160, 633] on link "Open on their website" at bounding box center [1177, 631] width 121 height 24
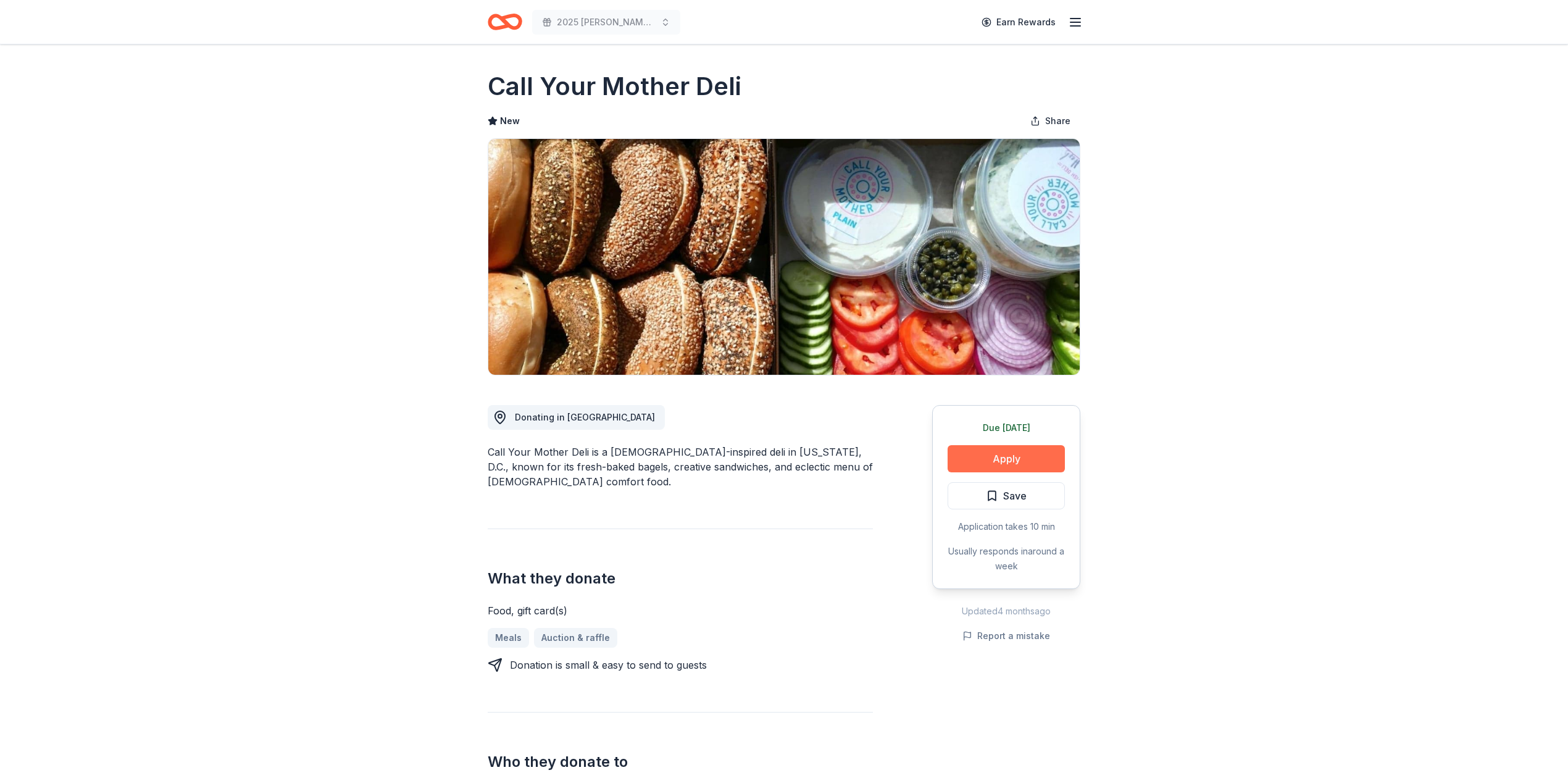
click at [995, 458] on button "Apply" at bounding box center [1006, 458] width 117 height 27
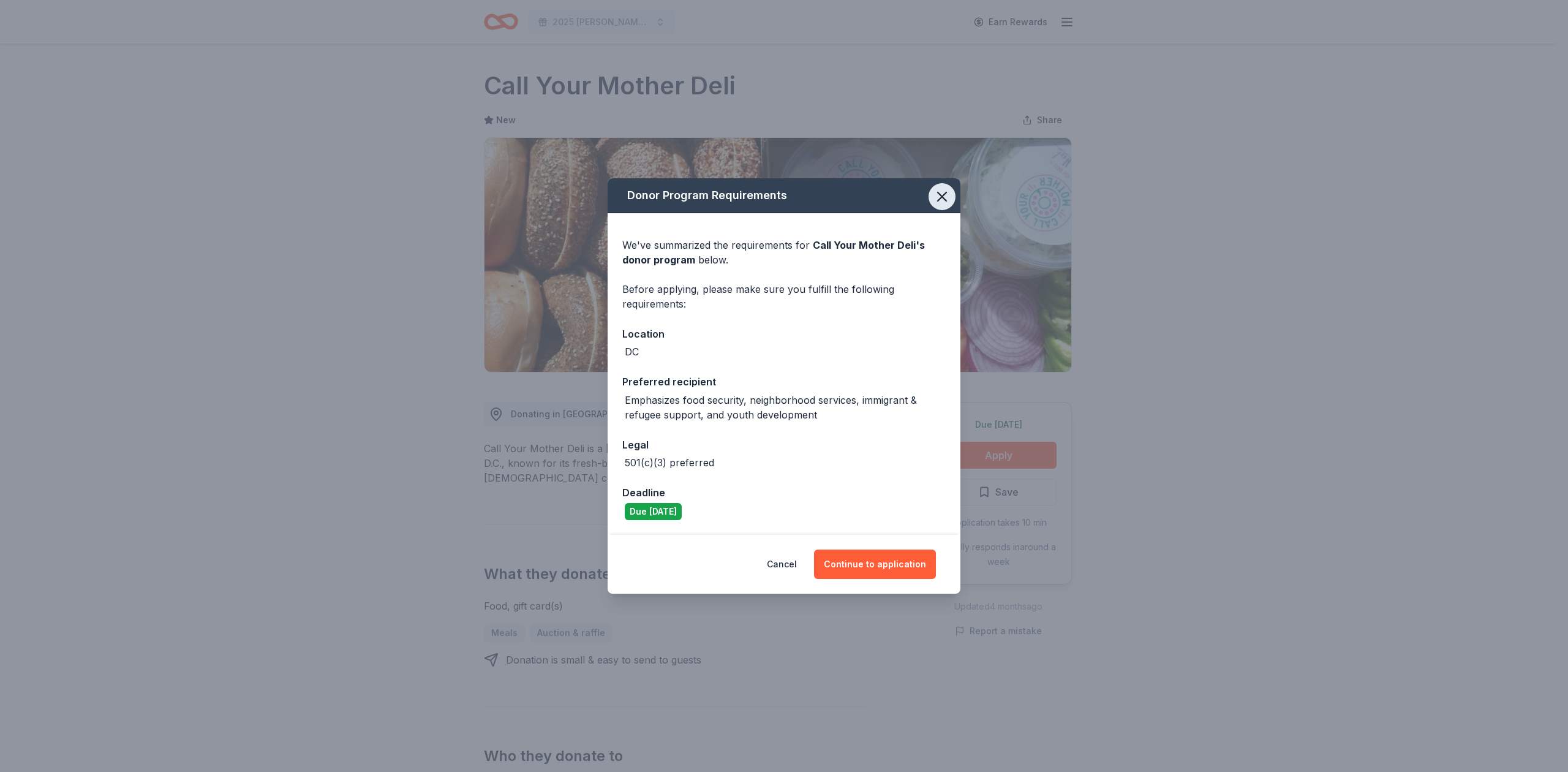
click at [936, 195] on icon "button" at bounding box center [941, 196] width 17 height 17
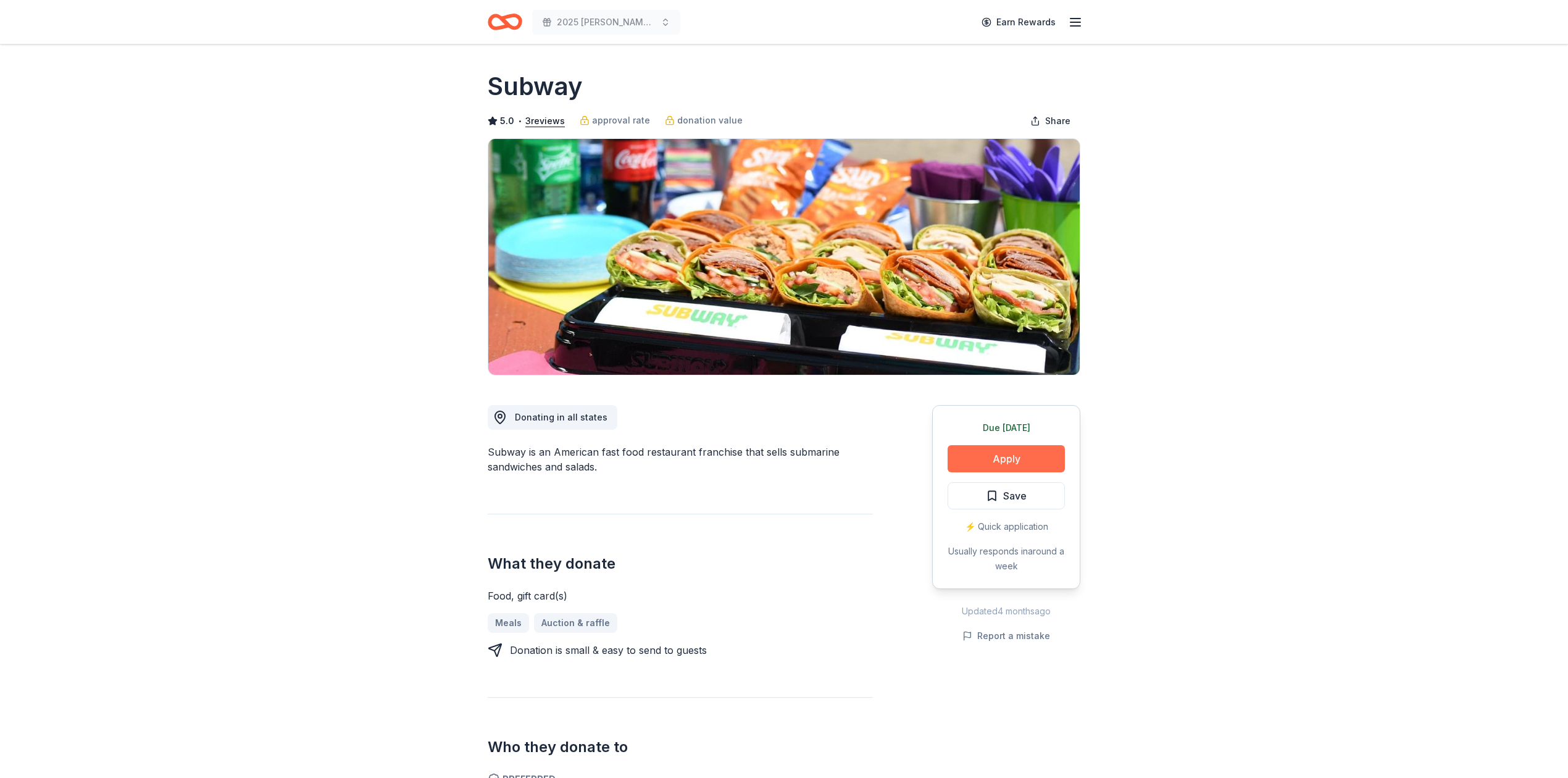
click at [991, 458] on button "Apply" at bounding box center [1006, 458] width 117 height 27
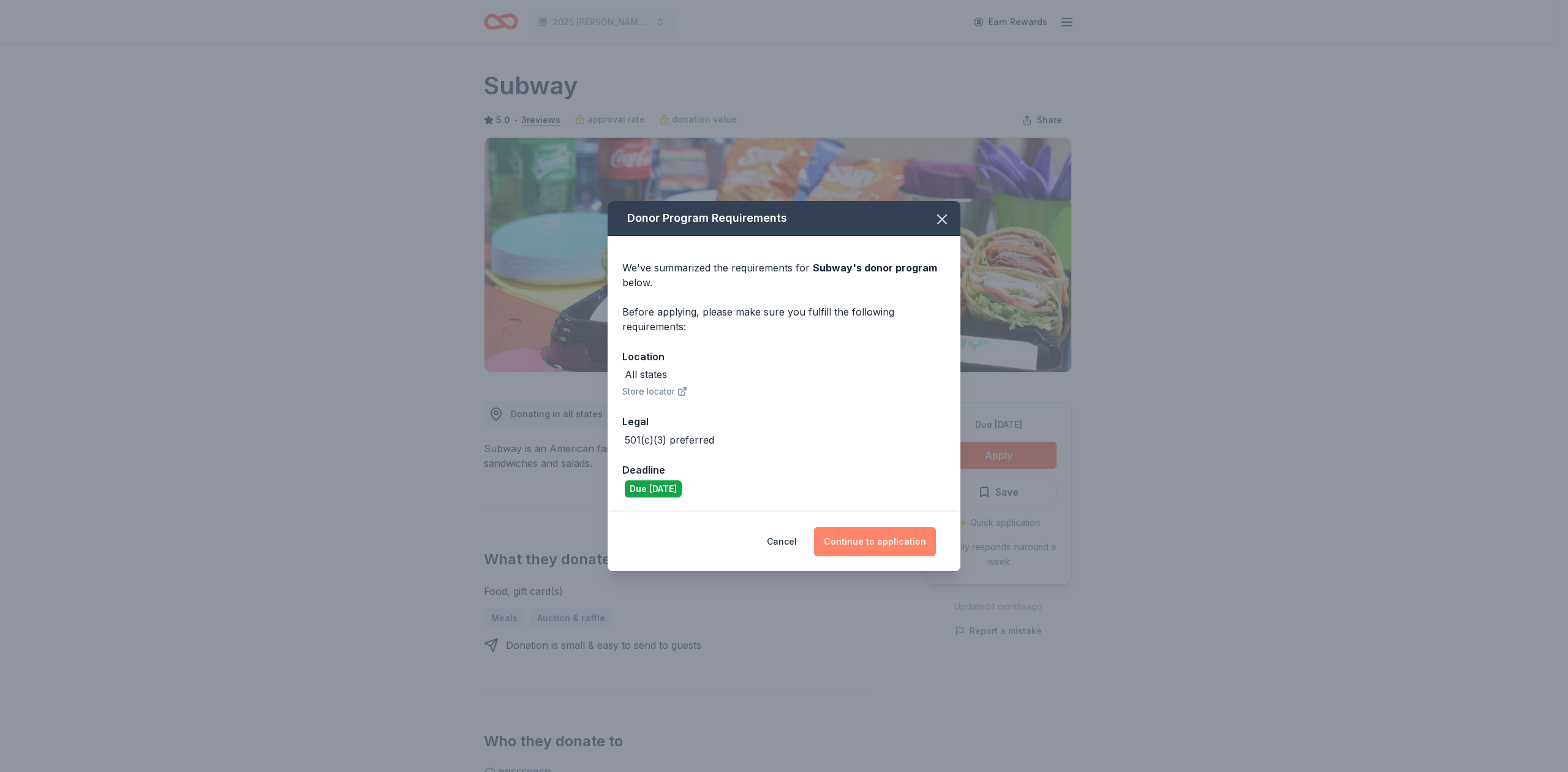
click at [877, 541] on button "Continue to application" at bounding box center [875, 541] width 122 height 30
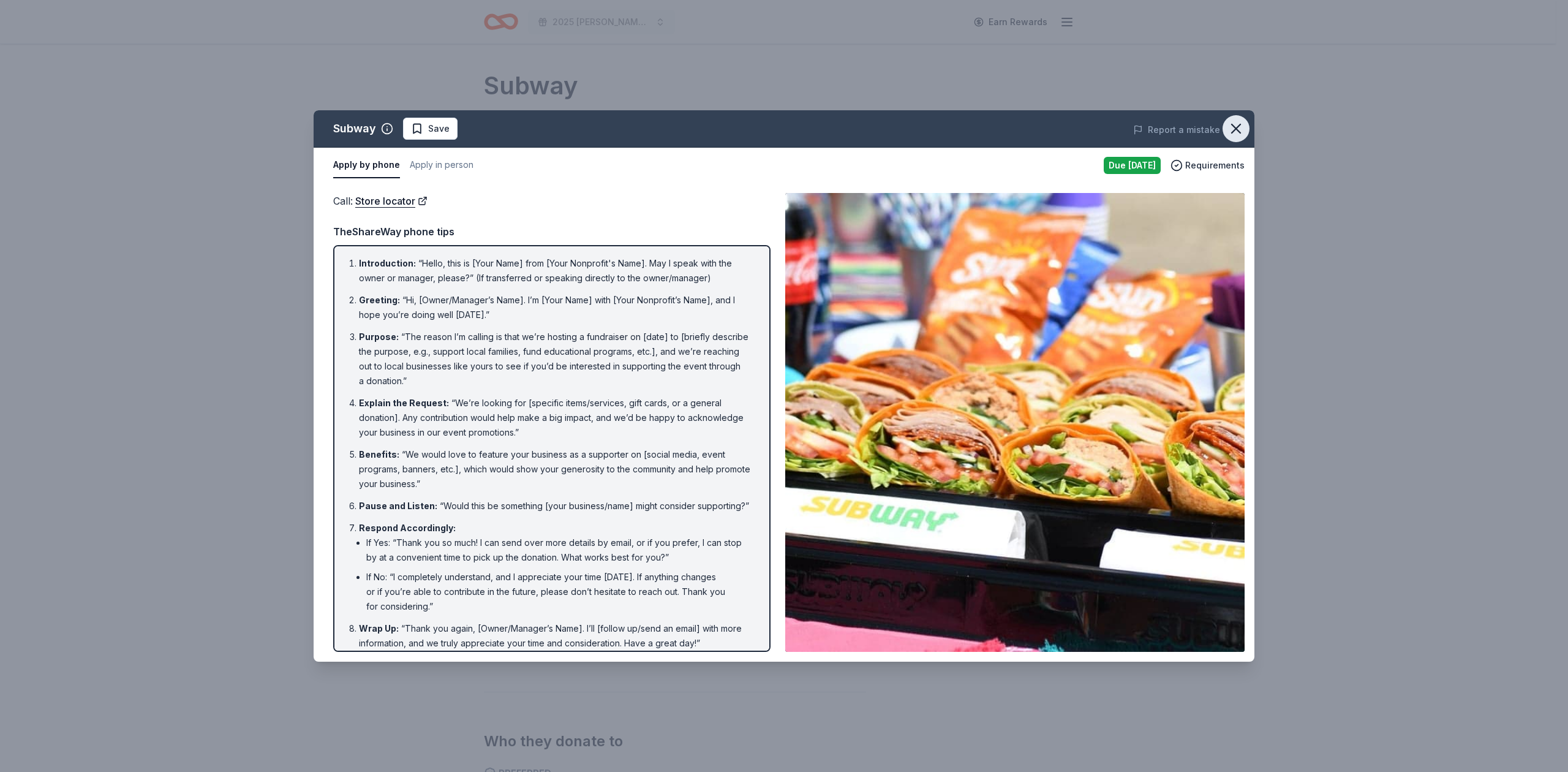
click at [1228, 126] on icon "button" at bounding box center [1236, 128] width 17 height 17
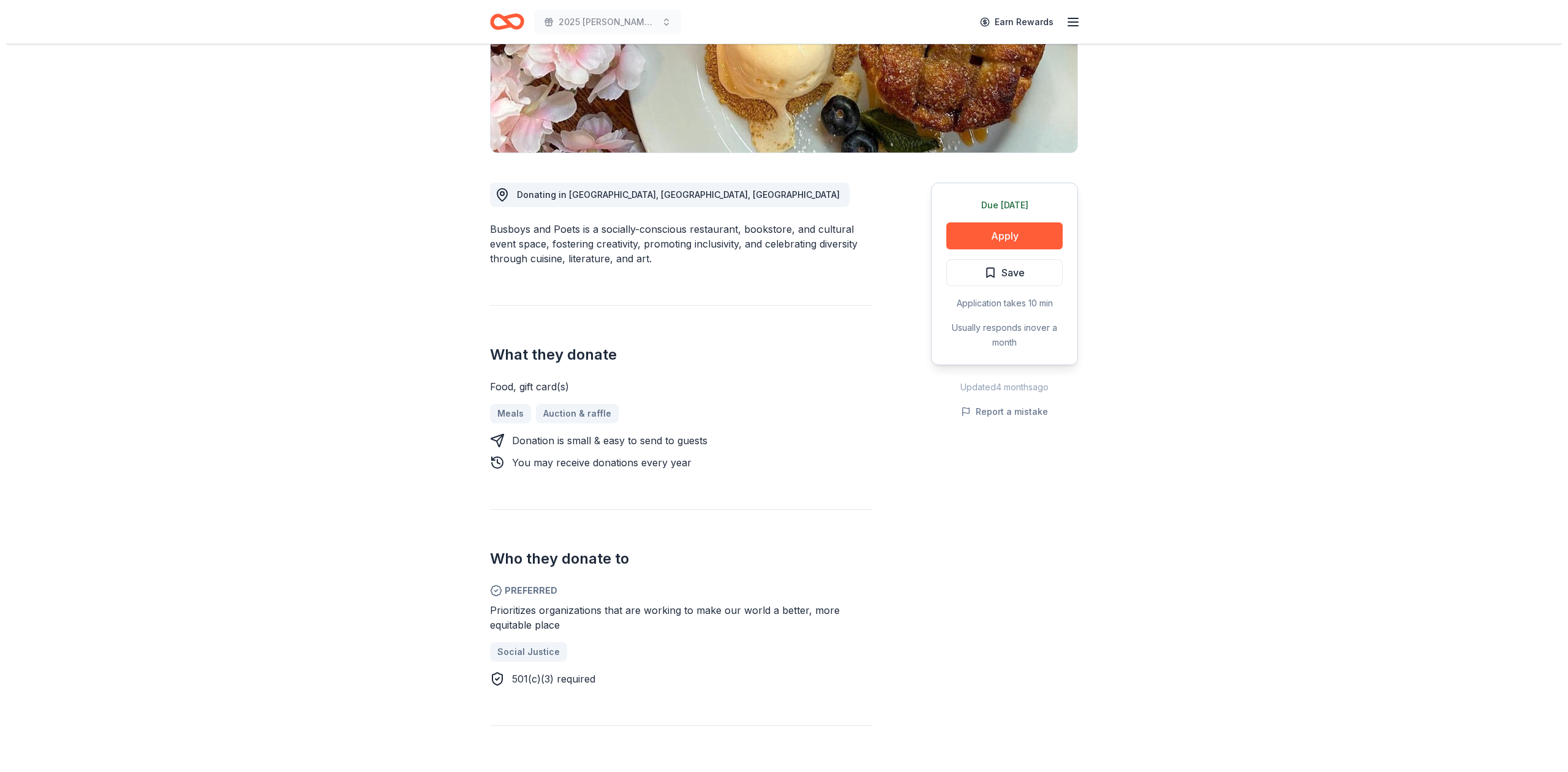
scroll to position [245, 0]
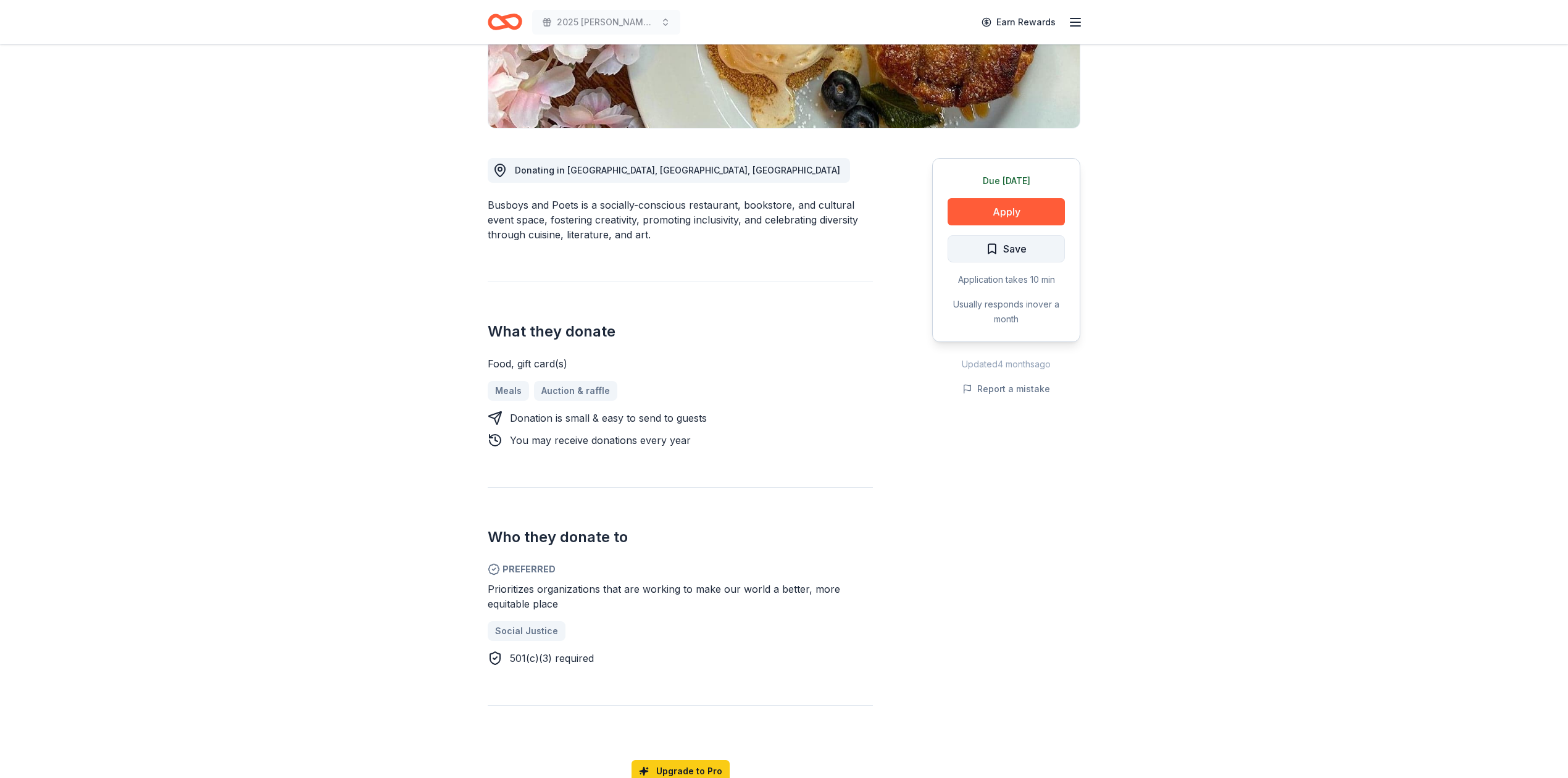
click at [1012, 250] on span "Save" at bounding box center [1015, 249] width 24 height 16
click at [971, 216] on button "Apply" at bounding box center [1006, 212] width 117 height 27
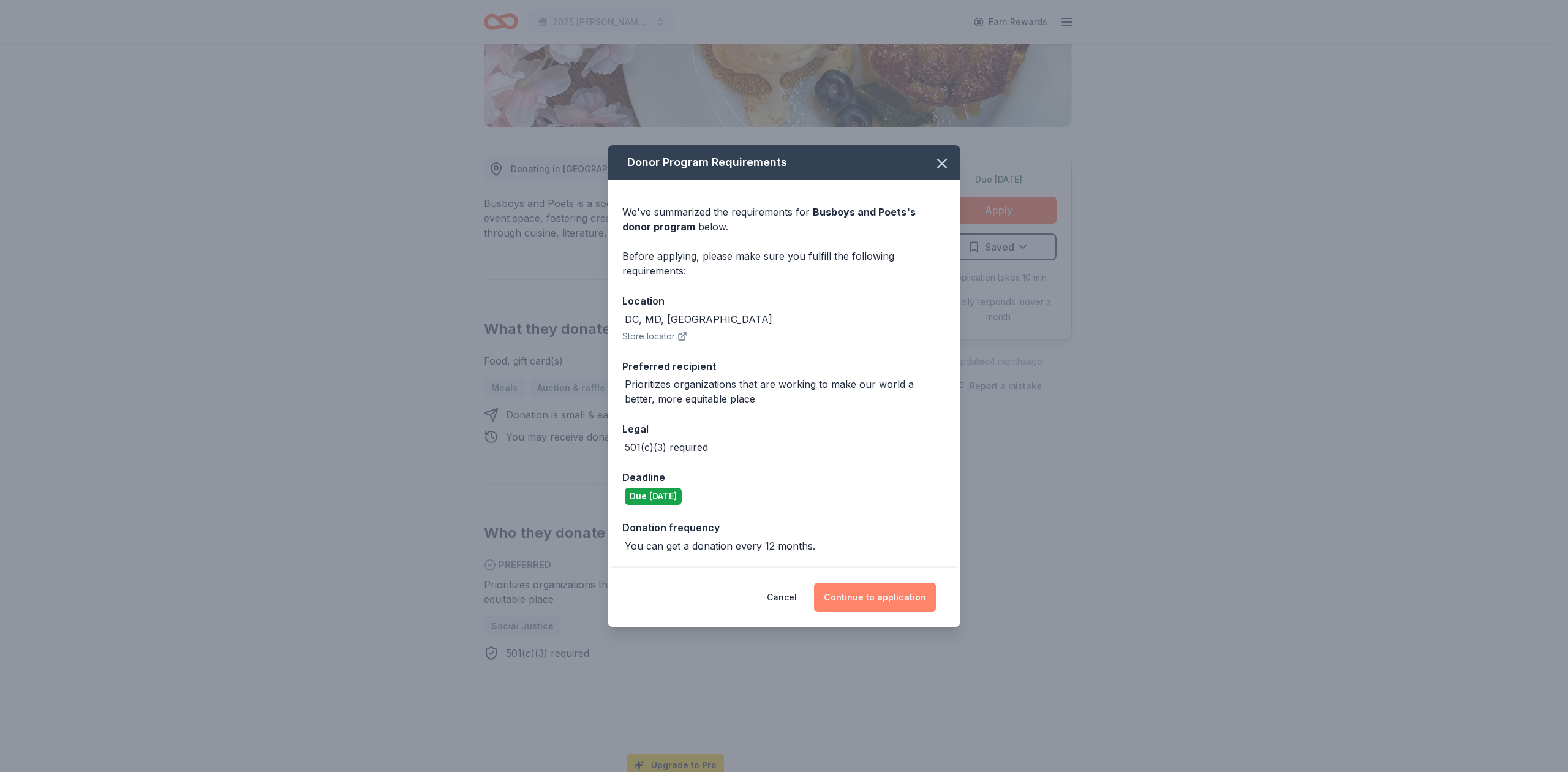
click at [845, 603] on button "Continue to application" at bounding box center [875, 597] width 122 height 30
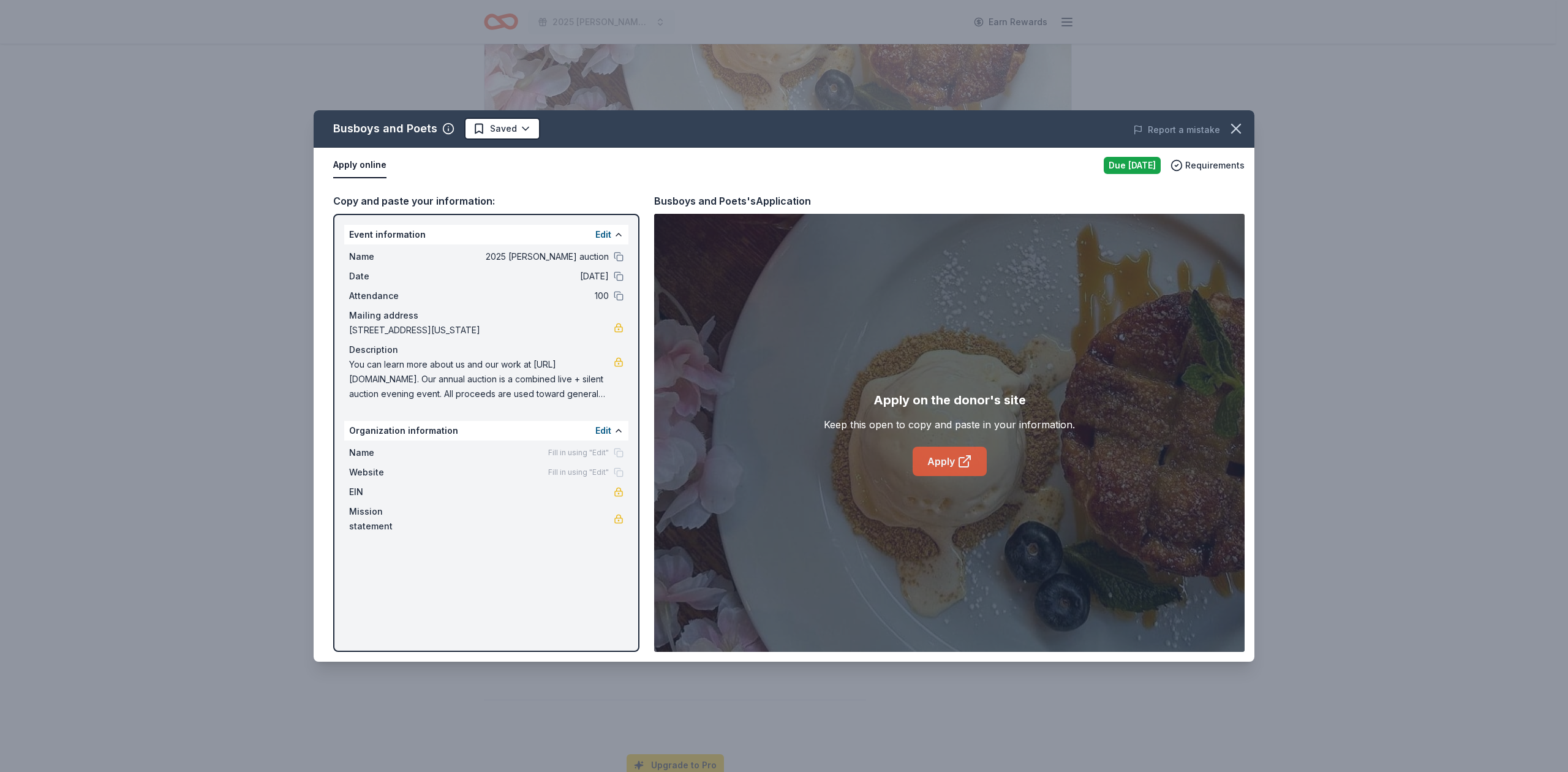
click at [944, 459] on link "Apply" at bounding box center [949, 461] width 74 height 30
click at [503, 123] on html "2025 WES auction Earn Rewards Due tomorrow Share Busboys and Poets New Share Do…" at bounding box center [784, 141] width 1568 height 772
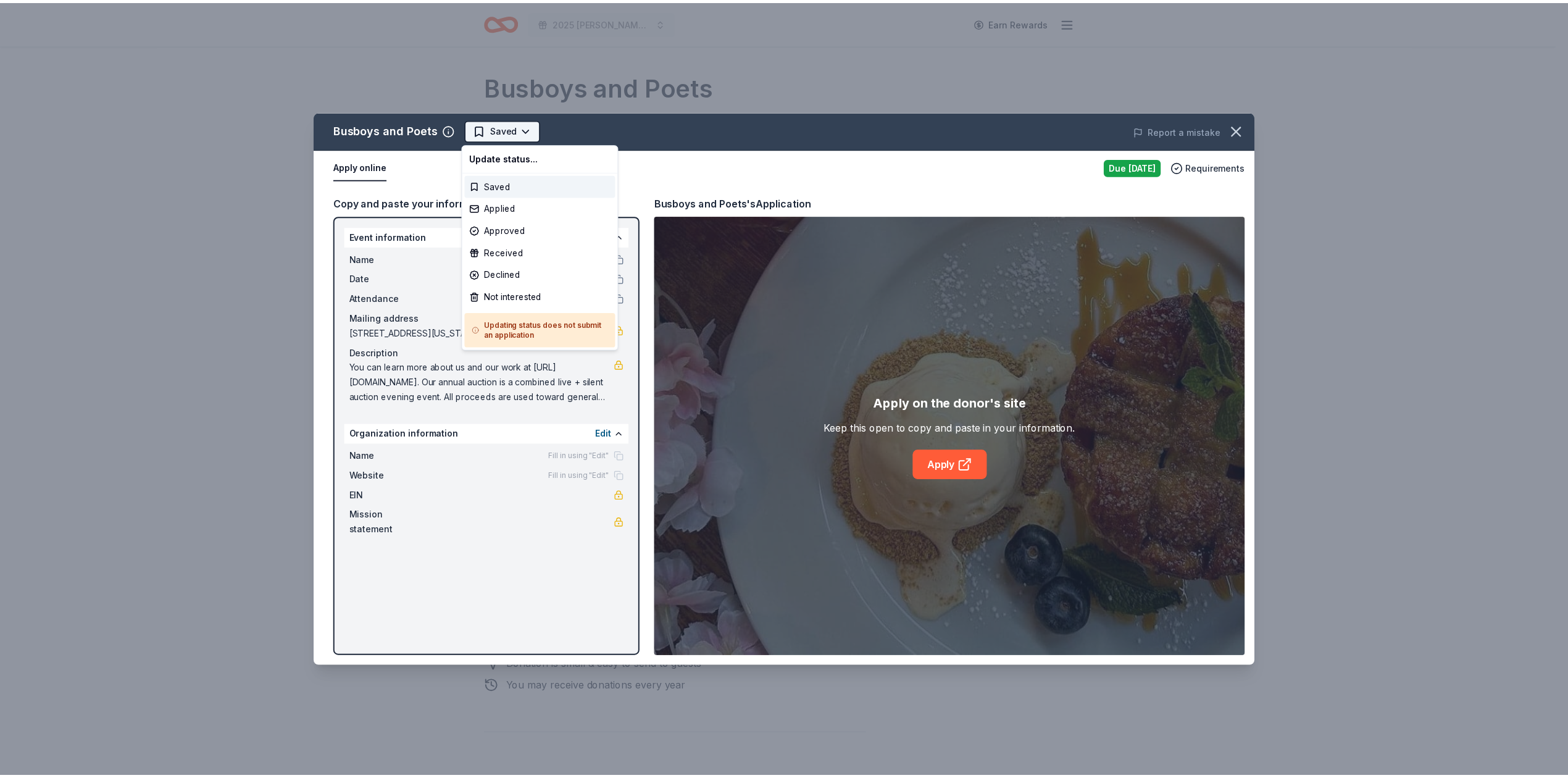
scroll to position [0, 0]
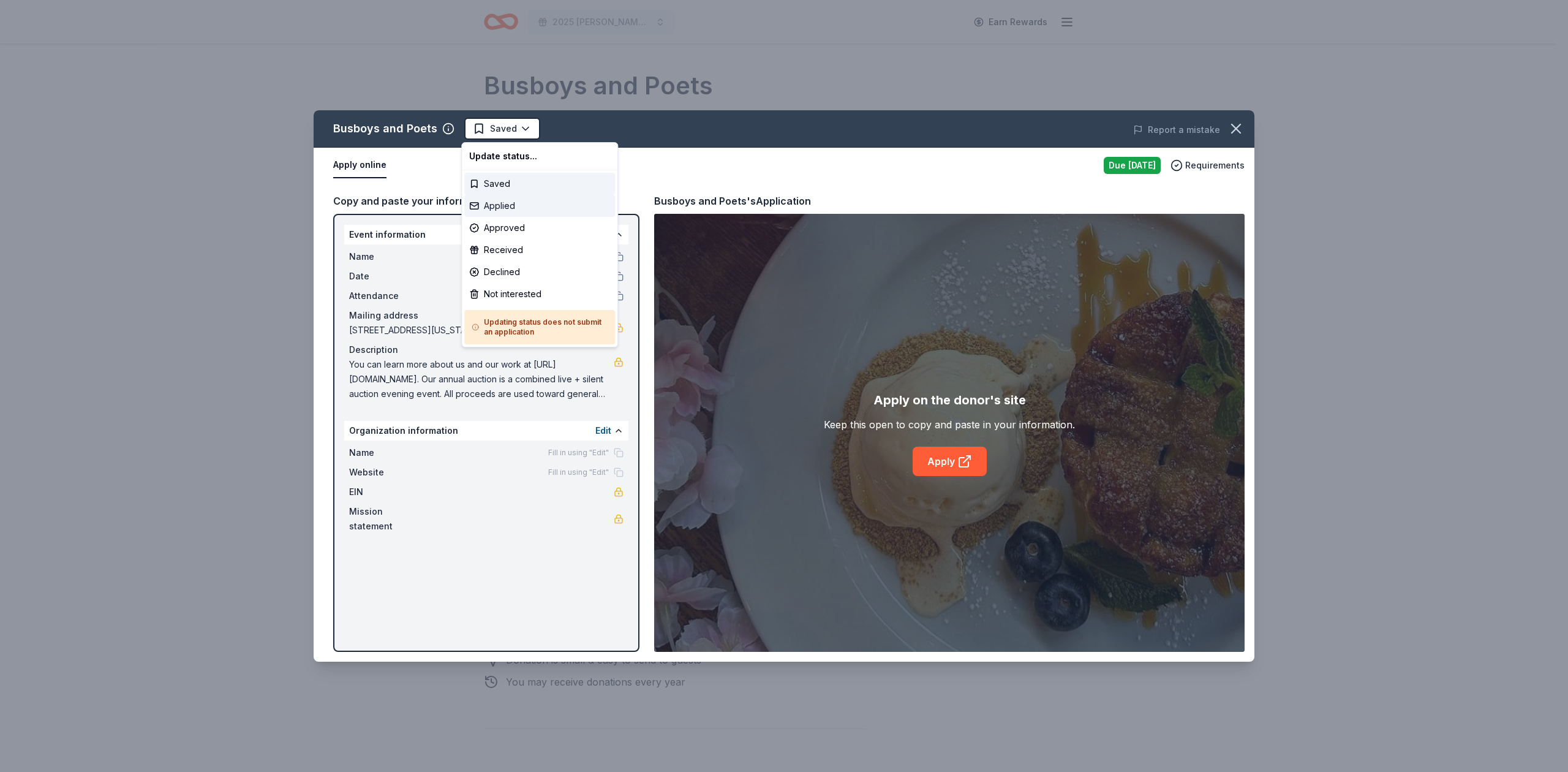
click at [494, 202] on div "Applied" at bounding box center [539, 205] width 150 height 22
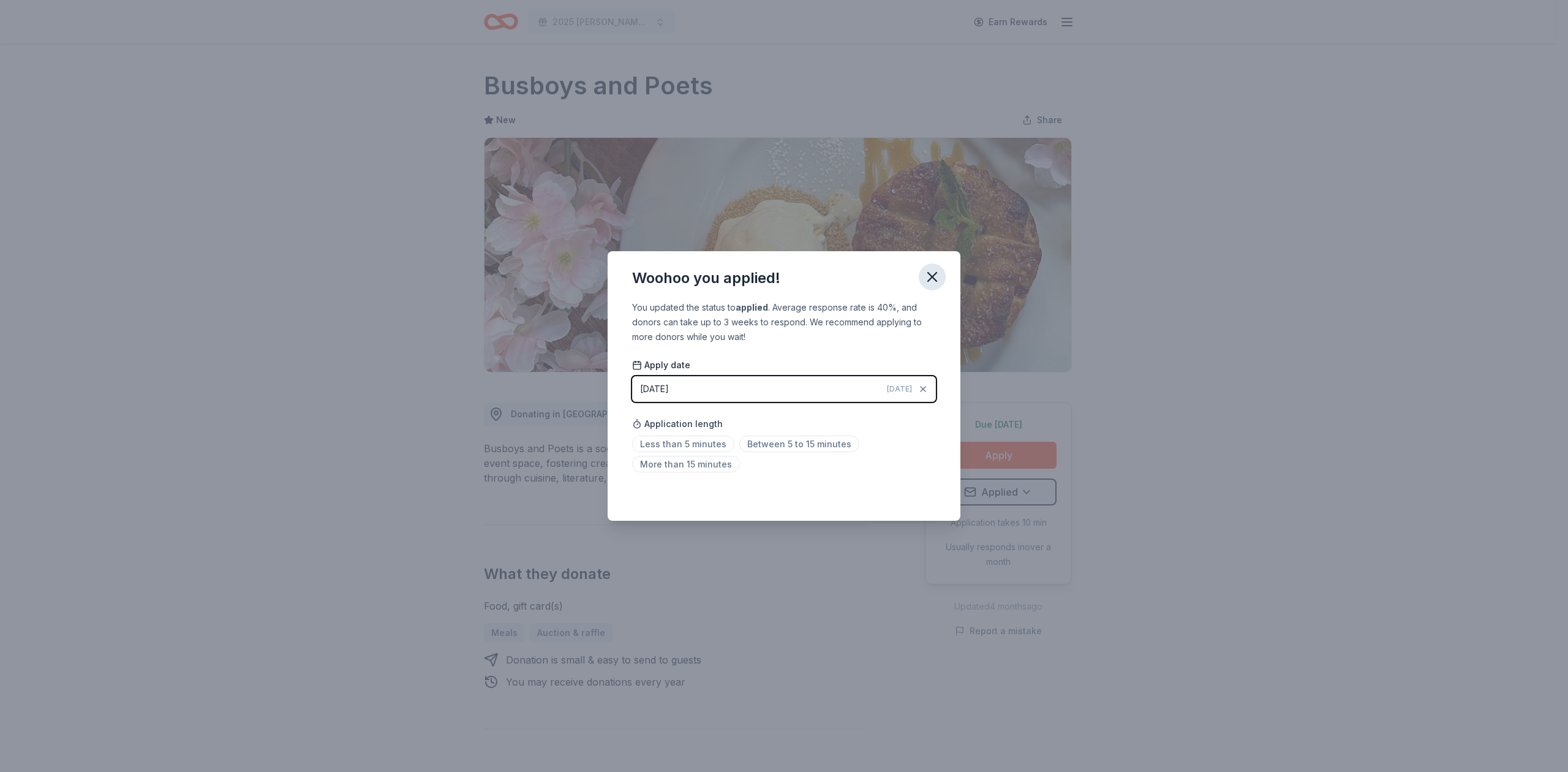
click at [924, 273] on icon "button" at bounding box center [931, 277] width 17 height 17
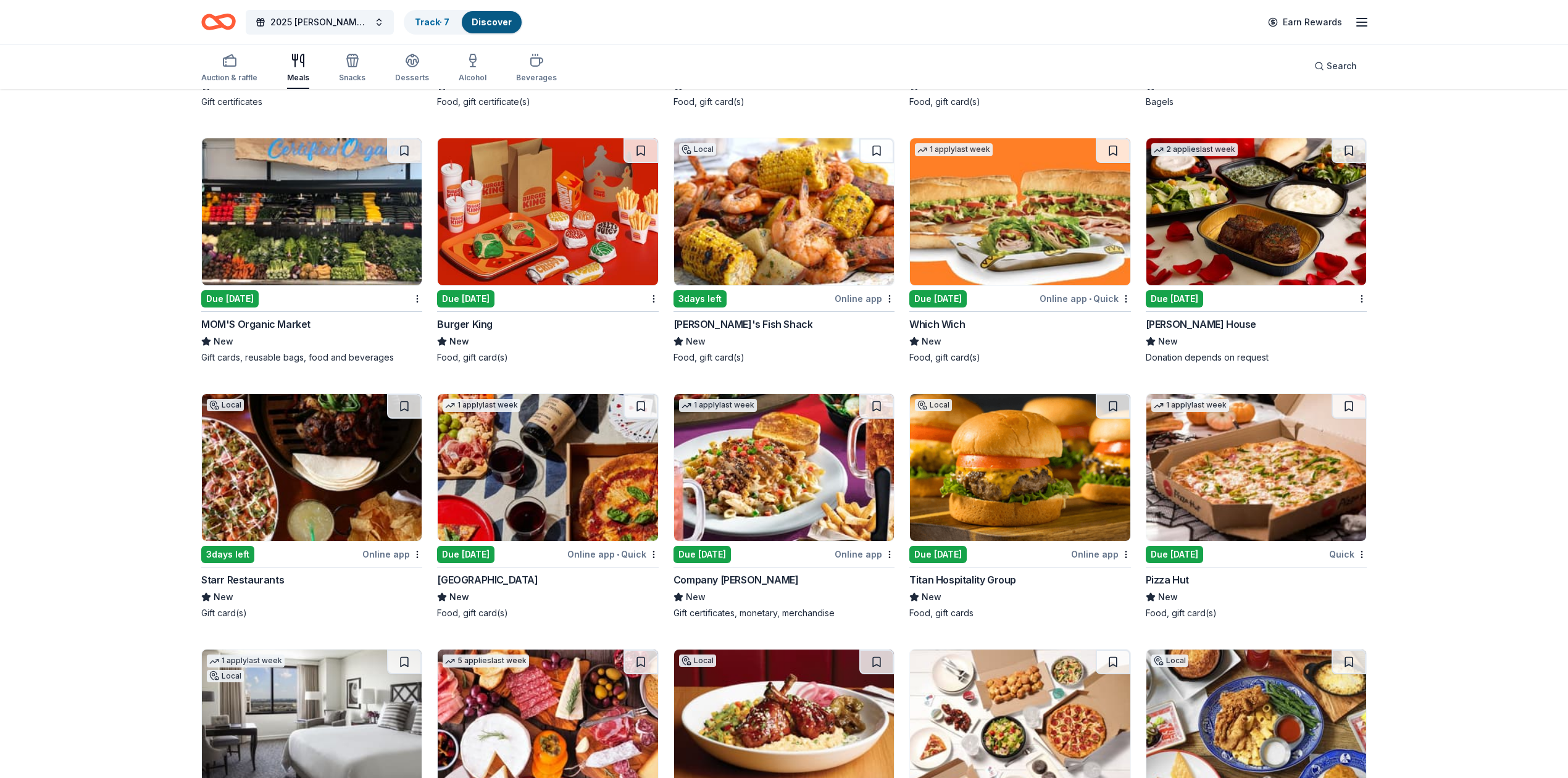
scroll to position [1612, 0]
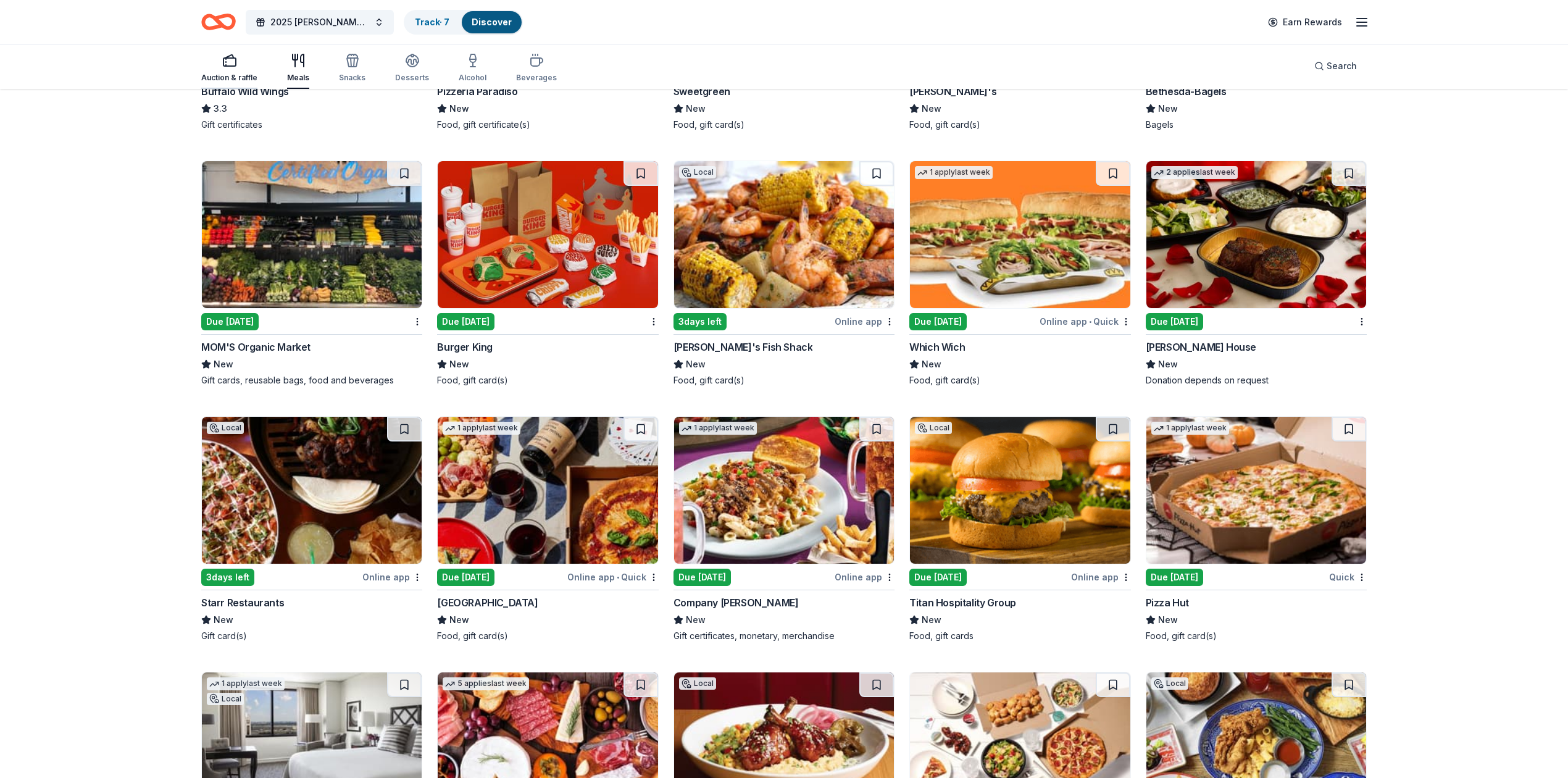
click at [232, 63] on icon "button" at bounding box center [230, 60] width 15 height 15
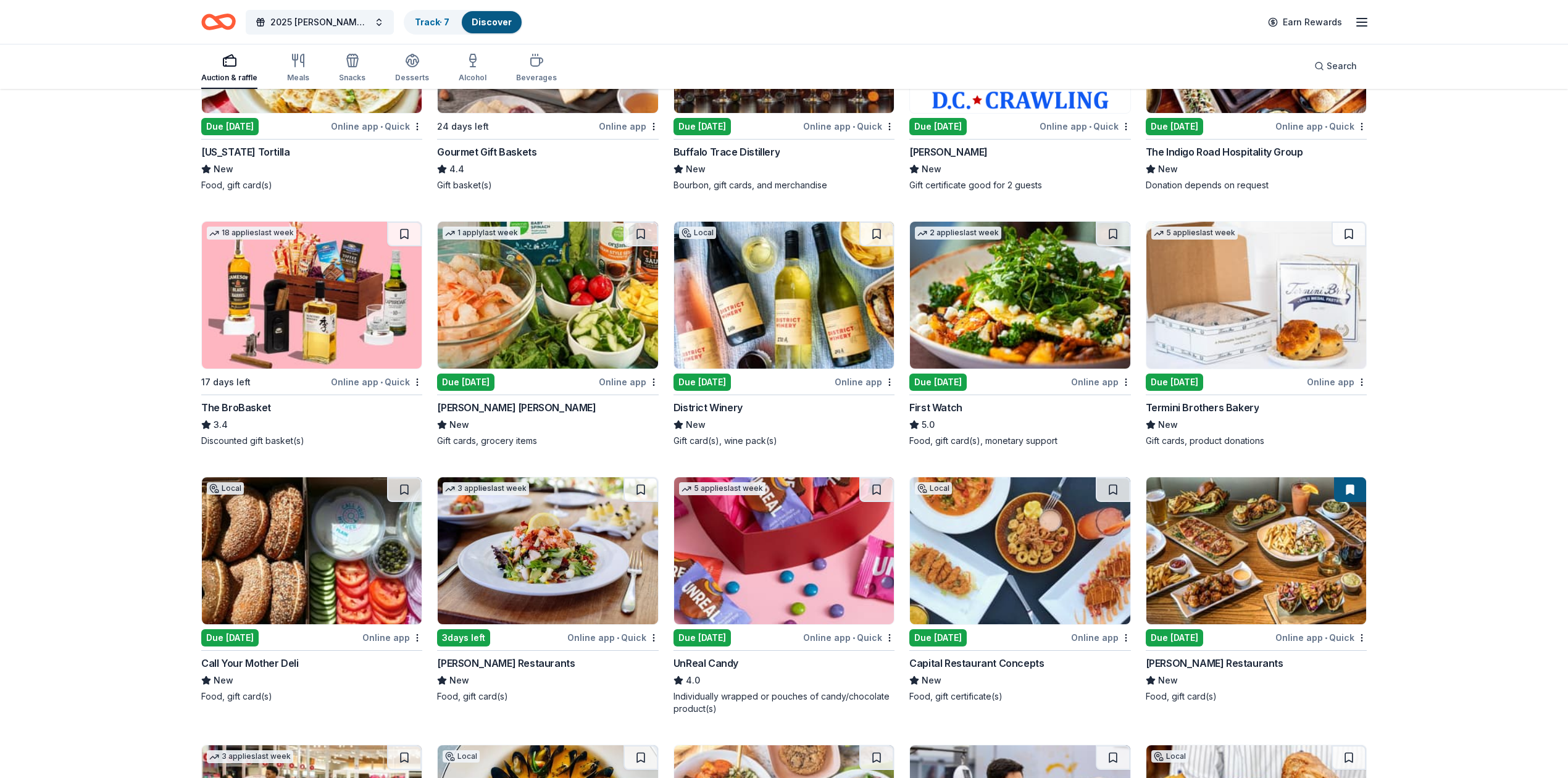
scroll to position [484, 0]
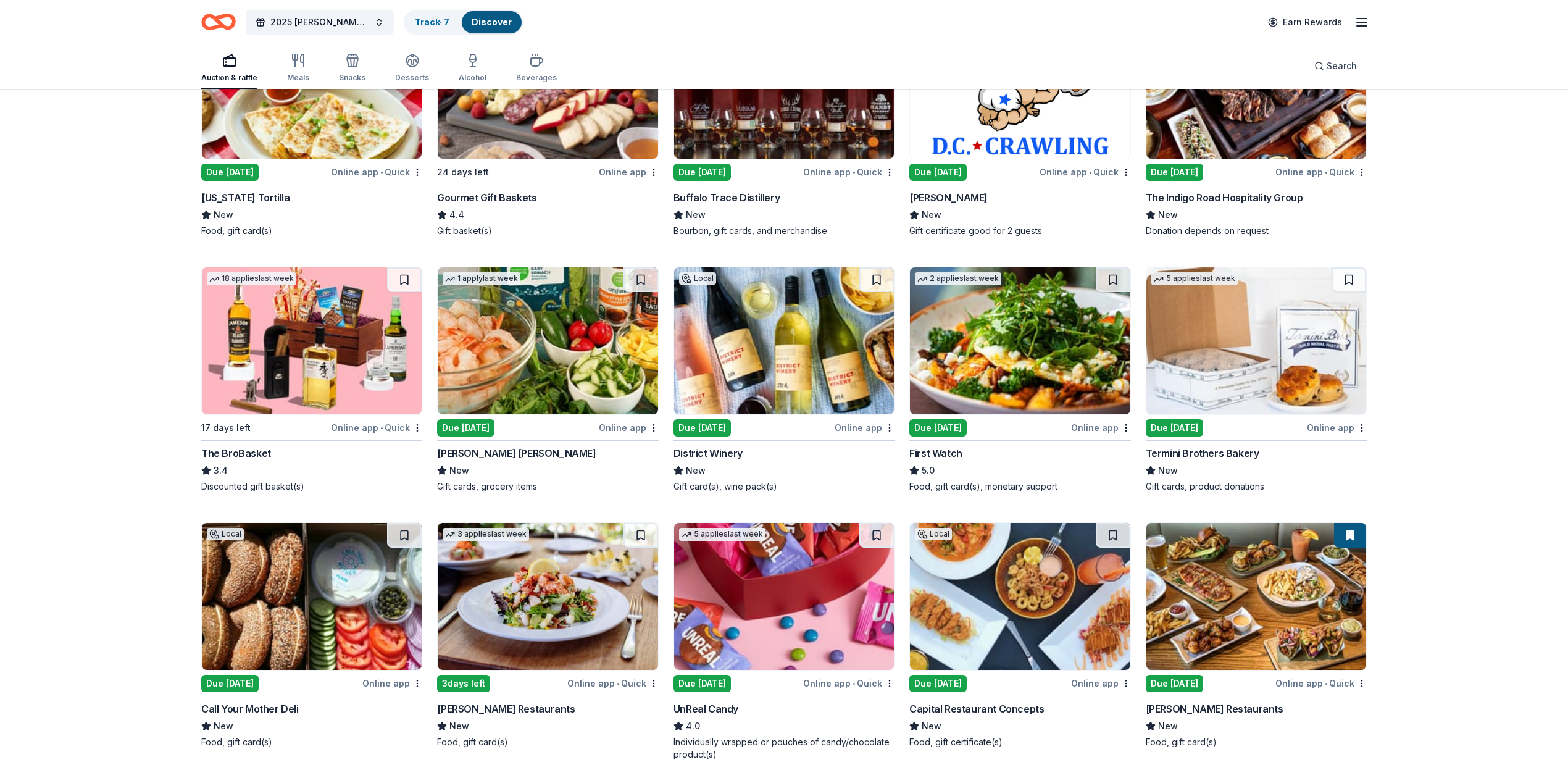
click at [863, 426] on div "Online app" at bounding box center [864, 427] width 60 height 15
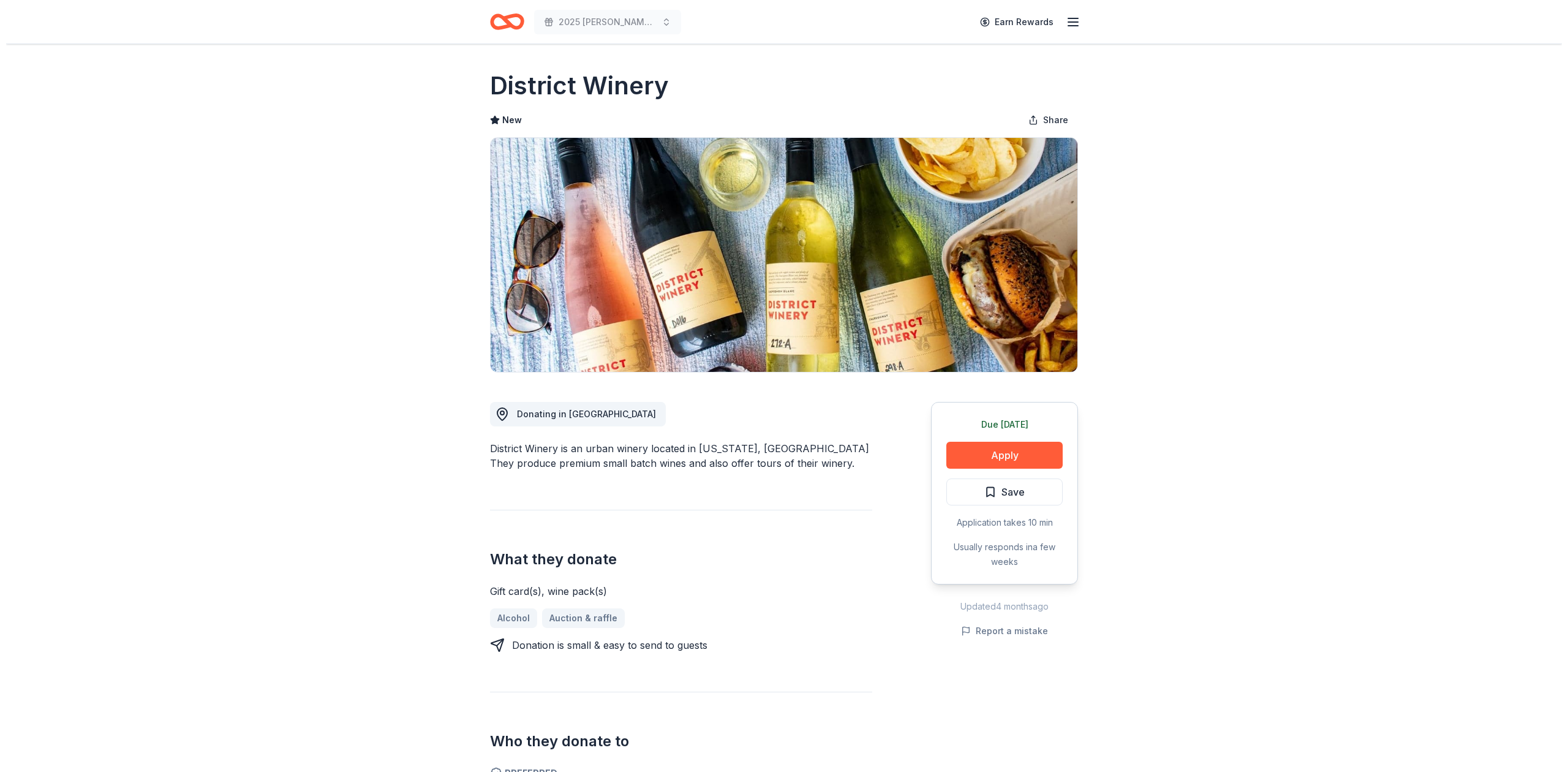
scroll to position [81, 0]
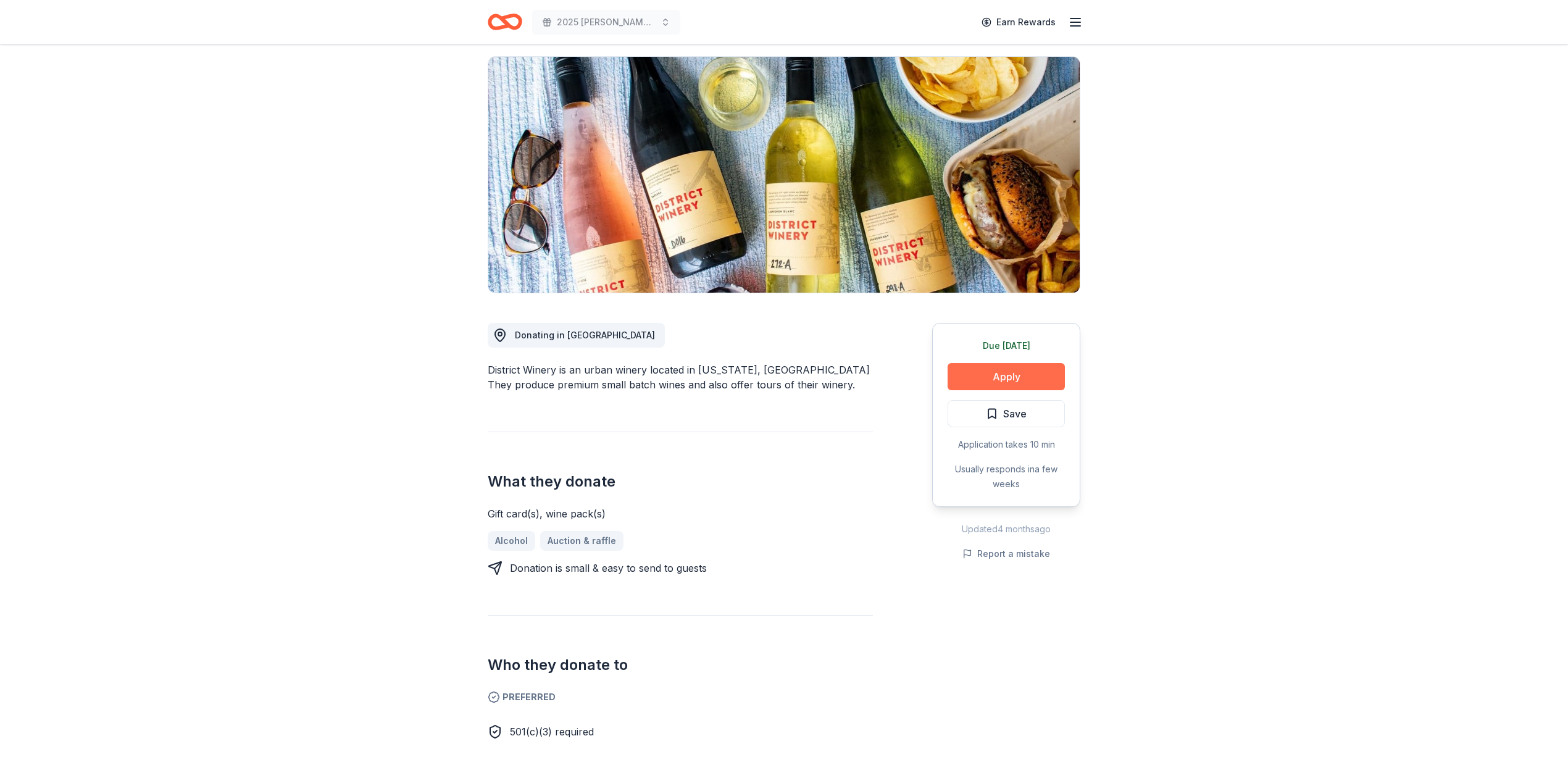
click at [1006, 373] on button "Apply" at bounding box center [1006, 377] width 117 height 27
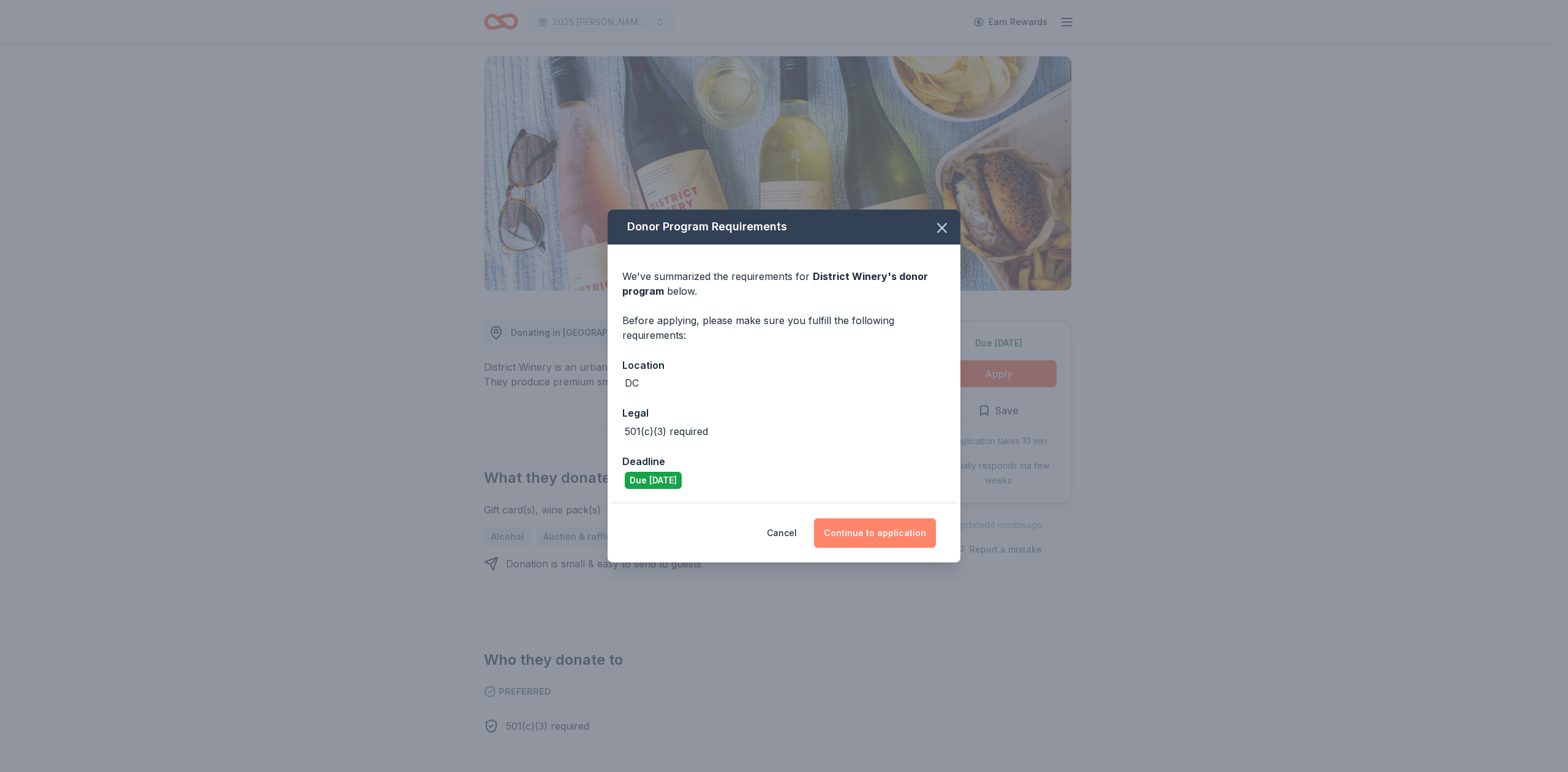
click at [870, 531] on button "Continue to application" at bounding box center [875, 532] width 122 height 30
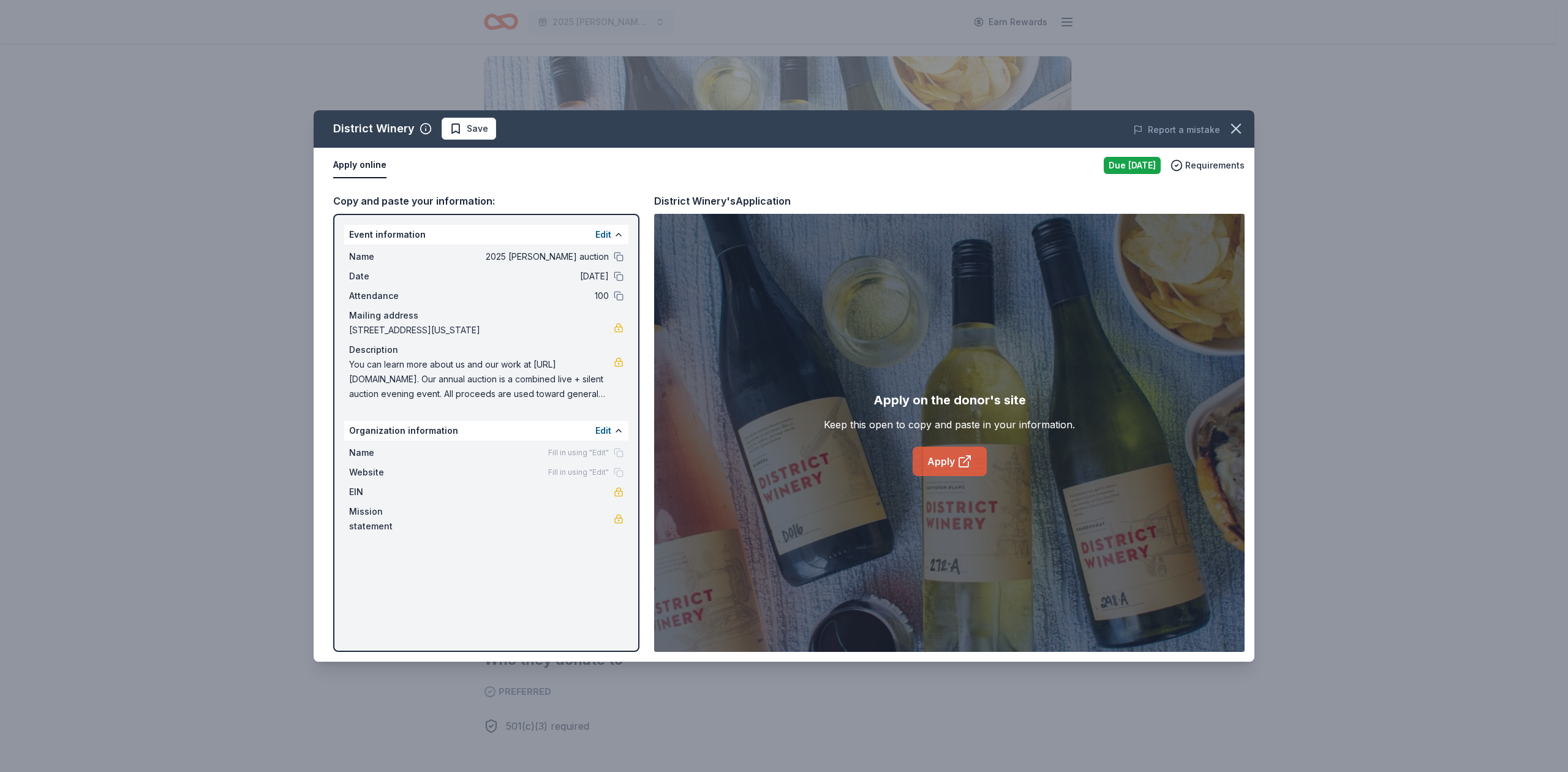
click at [927, 462] on link "Apply" at bounding box center [949, 461] width 74 height 30
click at [468, 130] on span "Save" at bounding box center [477, 129] width 22 height 14
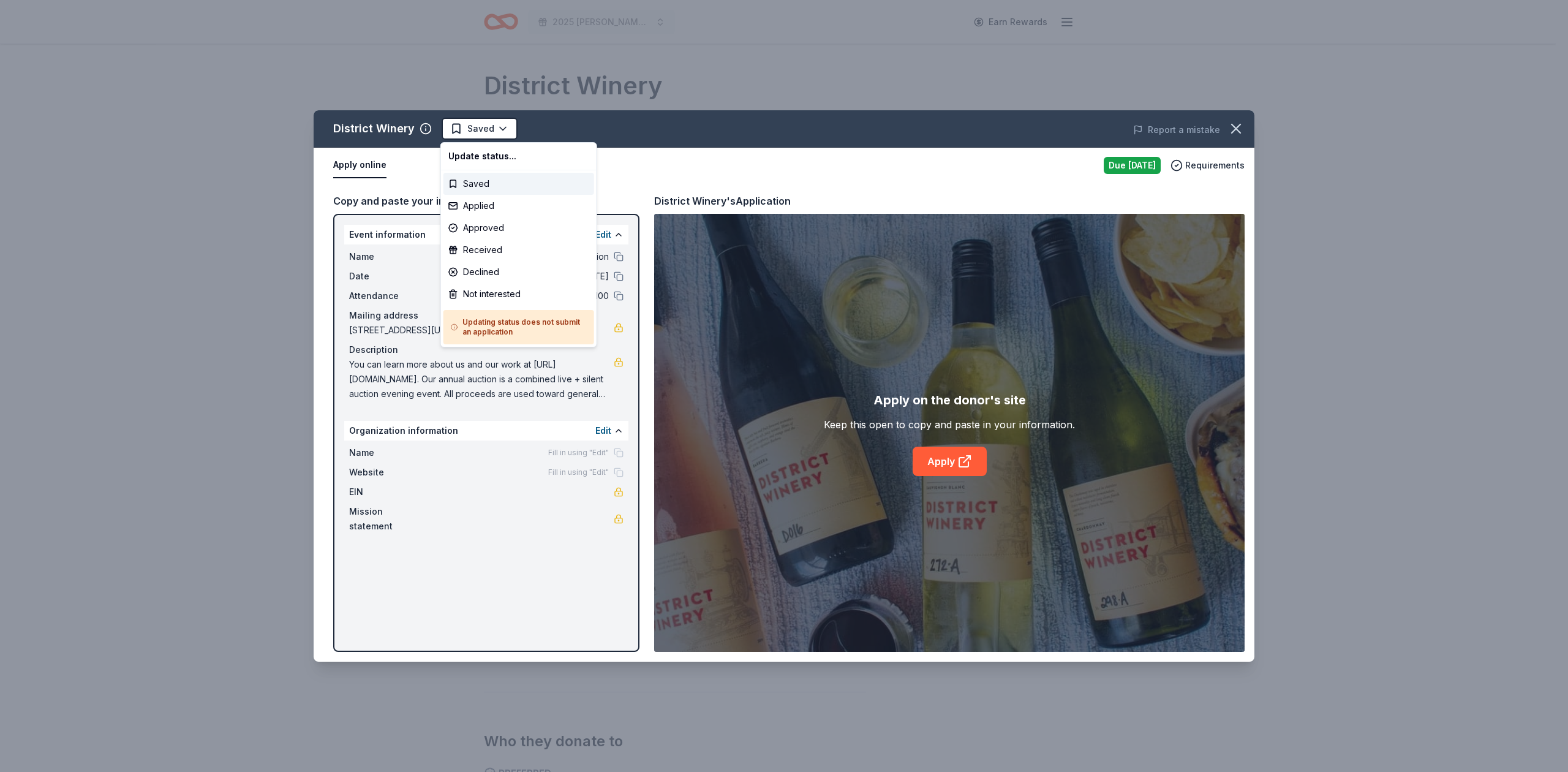
click at [468, 130] on html "2025 [PERSON_NAME] auction Earn Rewards Due [DATE] Share District Winery New Sh…" at bounding box center [784, 386] width 1568 height 772
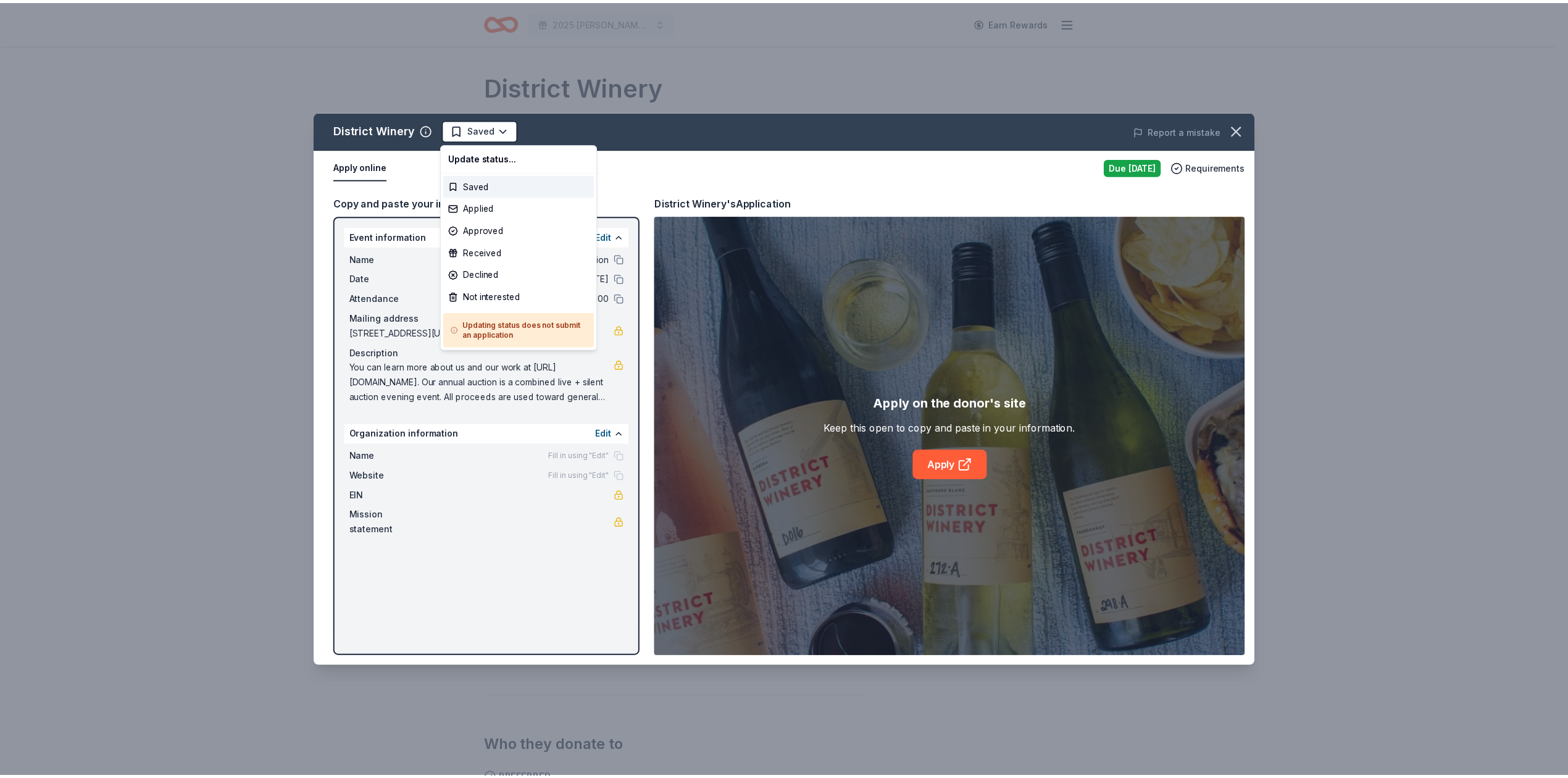
scroll to position [0, 0]
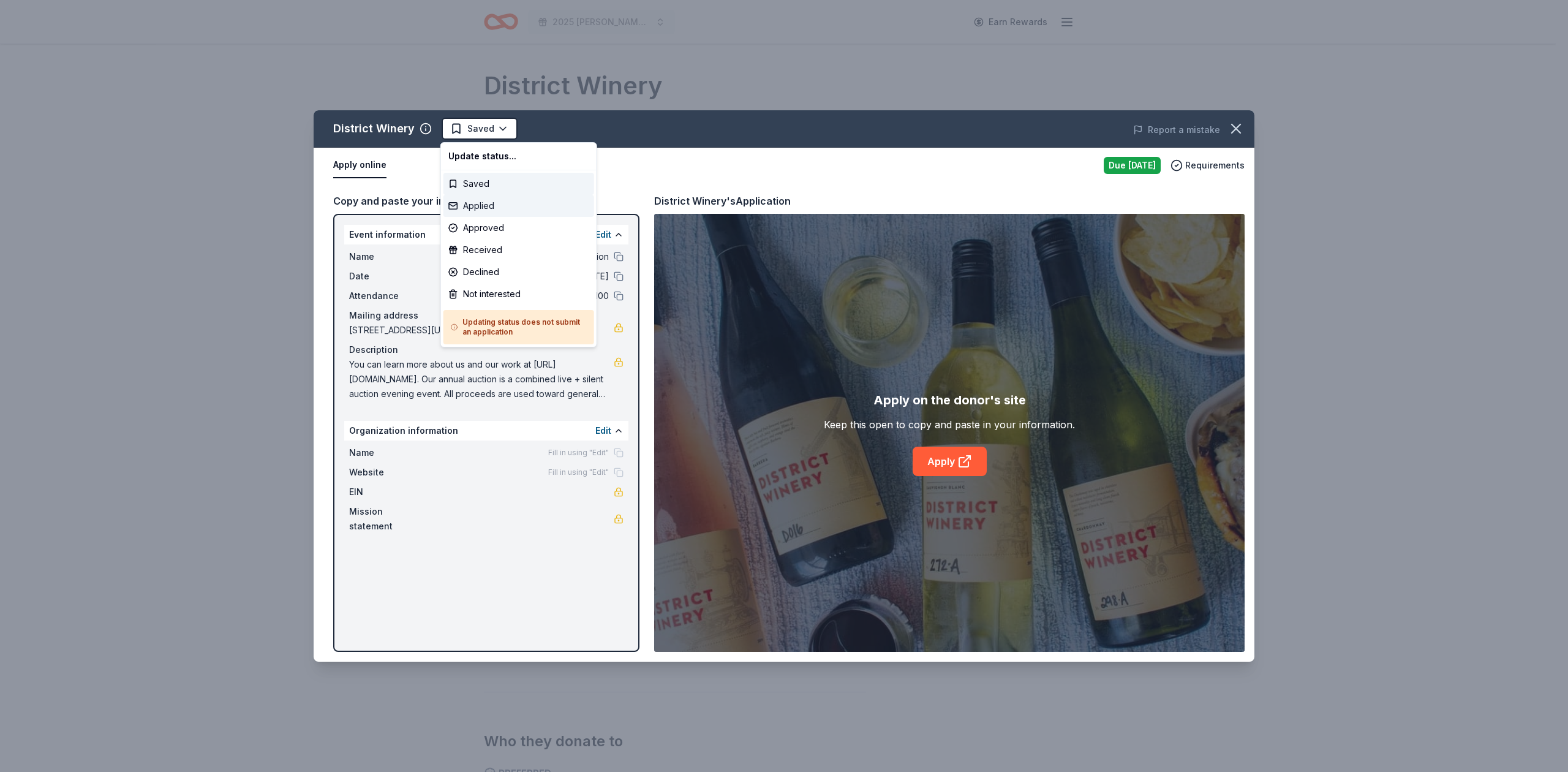
click at [478, 204] on div "Applied" at bounding box center [518, 205] width 150 height 22
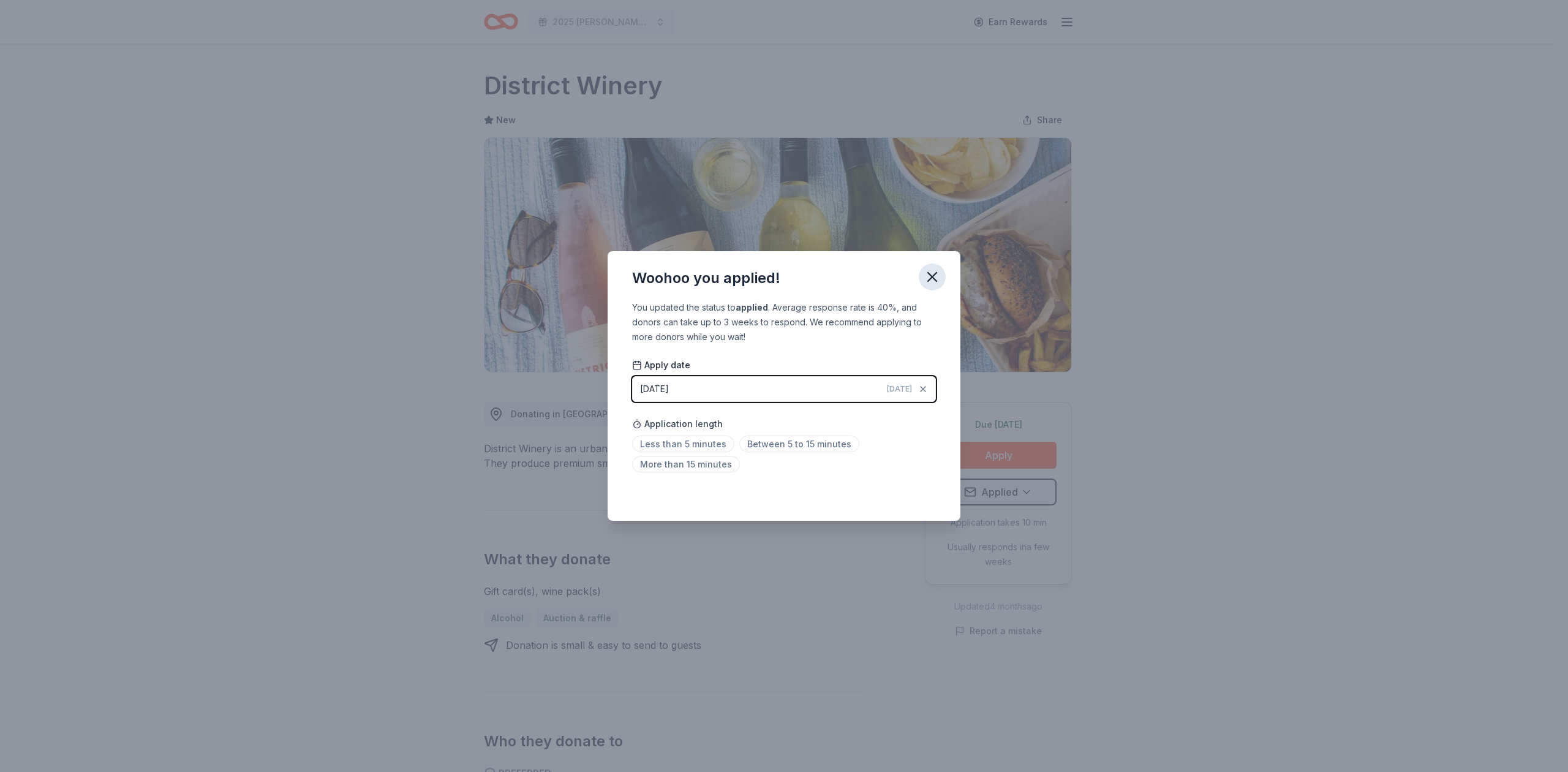
click at [931, 276] on icon "button" at bounding box center [932, 277] width 9 height 9
